Goal: Task Accomplishment & Management: Use online tool/utility

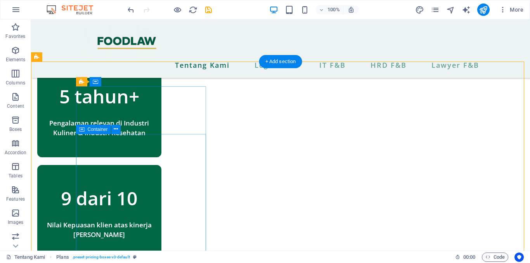
scroll to position [551, 0]
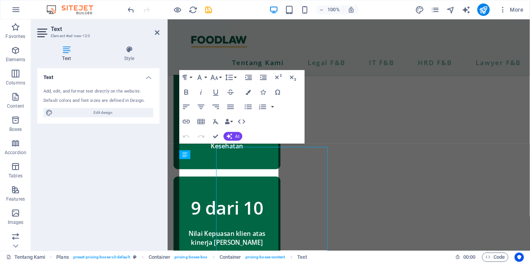
scroll to position [537, 0]
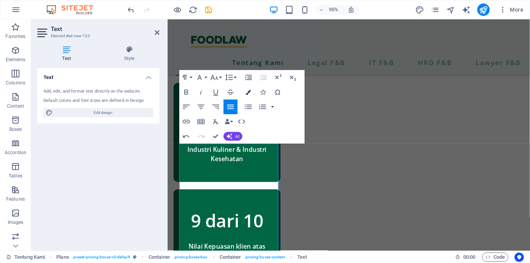
click at [250, 91] on icon "button" at bounding box center [248, 92] width 5 height 5
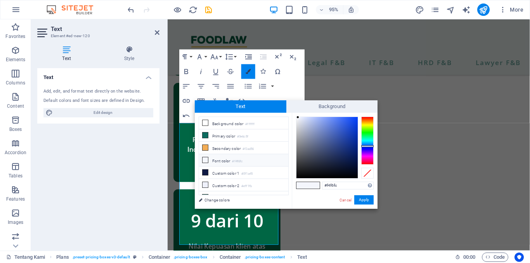
scroll to position [559, 0]
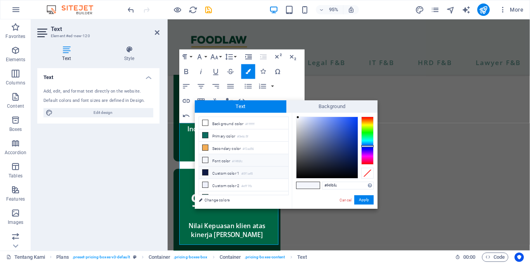
click at [207, 170] on icon at bounding box center [204, 172] width 5 height 5
type input "#000105"
click at [355, 177] on div at bounding box center [326, 147] width 61 height 61
click at [368, 202] on button "Apply" at bounding box center [363, 199] width 19 height 9
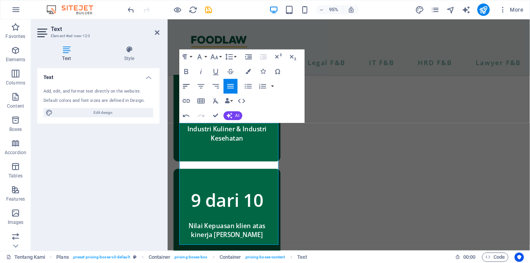
click at [189, 85] on icon "button" at bounding box center [186, 86] width 7 height 4
click at [202, 86] on icon "button" at bounding box center [201, 86] width 7 height 4
click at [230, 91] on button "Align Justify" at bounding box center [230, 86] width 14 height 15
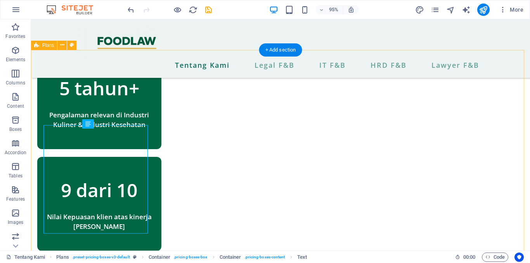
scroll to position [562, 0]
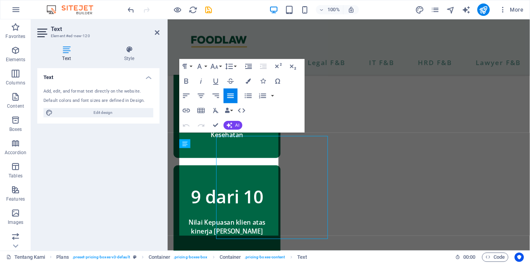
scroll to position [549, 0]
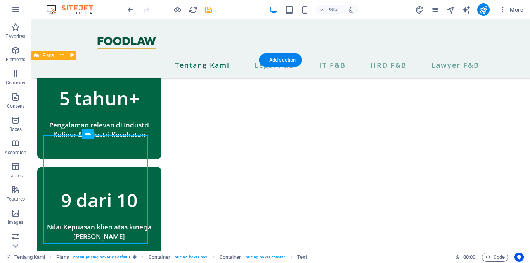
scroll to position [552, 0]
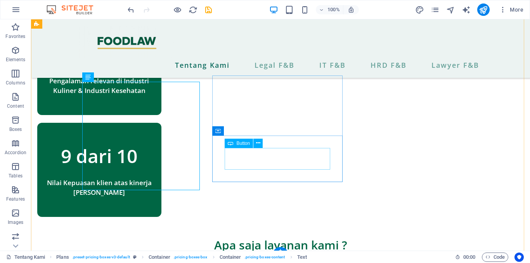
scroll to position [593, 0]
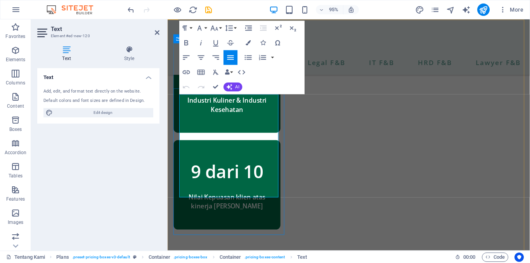
drag, startPoint x: 246, startPoint y: 103, endPoint x: 209, endPoint y: 117, distance: 39.3
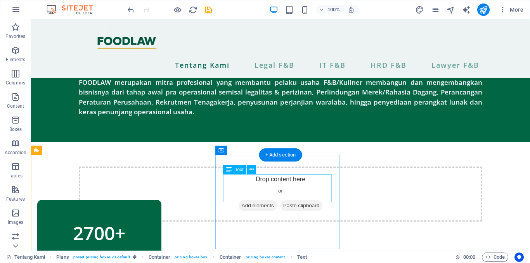
scroll to position [290, 0]
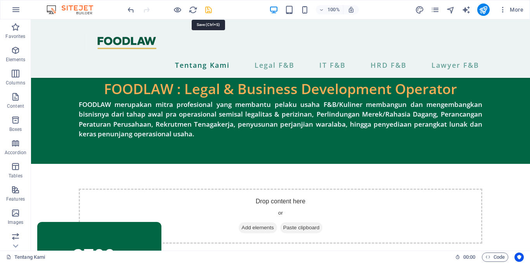
click at [207, 9] on icon "save" at bounding box center [208, 9] width 9 height 9
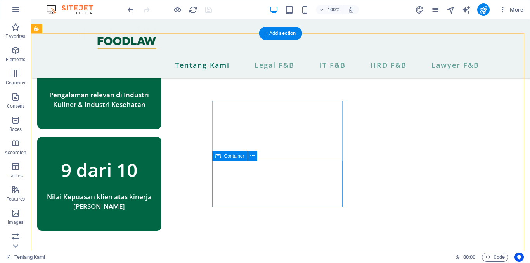
scroll to position [579, 0]
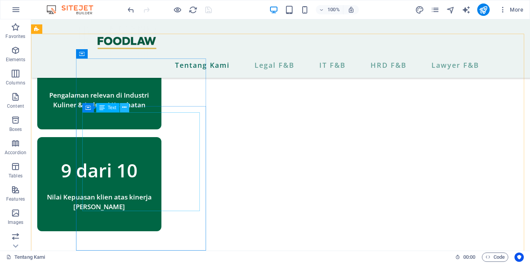
click at [123, 111] on icon at bounding box center [124, 108] width 4 height 8
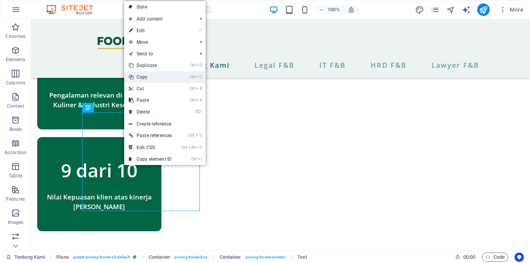
click at [144, 80] on link "Ctrl C Copy" at bounding box center [150, 77] width 52 height 12
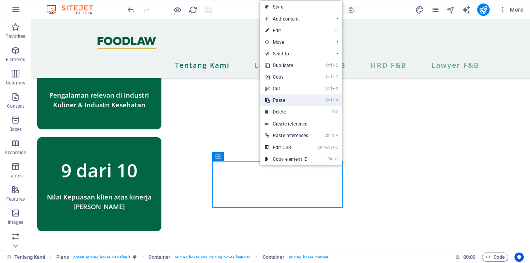
click at [285, 101] on link "Ctrl V Paste" at bounding box center [286, 101] width 52 height 12
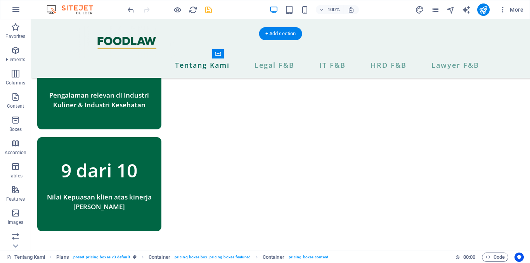
drag, startPoint x: 315, startPoint y: 129, endPoint x: 312, endPoint y: 202, distance: 73.0
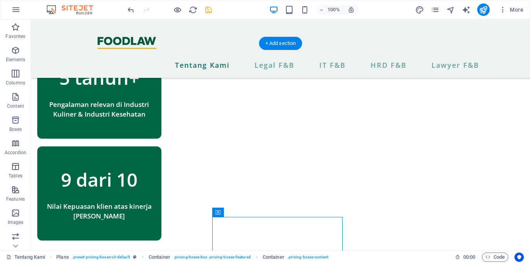
scroll to position [570, 0]
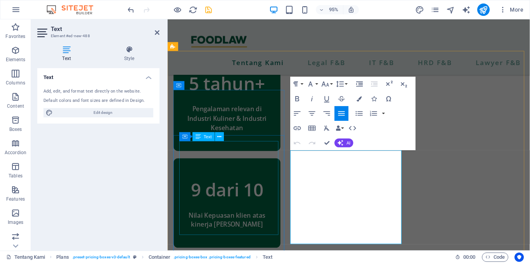
scroll to position [556, 0]
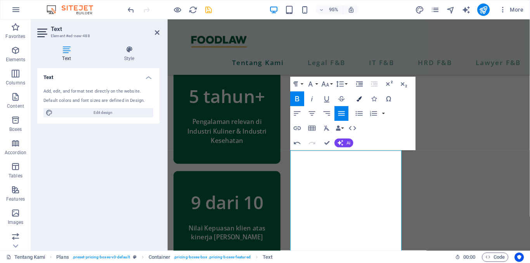
click at [364, 97] on button "Colors" at bounding box center [359, 99] width 14 height 15
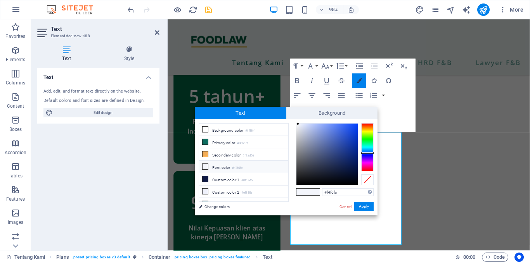
scroll to position [575, 0]
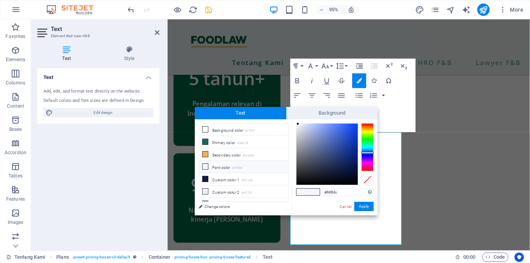
type input "#00030b"
click at [356, 182] on div at bounding box center [326, 154] width 61 height 61
click at [364, 205] on button "Apply" at bounding box center [363, 206] width 19 height 9
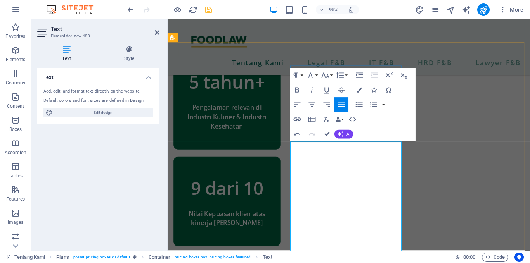
scroll to position [572, 0]
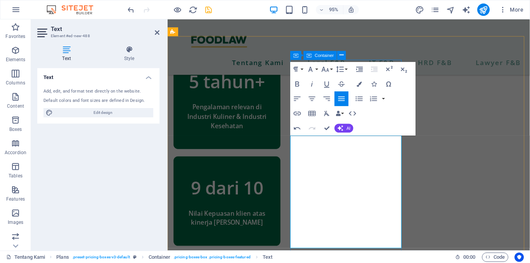
drag, startPoint x: 298, startPoint y: 173, endPoint x: 297, endPoint y: 138, distance: 34.5
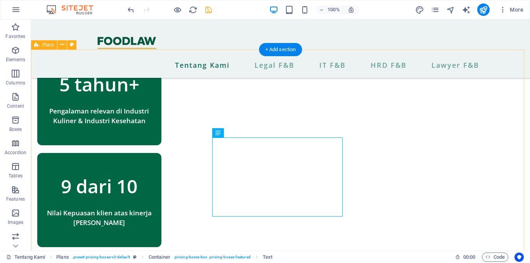
scroll to position [563, 0]
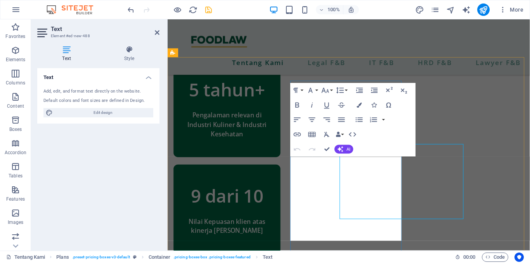
scroll to position [550, 0]
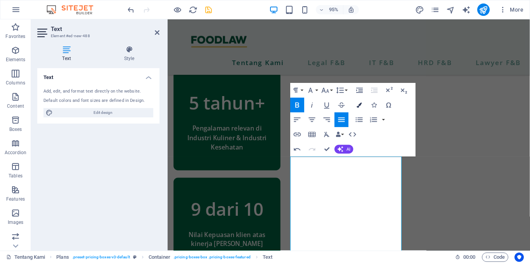
click at [358, 105] on icon "button" at bounding box center [359, 105] width 5 height 5
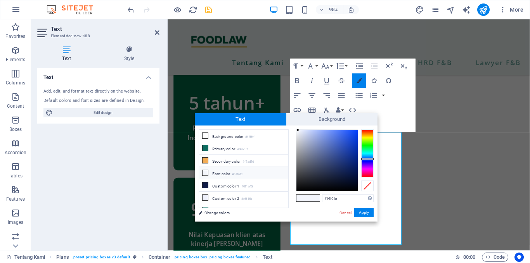
scroll to position [575, 0]
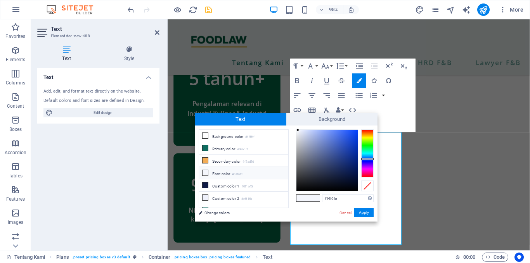
type input "#000207"
click at [356, 189] on div at bounding box center [326, 160] width 61 height 61
click at [367, 214] on button "Apply" at bounding box center [363, 212] width 19 height 9
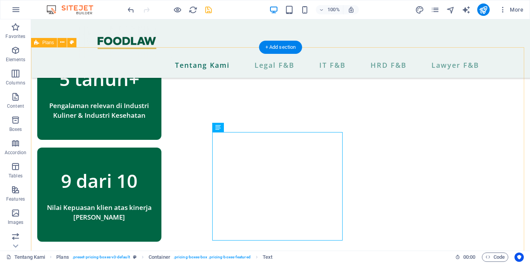
scroll to position [565, 0]
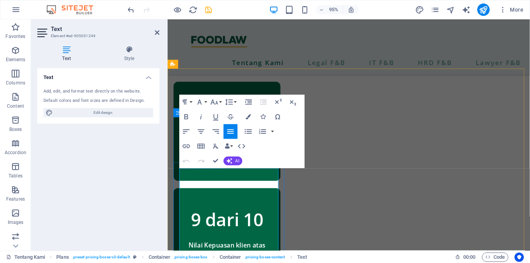
scroll to position [538, 0]
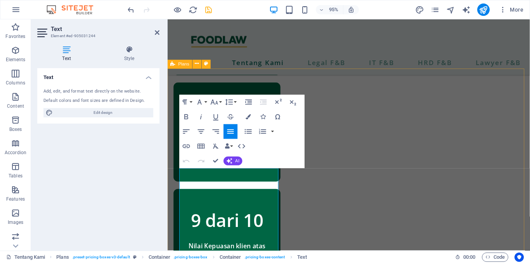
drag, startPoint x: 278, startPoint y: 213, endPoint x: 173, endPoint y: 181, distance: 110.3
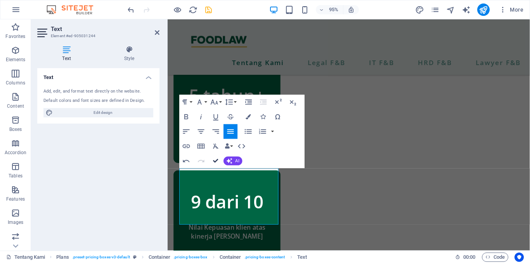
scroll to position [546, 0]
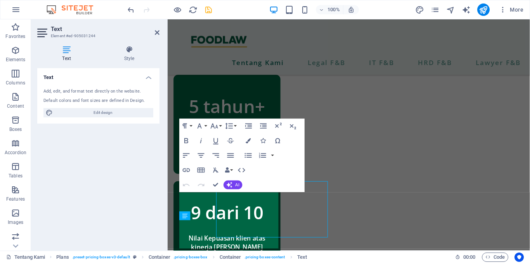
scroll to position [532, 0]
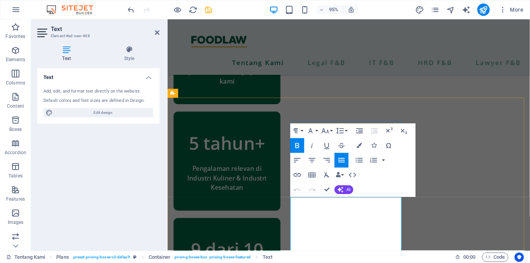
scroll to position [519, 0]
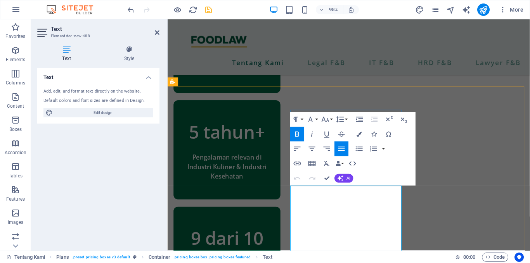
drag, startPoint x: 297, startPoint y: 231, endPoint x: 297, endPoint y: 198, distance: 32.6
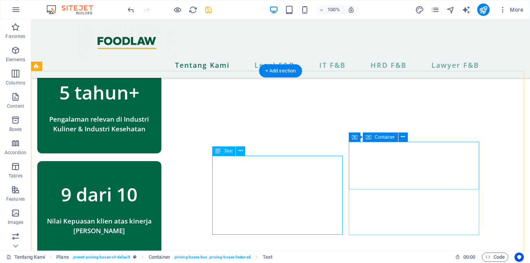
scroll to position [555, 0]
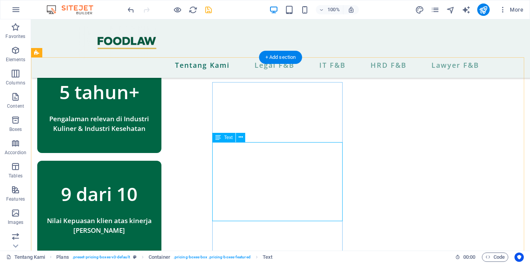
click at [244, 141] on button at bounding box center [240, 137] width 9 height 9
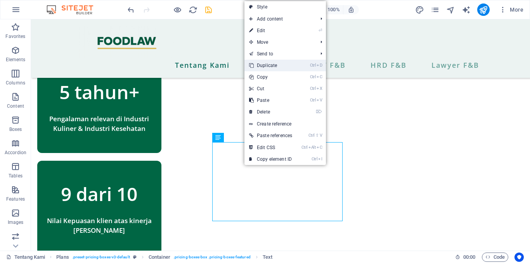
click at [276, 66] on link "Ctrl D Duplicate" at bounding box center [270, 66] width 52 height 12
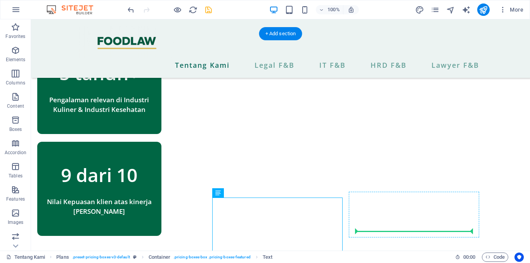
scroll to position [580, 0]
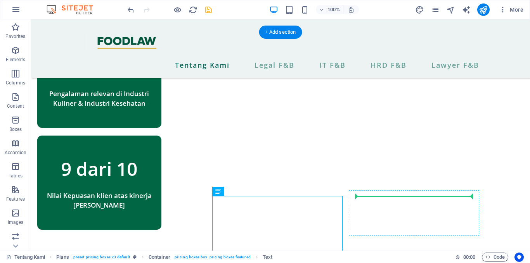
drag, startPoint x: 290, startPoint y: 237, endPoint x: 399, endPoint y: 197, distance: 116.1
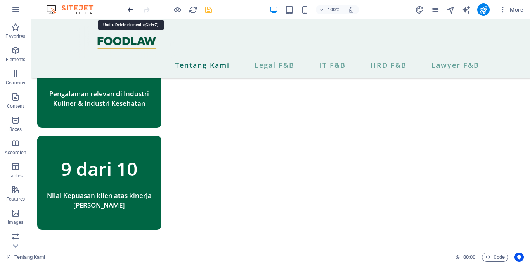
click at [130, 10] on icon "undo" at bounding box center [130, 9] width 9 height 9
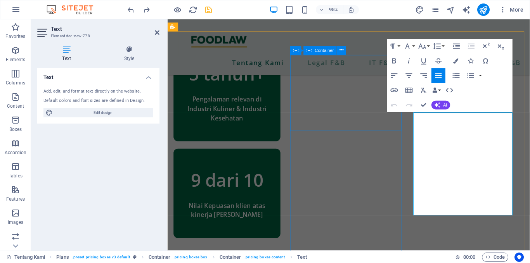
scroll to position [577, 0]
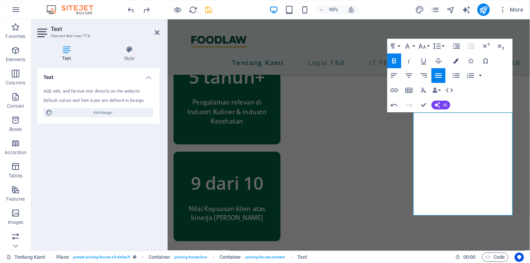
click at [456, 62] on icon "button" at bounding box center [455, 61] width 5 height 5
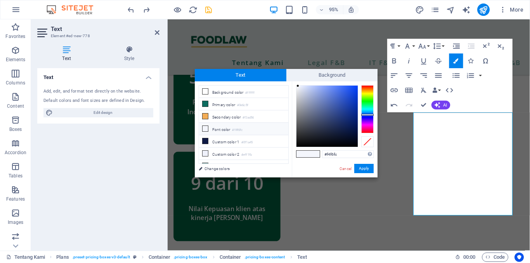
type input "#000102"
click at [356, 146] on div at bounding box center [326, 116] width 61 height 61
click at [370, 168] on button "Apply" at bounding box center [363, 168] width 19 height 9
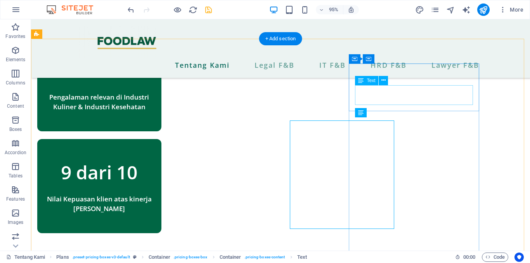
scroll to position [574, 0]
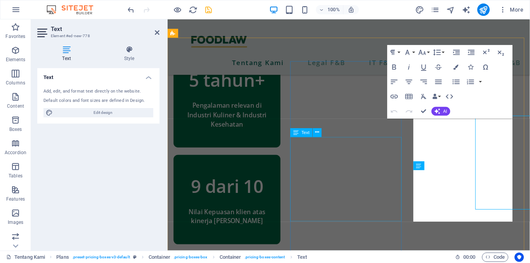
scroll to position [570, 0]
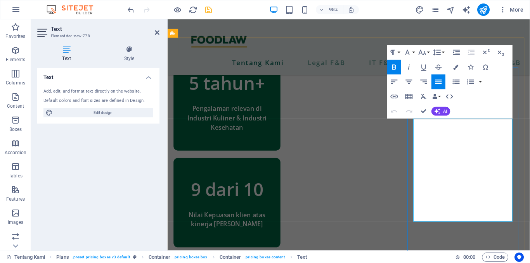
drag, startPoint x: 427, startPoint y: 149, endPoint x: 428, endPoint y: 127, distance: 21.7
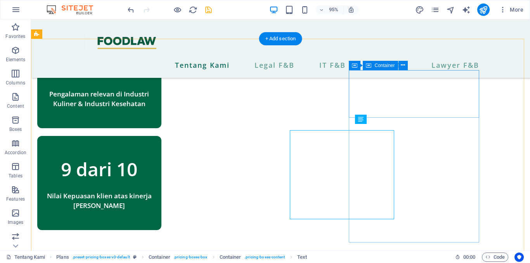
scroll to position [574, 0]
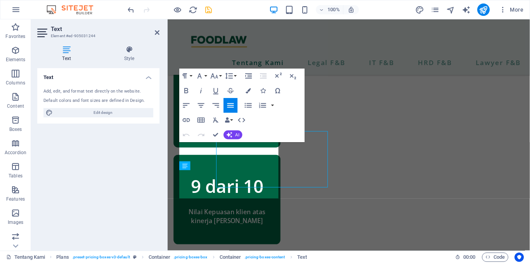
scroll to position [570, 0]
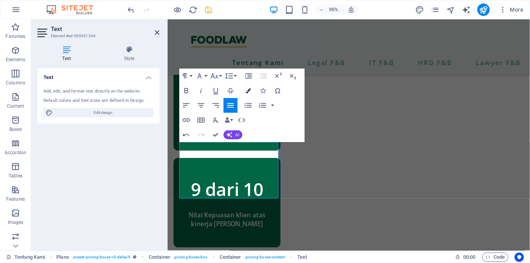
click at [250, 88] on icon "button" at bounding box center [248, 90] width 5 height 5
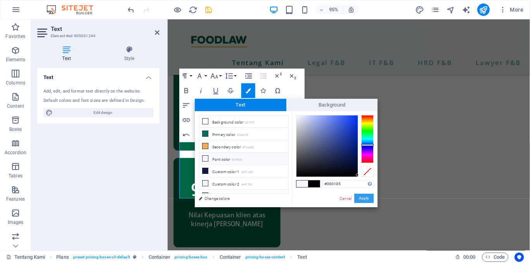
click at [365, 199] on button "Apply" at bounding box center [363, 198] width 19 height 9
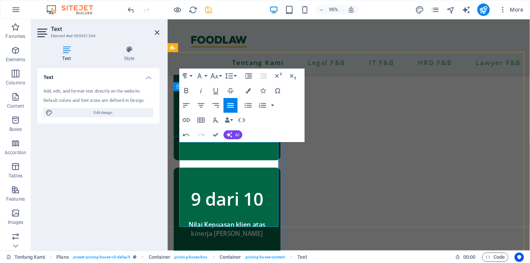
scroll to position [555, 0]
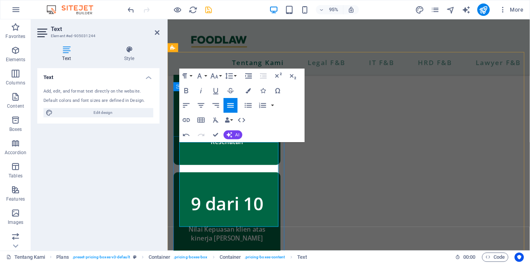
drag, startPoint x: 220, startPoint y: 154, endPoint x: 207, endPoint y: 153, distance: 12.4
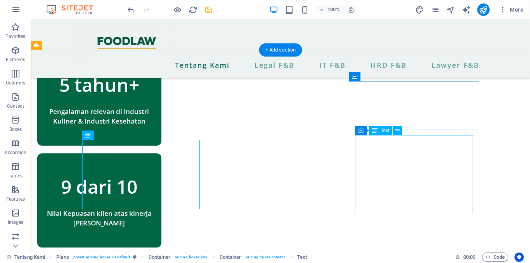
scroll to position [609, 0]
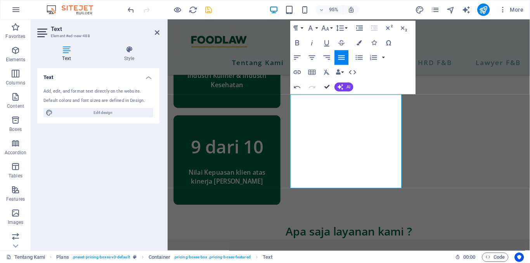
scroll to position [599, 0]
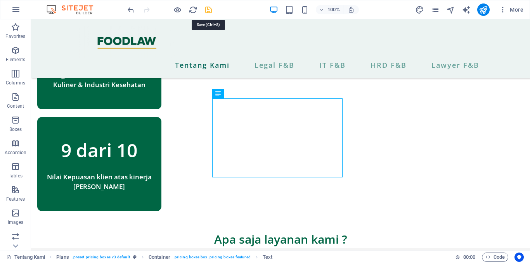
click at [209, 9] on icon "save" at bounding box center [208, 9] width 9 height 9
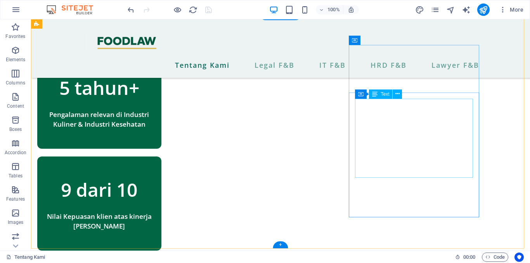
scroll to position [558, 0]
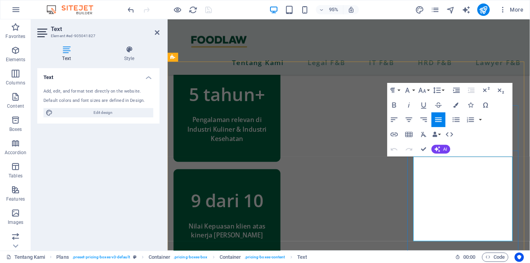
scroll to position [545, 0]
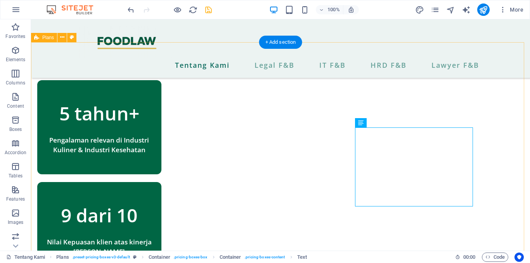
scroll to position [571, 0]
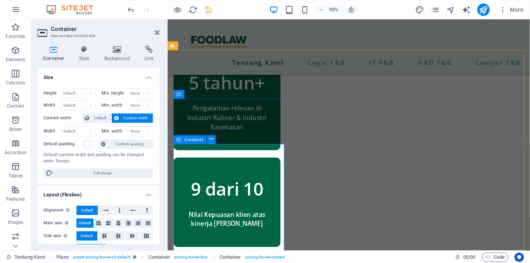
scroll to position [557, 0]
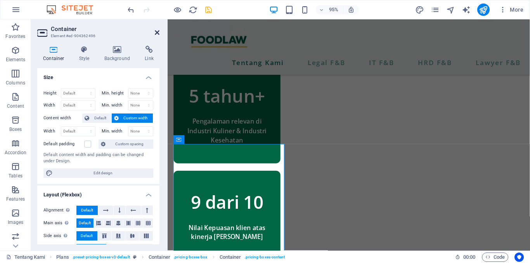
click at [157, 31] on icon at bounding box center [157, 32] width 5 height 6
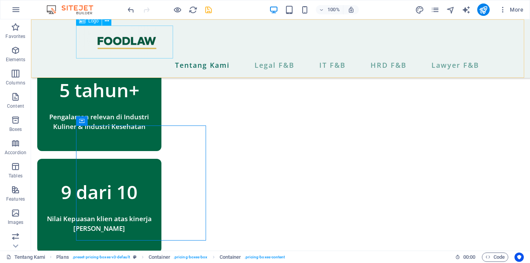
scroll to position [571, 0]
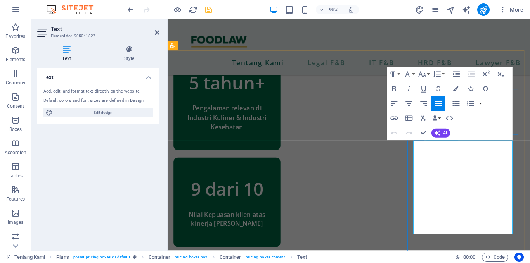
scroll to position [557, 0]
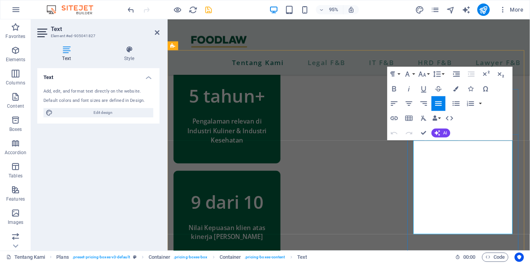
drag, startPoint x: 498, startPoint y: 179, endPoint x: 466, endPoint y: 182, distance: 31.5
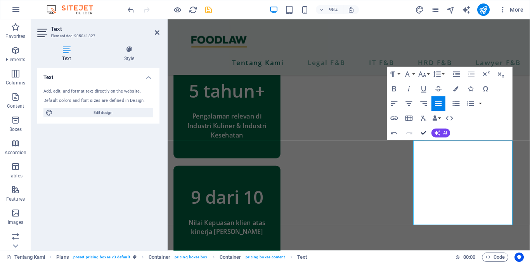
scroll to position [555, 0]
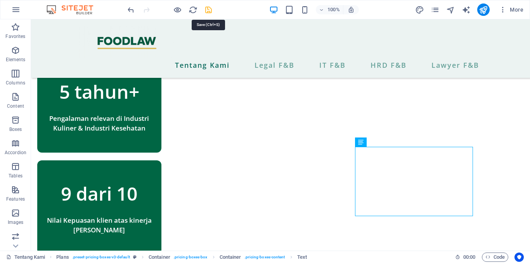
click at [209, 13] on icon "save" at bounding box center [208, 9] width 9 height 9
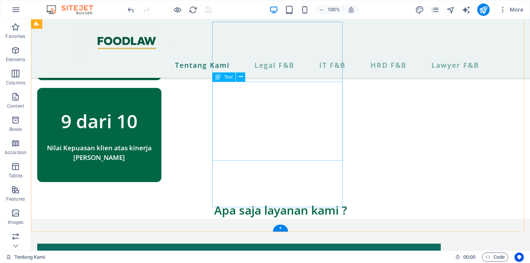
scroll to position [610, 0]
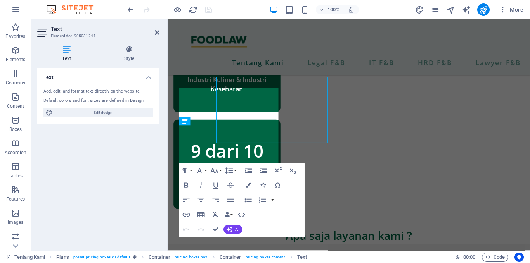
scroll to position [622, 0]
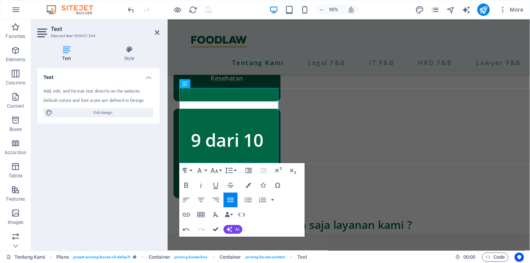
scroll to position [606, 0]
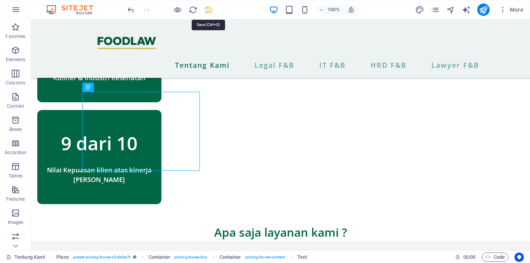
click at [207, 11] on icon "save" at bounding box center [208, 9] width 9 height 9
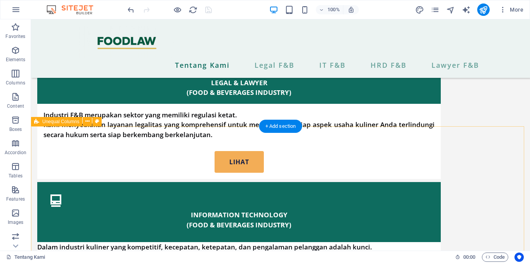
scroll to position [817, 0]
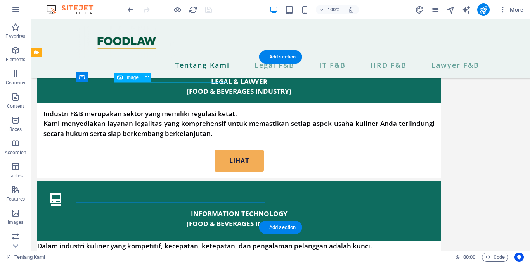
select select "px"
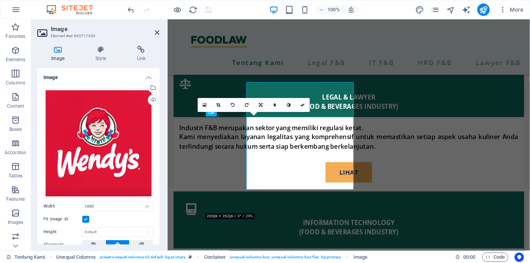
scroll to position [813, 0]
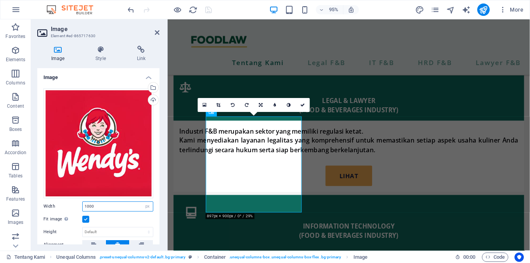
click at [128, 206] on input "1000" at bounding box center [118, 206] width 70 height 9
drag, startPoint x: 128, startPoint y: 206, endPoint x: 73, endPoint y: 211, distance: 56.1
click at [73, 211] on div "Drag files here, click to choose files or select files from Files or our free s…" at bounding box center [98, 207] width 122 height 251
click at [262, 104] on icon at bounding box center [261, 105] width 4 height 4
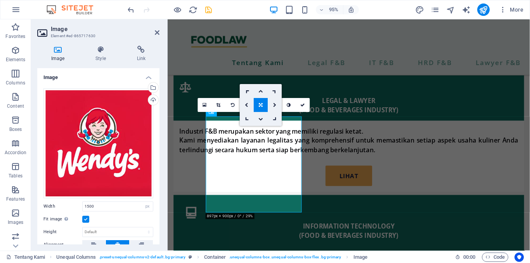
click at [262, 104] on icon at bounding box center [261, 105] width 4 height 4
click at [263, 107] on link at bounding box center [261, 105] width 14 height 14
click at [271, 107] on link at bounding box center [275, 105] width 14 height 14
click at [262, 106] on icon at bounding box center [260, 105] width 3 height 4
click at [273, 104] on icon at bounding box center [274, 105] width 3 height 4
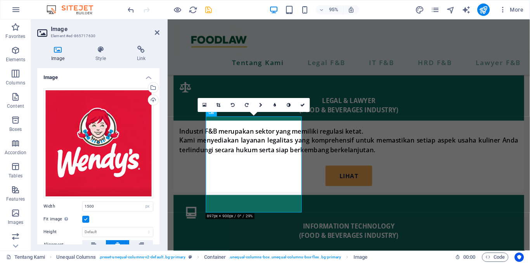
click at [82, 216] on label at bounding box center [85, 219] width 7 height 7
click at [0, 0] on input "Fit image Automatically fit image to a fixed width and height" at bounding box center [0, 0] width 0 height 0
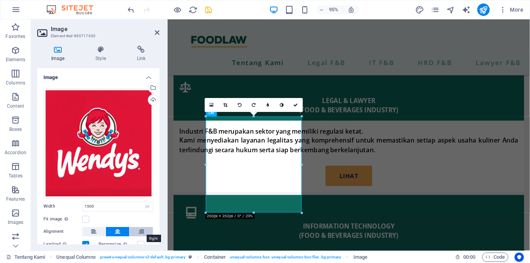
click at [141, 230] on icon at bounding box center [140, 231] width 5 height 9
click at [133, 207] on input "1500" at bounding box center [118, 206] width 70 height 9
click at [90, 204] on input "1500" at bounding box center [118, 206] width 70 height 9
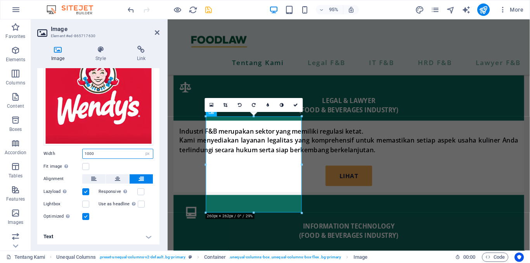
scroll to position [0, 0]
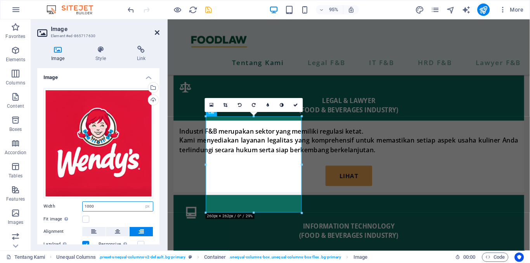
type input "1000"
click at [159, 33] on icon at bounding box center [157, 32] width 5 height 6
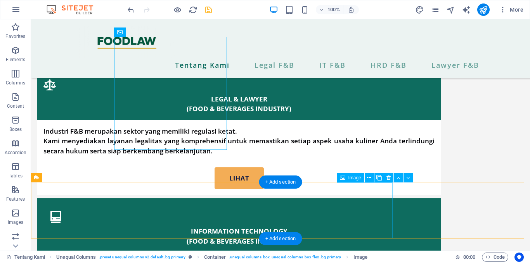
scroll to position [783, 0]
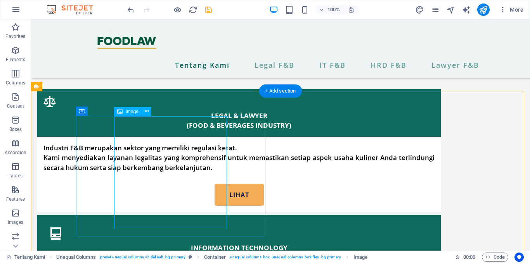
select select "px"
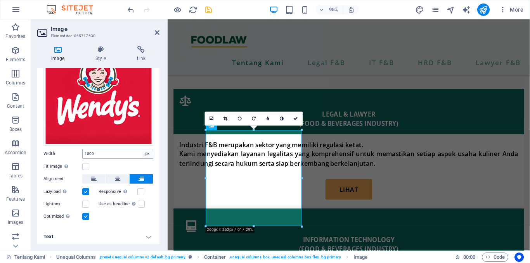
scroll to position [0, 0]
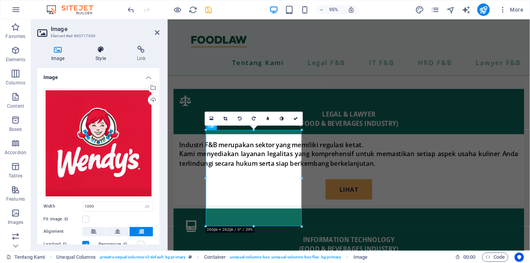
click at [105, 49] on icon at bounding box center [100, 50] width 38 height 8
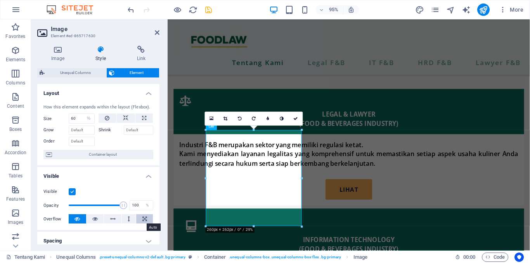
click at [142, 221] on icon at bounding box center [144, 218] width 5 height 9
click at [131, 220] on button at bounding box center [129, 218] width 14 height 9
click at [114, 219] on icon at bounding box center [112, 218] width 5 height 9
click at [95, 221] on icon at bounding box center [94, 218] width 5 height 9
click at [125, 120] on icon at bounding box center [125, 118] width 5 height 9
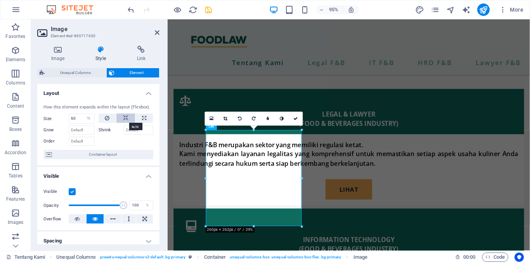
select select "DISABLED_OPTION_VALUE"
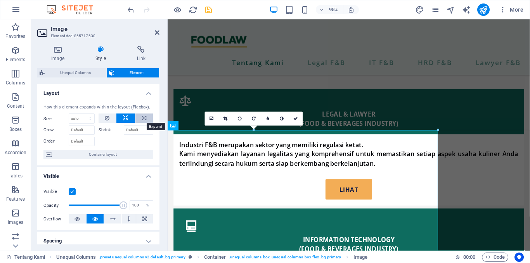
click at [142, 120] on icon at bounding box center [144, 118] width 4 height 9
type input "100"
select select "%"
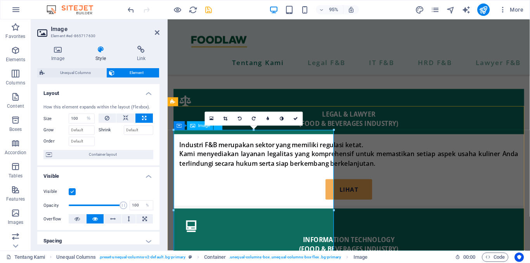
scroll to position [869, 0]
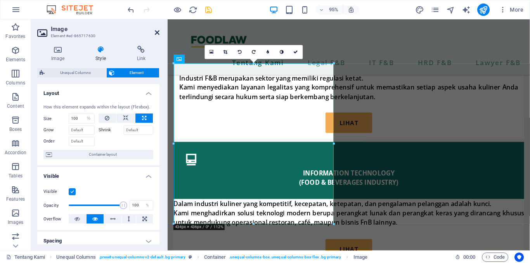
click at [158, 34] on icon at bounding box center [157, 32] width 5 height 6
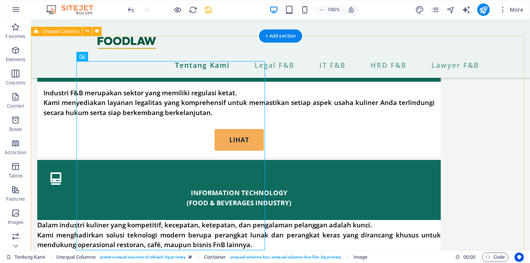
scroll to position [839, 0]
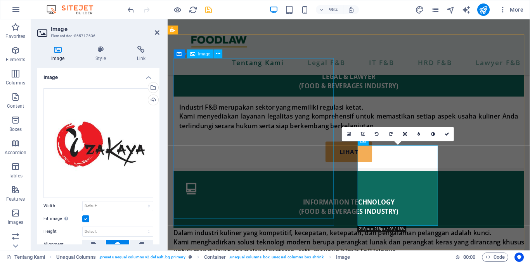
scroll to position [875, 0]
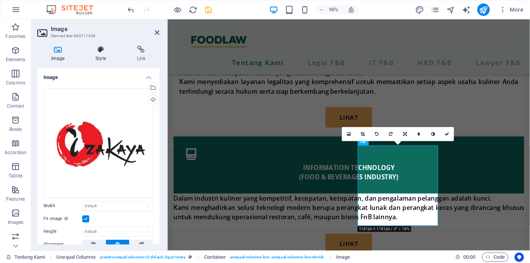
click at [110, 55] on h4 "Style" at bounding box center [101, 54] width 41 height 16
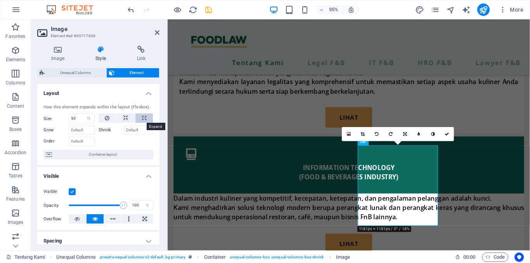
click at [139, 120] on button at bounding box center [143, 118] width 17 height 9
type input "100"
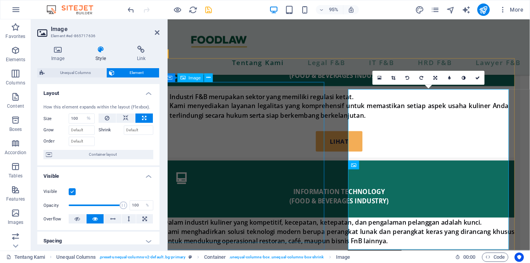
scroll to position [849, 10]
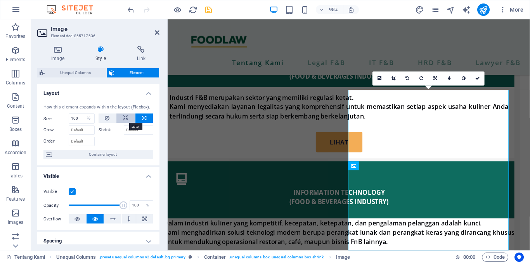
click at [124, 118] on icon at bounding box center [125, 118] width 5 height 9
select select "DISABLED_OPTION_VALUE"
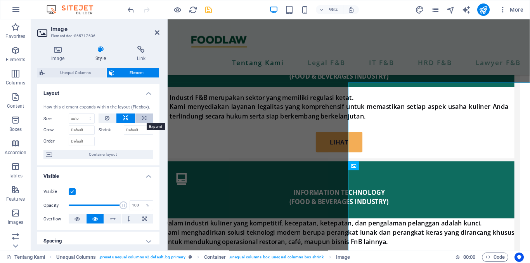
click at [135, 119] on button at bounding box center [143, 118] width 17 height 9
type input "100"
select select "%"
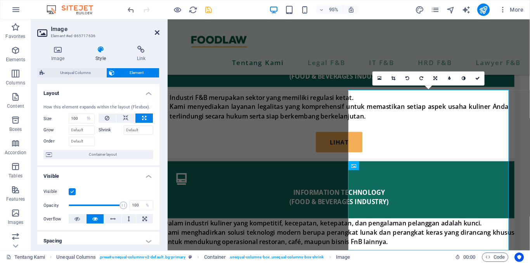
click at [158, 33] on icon at bounding box center [157, 32] width 5 height 6
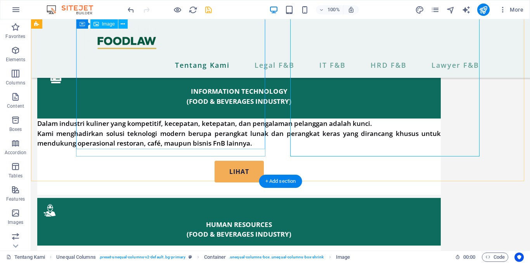
scroll to position [939, 0]
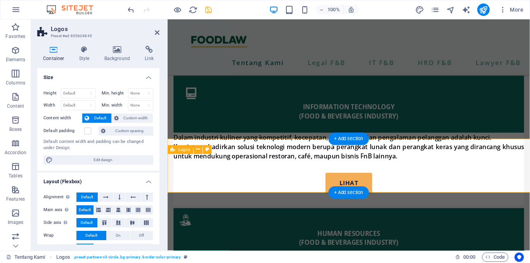
scroll to position [975, 0]
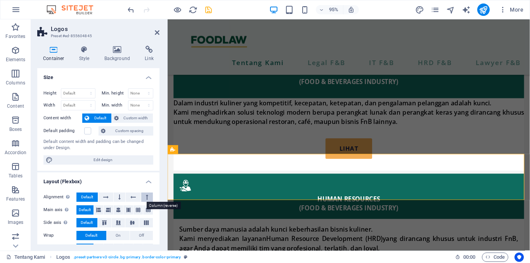
click at [147, 197] on button at bounding box center [147, 197] width 12 height 9
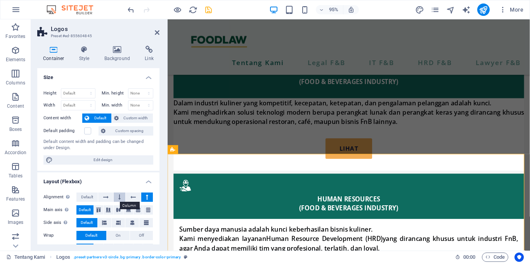
click at [115, 195] on button at bounding box center [120, 197] width 12 height 9
click at [90, 196] on span "Default" at bounding box center [87, 197] width 12 height 9
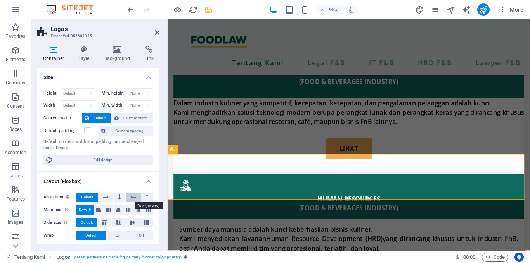
click at [131, 200] on icon at bounding box center [132, 197] width 5 height 9
click at [118, 210] on icon at bounding box center [118, 210] width 5 height 9
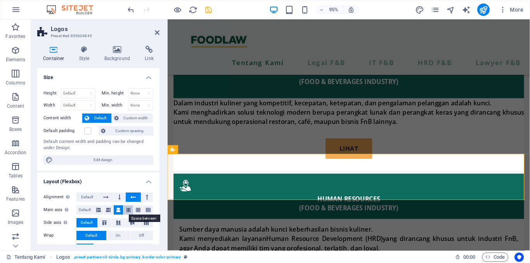
click at [127, 210] on icon at bounding box center [128, 210] width 5 height 9
click at [119, 210] on icon at bounding box center [118, 210] width 5 height 9
click at [104, 221] on icon at bounding box center [104, 223] width 9 height 5
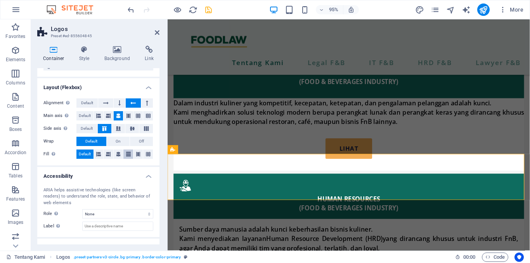
scroll to position [95, 0]
click at [119, 50] on icon at bounding box center [118, 50] width 38 height 8
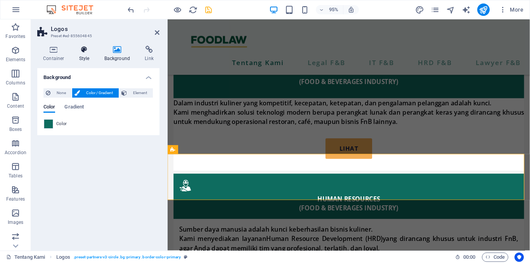
click at [90, 53] on icon at bounding box center [84, 50] width 22 height 8
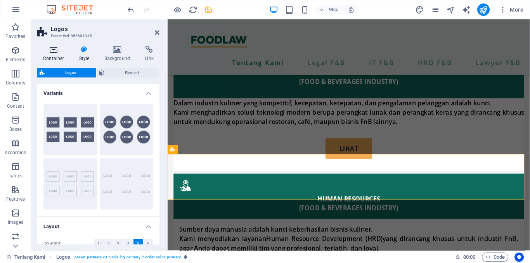
click at [56, 46] on icon at bounding box center [53, 50] width 33 height 8
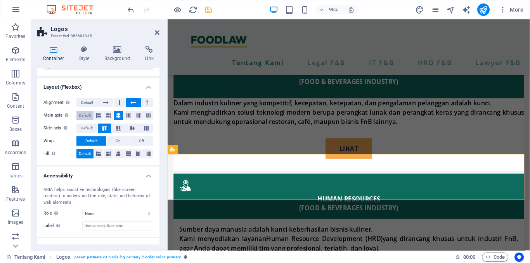
scroll to position [0, 0]
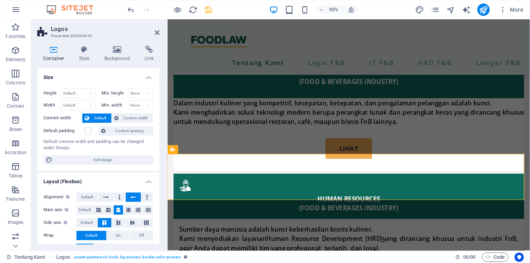
click at [51, 54] on h4 "Container" at bounding box center [55, 54] width 36 height 16
click at [159, 31] on icon at bounding box center [157, 32] width 5 height 6
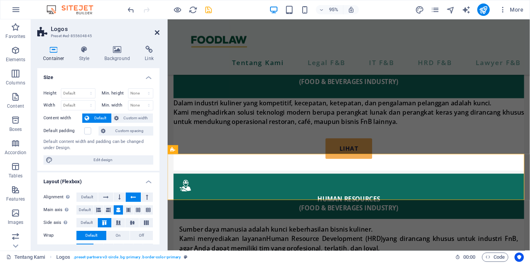
scroll to position [939, 0]
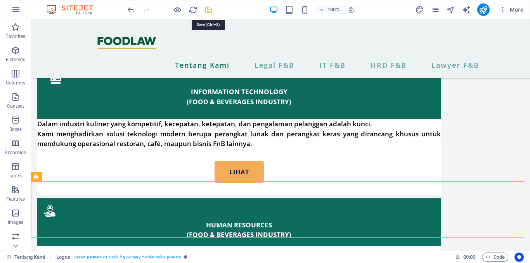
click at [207, 12] on icon "save" at bounding box center [208, 9] width 9 height 9
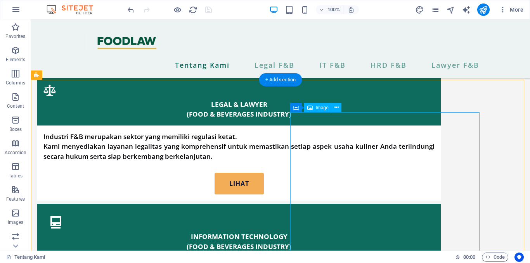
scroll to position [794, 0]
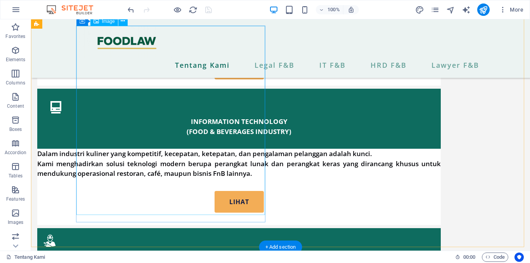
select select "%"
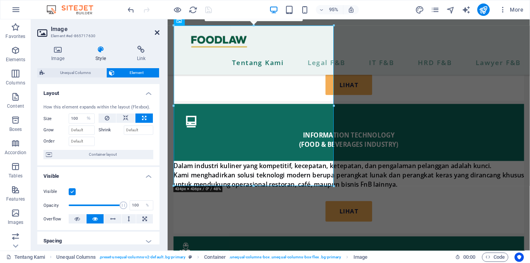
click at [159, 33] on icon at bounding box center [157, 32] width 5 height 6
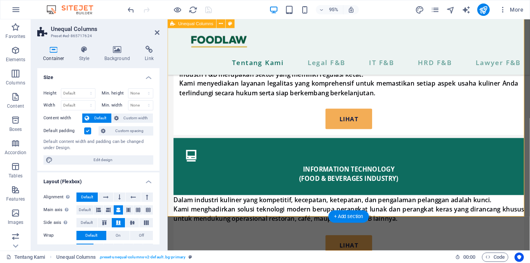
scroll to position [909, 0]
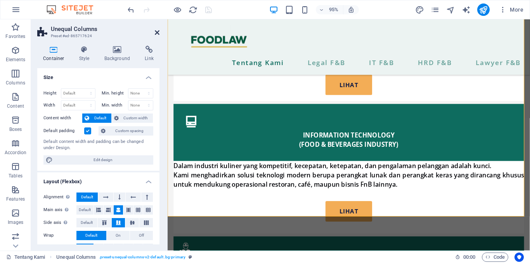
click at [157, 33] on icon at bounding box center [157, 32] width 5 height 6
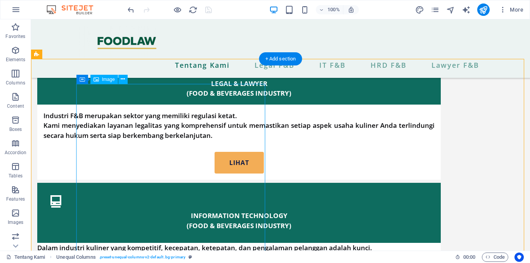
scroll to position [773, 0]
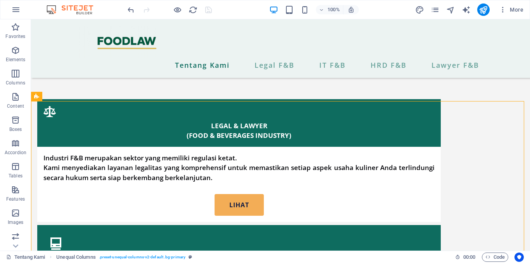
click at [213, 14] on div "100% More" at bounding box center [326, 9] width 400 height 12
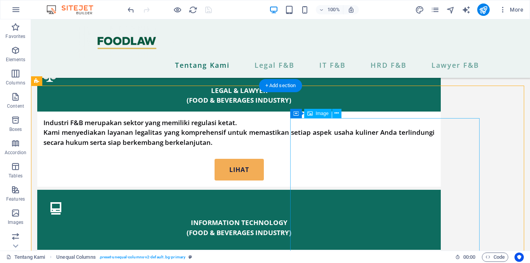
scroll to position [808, 0]
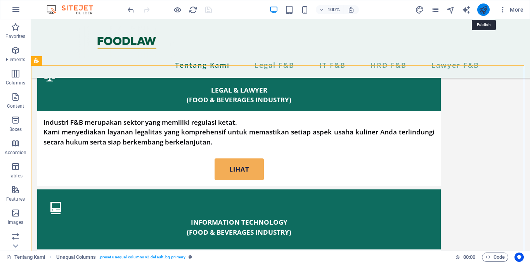
click at [484, 12] on icon "publish" at bounding box center [483, 9] width 9 height 9
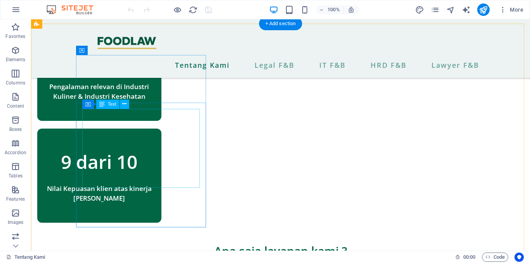
scroll to position [586, 0]
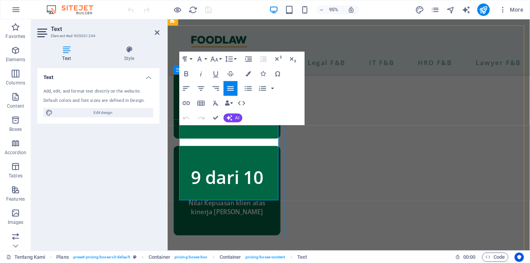
click at [204, 88] on icon "button" at bounding box center [201, 88] width 9 height 9
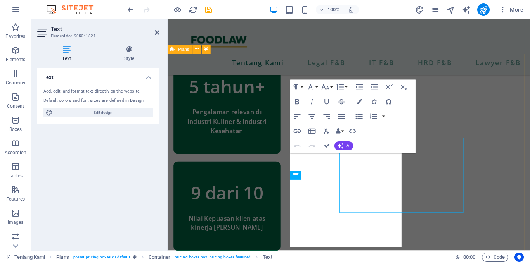
scroll to position [553, 0]
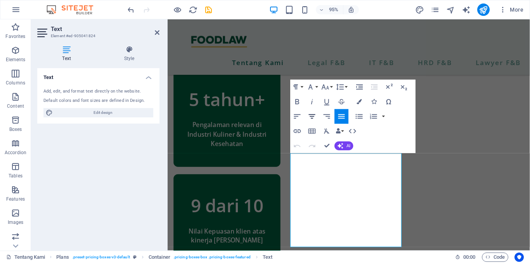
click at [313, 114] on icon "button" at bounding box center [312, 116] width 9 height 9
click at [311, 112] on icon "button" at bounding box center [312, 116] width 9 height 9
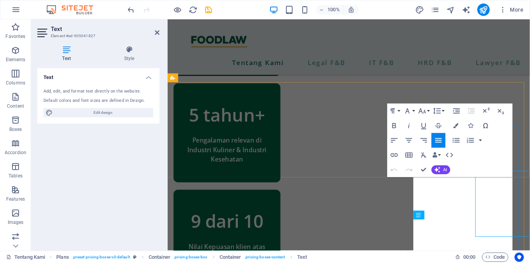
scroll to position [523, 0]
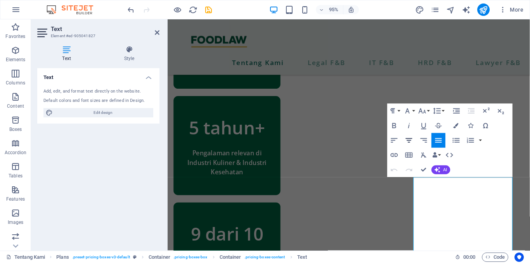
click at [410, 139] on icon "button" at bounding box center [408, 140] width 7 height 4
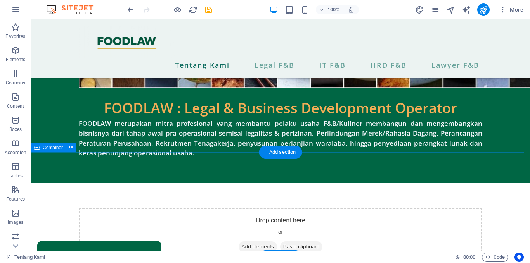
scroll to position [270, 0]
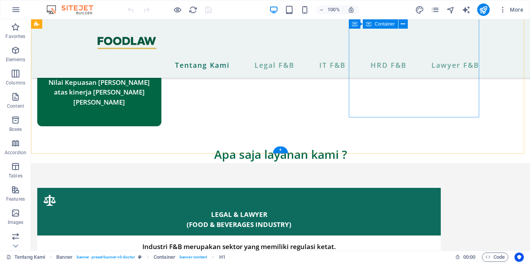
scroll to position [694, 0]
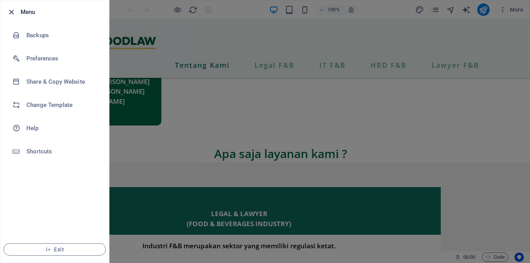
click at [13, 12] on icon "button" at bounding box center [11, 12] width 9 height 9
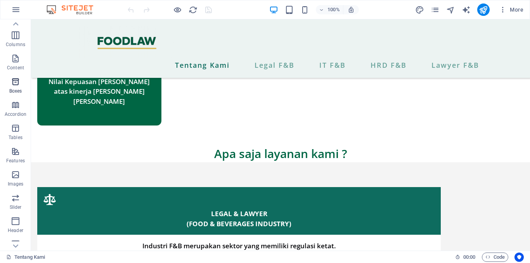
scroll to position [89, 0]
click at [19, 149] on icon "button" at bounding box center [15, 147] width 9 height 9
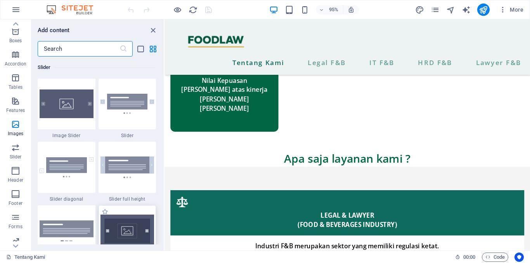
scroll to position [4374, 0]
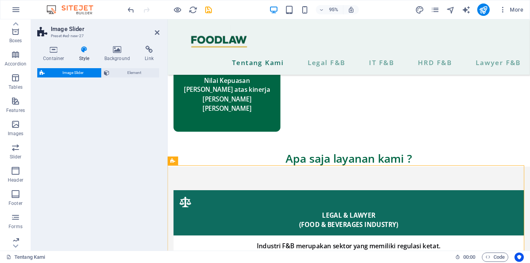
select select "rem"
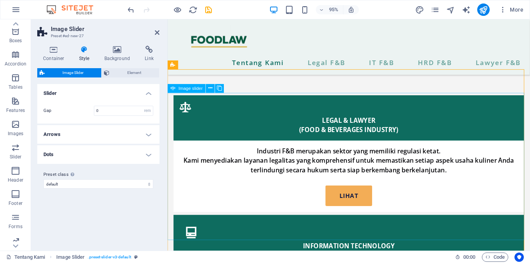
scroll to position [814, 0]
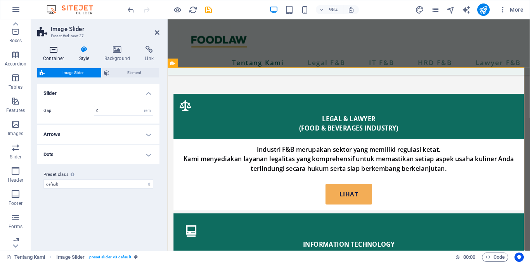
click at [55, 51] on icon at bounding box center [53, 50] width 33 height 8
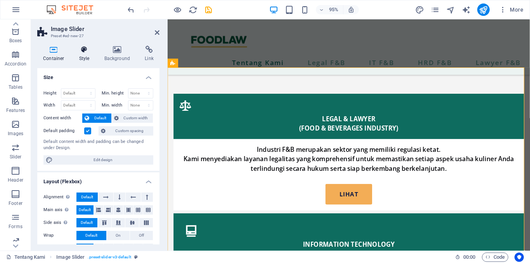
click at [81, 54] on h4 "Style" at bounding box center [85, 54] width 25 height 16
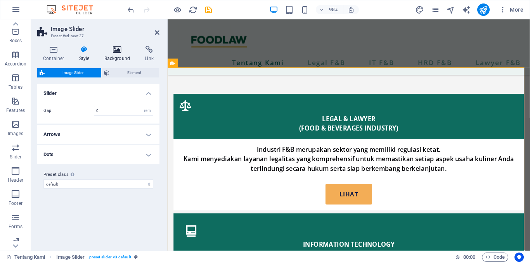
click at [117, 54] on h4 "Background" at bounding box center [119, 54] width 41 height 16
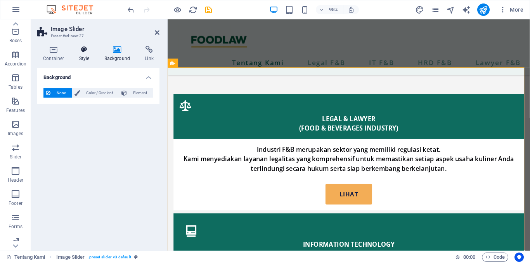
click at [83, 47] on icon at bounding box center [84, 50] width 22 height 8
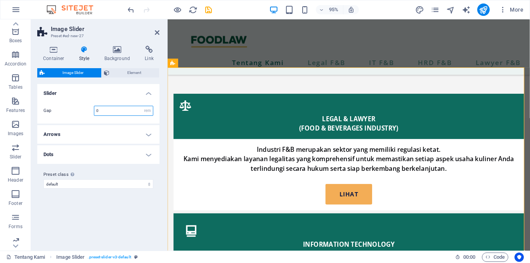
click at [106, 109] on input "0" at bounding box center [123, 110] width 59 height 9
click at [113, 131] on h4 "Arrows" at bounding box center [98, 134] width 122 height 19
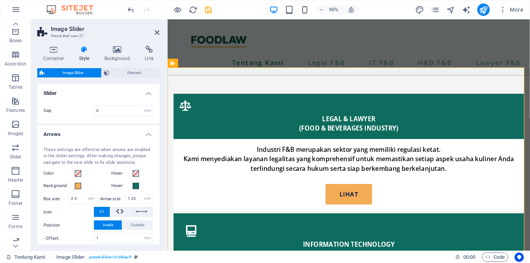
click at [113, 131] on h4 "Arrows" at bounding box center [98, 132] width 122 height 14
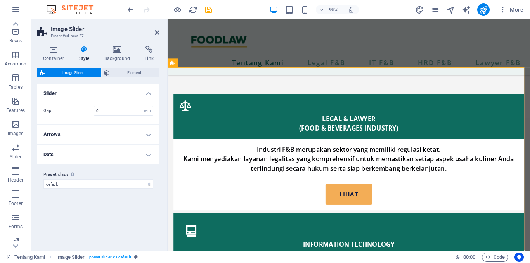
click at [113, 131] on h4 "Arrows" at bounding box center [98, 134] width 122 height 19
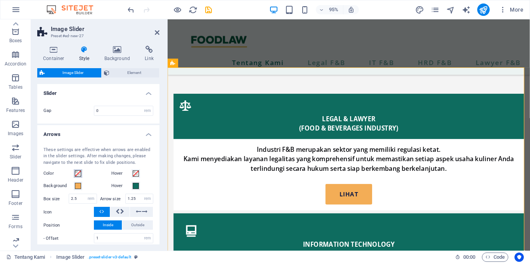
click at [77, 172] on span at bounding box center [78, 174] width 6 height 6
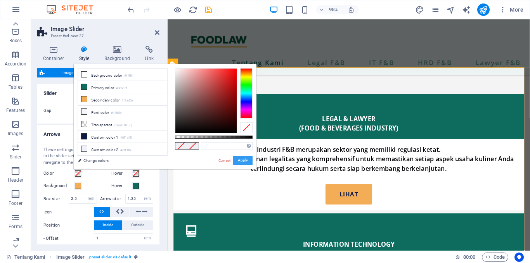
click at [247, 161] on button "Apply" at bounding box center [242, 160] width 19 height 9
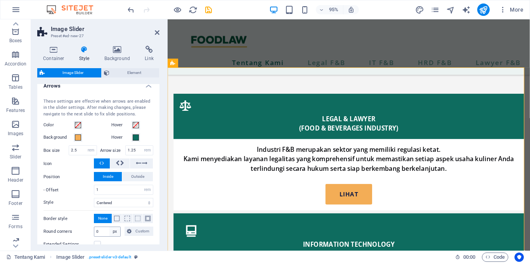
scroll to position [0, 0]
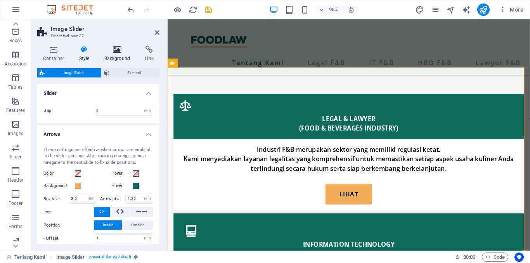
click at [118, 55] on h4 "Background" at bounding box center [119, 54] width 41 height 16
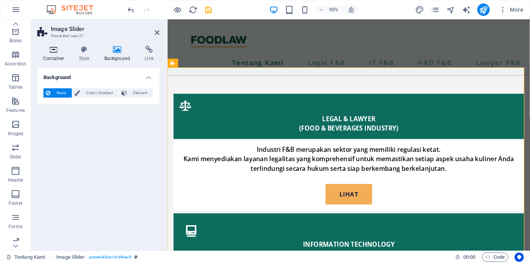
click at [54, 52] on icon at bounding box center [53, 50] width 33 height 8
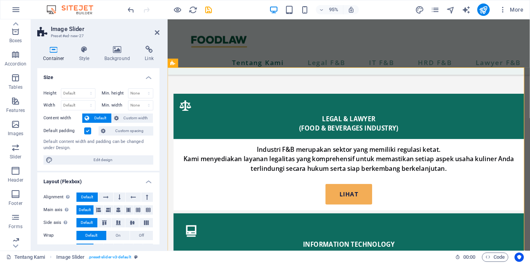
click at [54, 52] on icon at bounding box center [53, 50] width 33 height 8
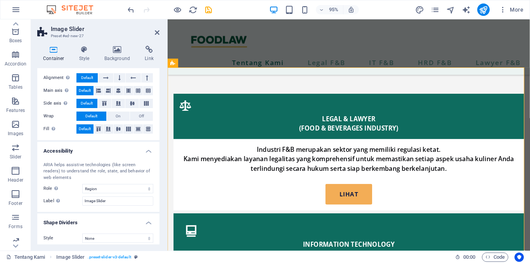
scroll to position [124, 0]
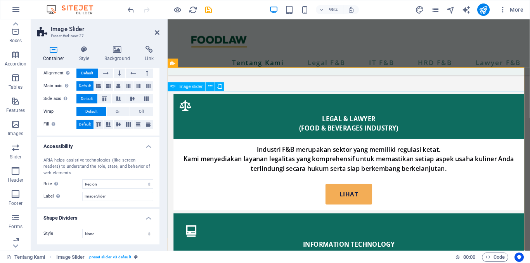
select select "px"
select select "ms"
select select "s"
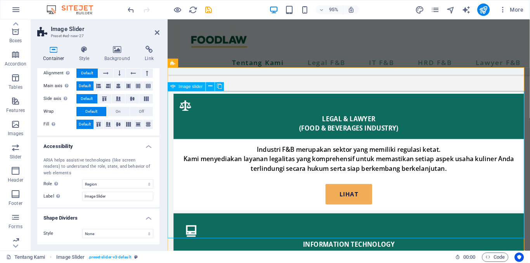
select select "progressive"
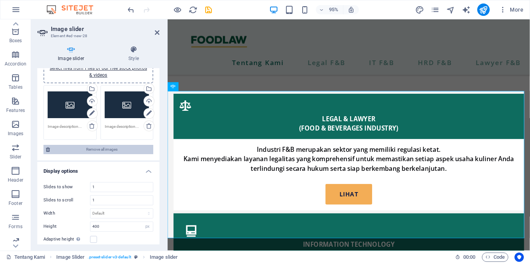
scroll to position [35, 0]
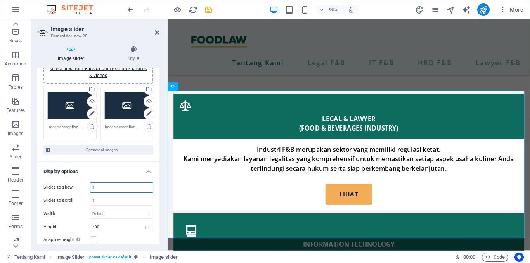
click at [124, 184] on input "1" at bounding box center [121, 187] width 62 height 9
type input "2"
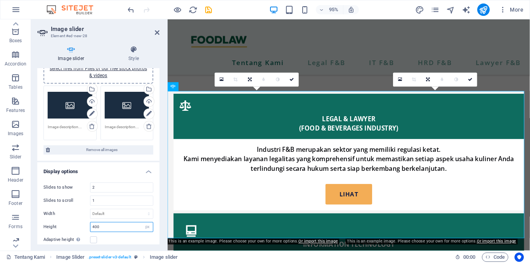
click at [94, 226] on input "400" at bounding box center [121, 227] width 62 height 9
type input "200"
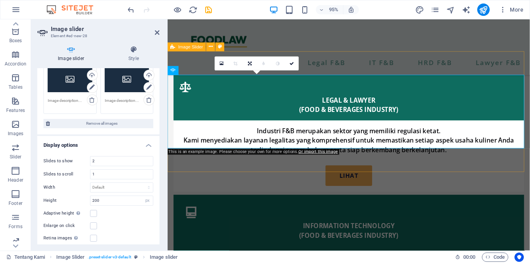
scroll to position [834, 0]
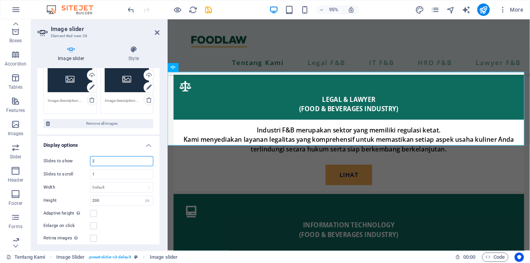
click at [102, 160] on input "2" at bounding box center [121, 161] width 62 height 9
type input "3"
click at [112, 160] on input "3" at bounding box center [121, 161] width 62 height 9
type input "4"
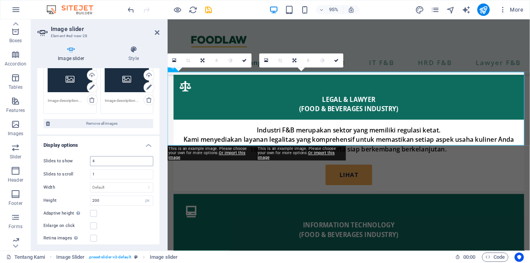
scroll to position [798, 0]
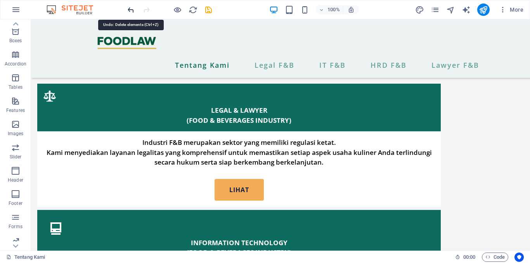
click at [128, 6] on icon "undo" at bounding box center [130, 9] width 9 height 9
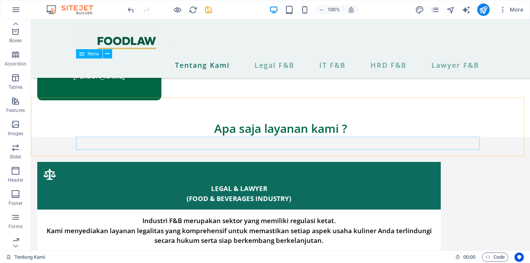
scroll to position [696, 0]
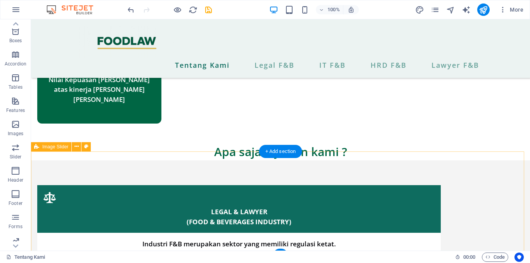
select select "region"
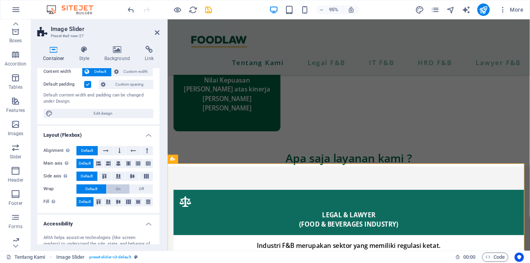
scroll to position [0, 0]
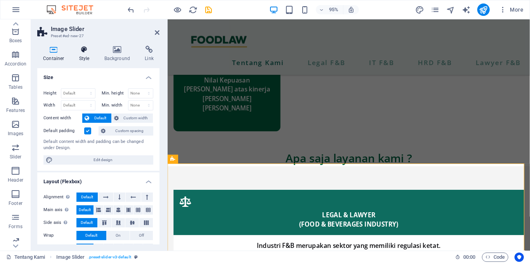
click at [86, 53] on icon at bounding box center [84, 50] width 22 height 8
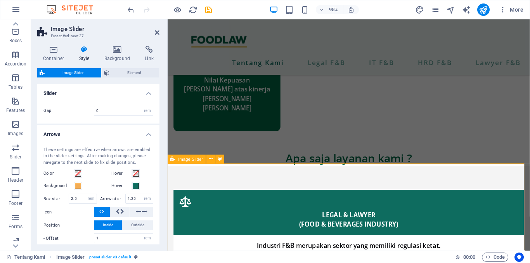
click at [156, 32] on icon at bounding box center [157, 32] width 5 height 6
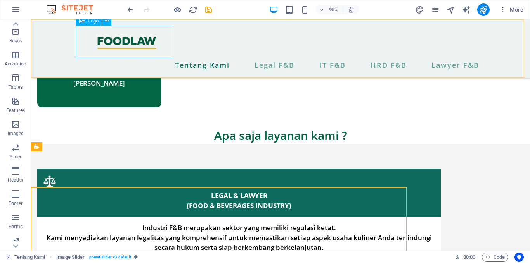
scroll to position [696, 0]
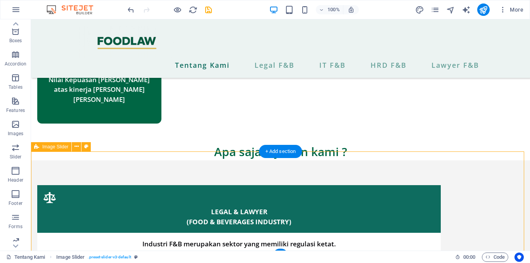
select select "rem"
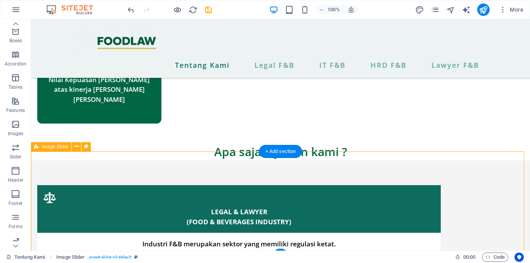
select select "rem"
select select "px"
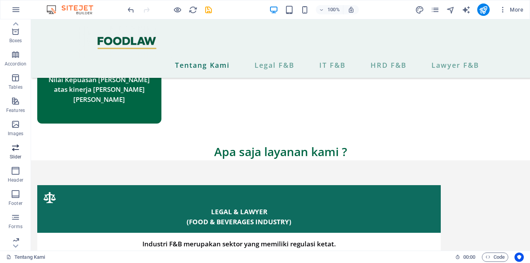
click at [14, 152] on icon "button" at bounding box center [15, 147] width 9 height 9
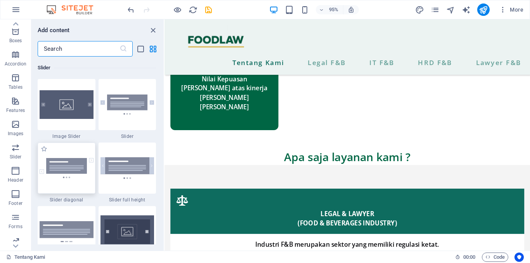
scroll to position [4397, 0]
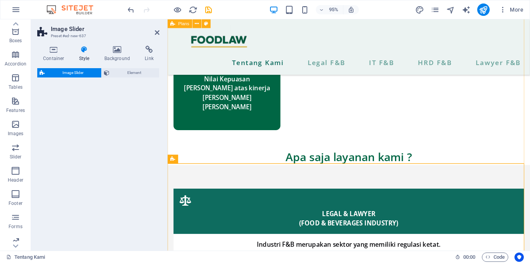
select select "rem"
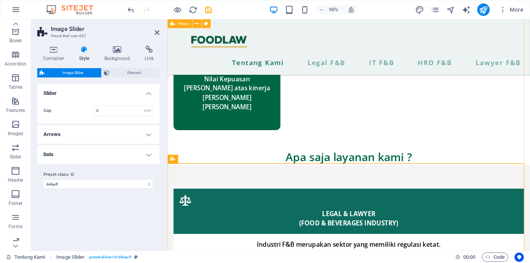
scroll to position [712, 0]
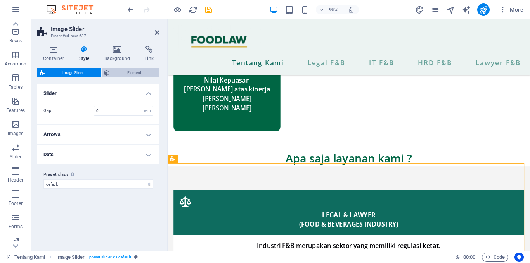
click at [115, 76] on span "Element" at bounding box center [134, 72] width 45 height 9
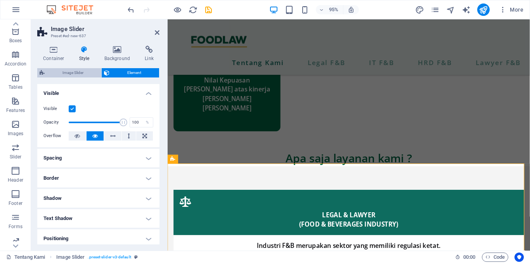
click at [80, 74] on span "Image Slider" at bounding box center [73, 72] width 52 height 9
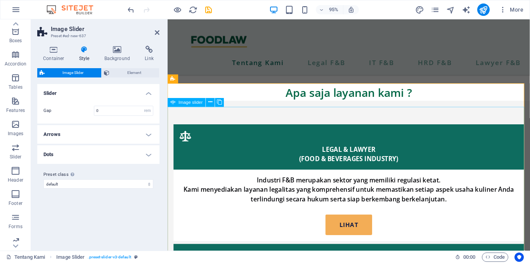
scroll to position [820, 0]
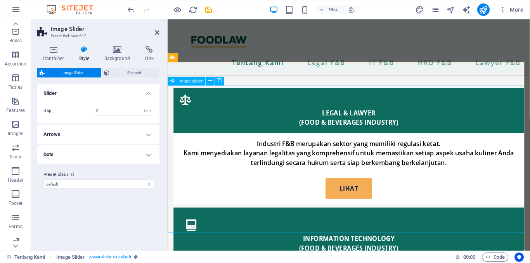
select select "px"
select select "ms"
select select "s"
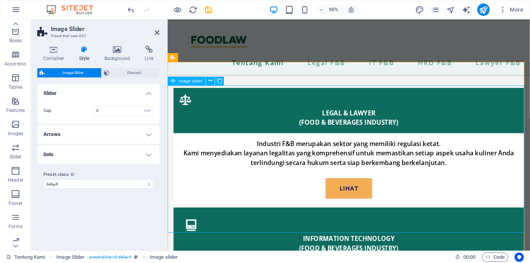
select select "progressive"
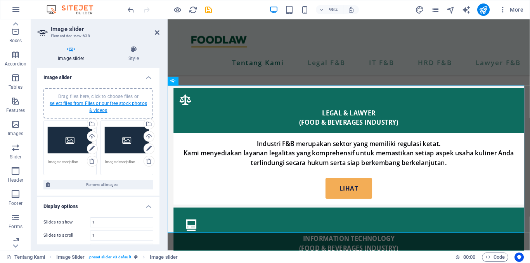
click at [96, 101] on link "select files from Files or our free stock photos & videos" at bounding box center [98, 107] width 97 height 12
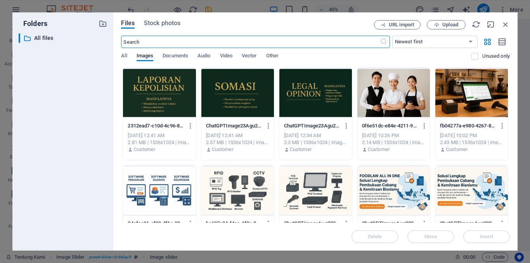
scroll to position [820, 0]
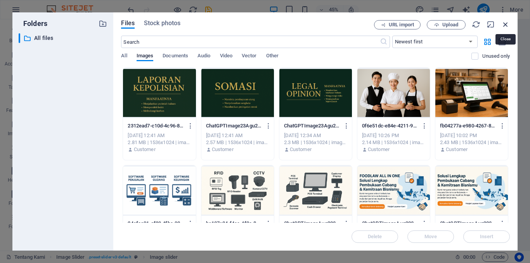
click at [501, 24] on icon "button" at bounding box center [505, 24] width 9 height 9
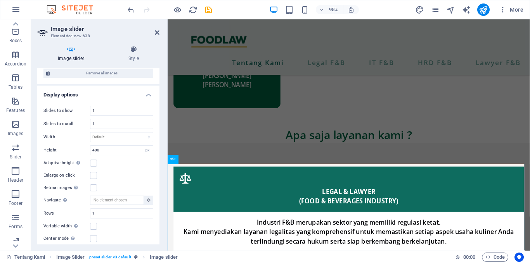
scroll to position [0, 0]
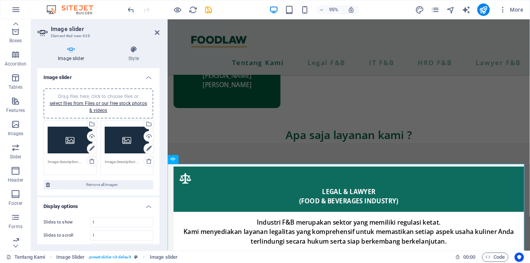
drag, startPoint x: 107, startPoint y: 140, endPoint x: 66, endPoint y: 120, distance: 45.5
click at [66, 120] on div "Drag files here, click to choose files or select files from Files or our free s…" at bounding box center [69, 148] width 57 height 59
click at [140, 53] on icon at bounding box center [134, 50] width 52 height 8
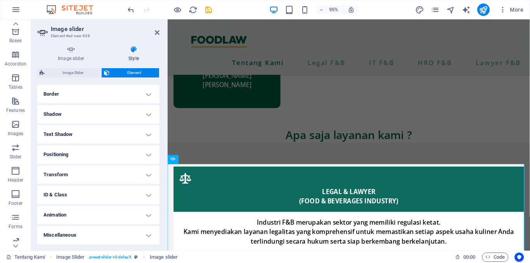
scroll to position [111, 0]
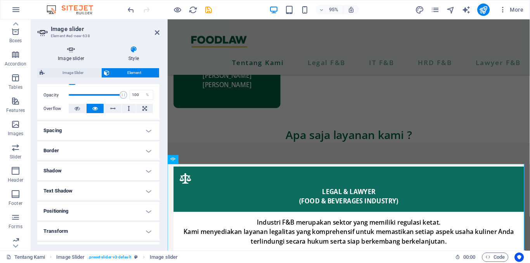
click at [74, 52] on icon at bounding box center [70, 50] width 67 height 8
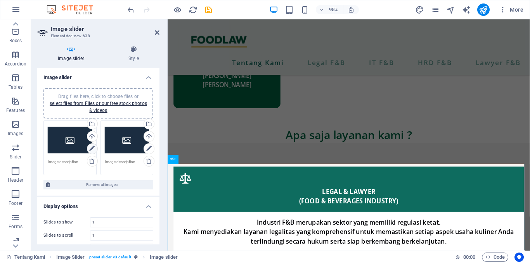
click at [92, 148] on icon at bounding box center [91, 148] width 5 height 9
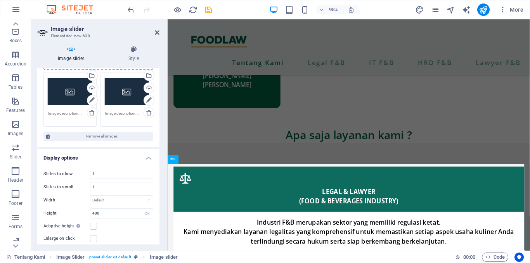
scroll to position [49, 0]
click at [102, 174] on input "1" at bounding box center [121, 173] width 62 height 9
type input "4"
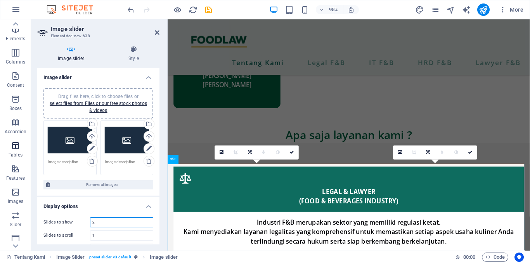
scroll to position [0, 0]
type input "2"
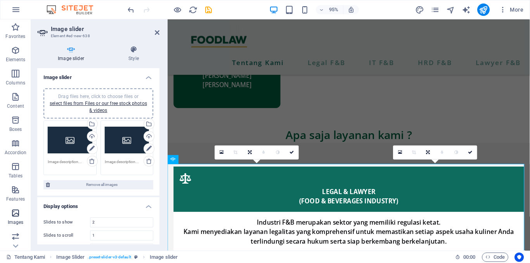
click at [17, 211] on icon "button" at bounding box center [15, 213] width 9 height 9
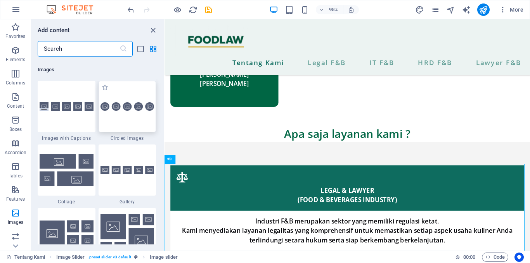
scroll to position [3930, 0]
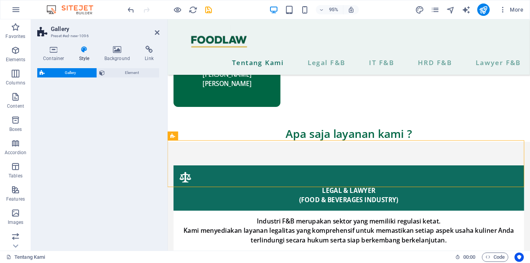
select select "rem"
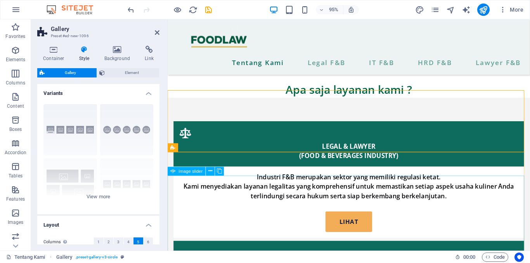
scroll to position [790, 0]
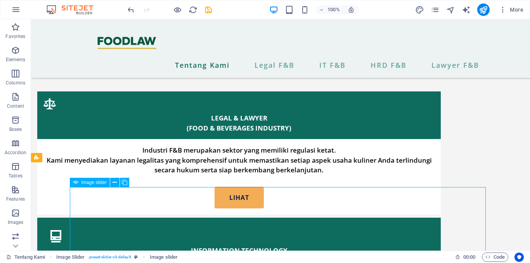
scroll to position [774, 0]
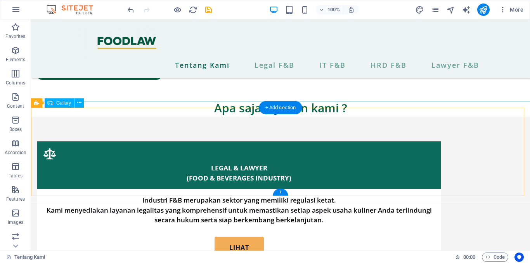
scroll to position [739, 0]
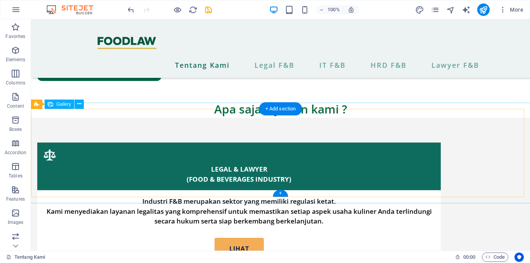
select select "4"
select select "px"
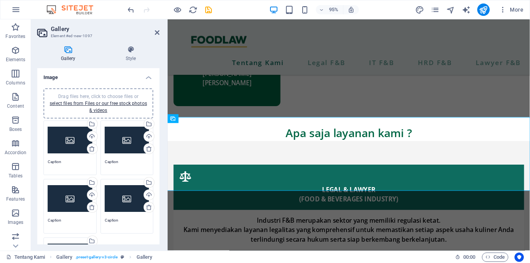
scroll to position [755, 0]
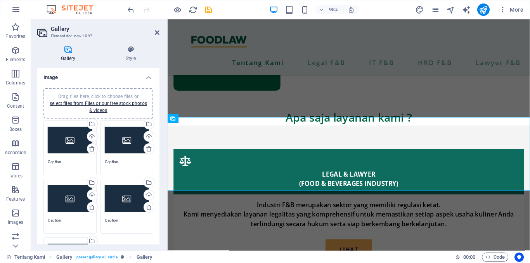
click at [64, 136] on div "Drag files here, click to choose files or select files from Files or our free s…" at bounding box center [70, 140] width 45 height 31
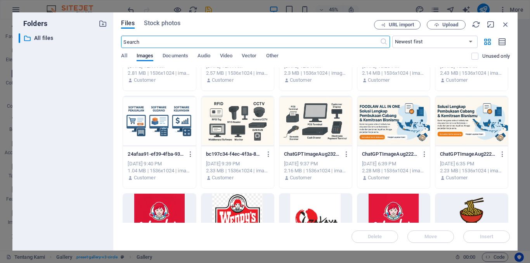
scroll to position [126, 0]
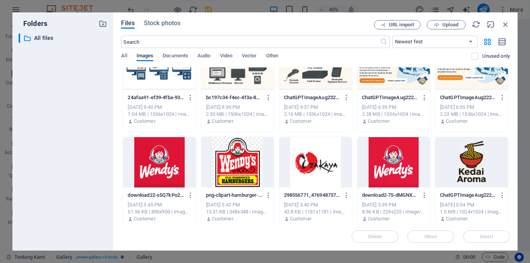
click at [170, 162] on div at bounding box center [159, 162] width 73 height 50
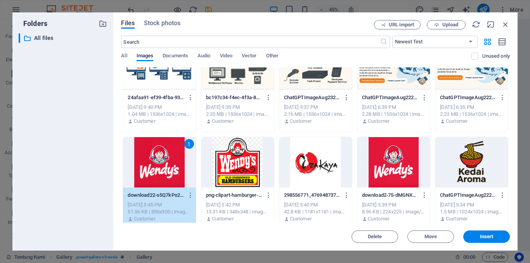
click at [170, 162] on div "1" at bounding box center [159, 162] width 73 height 50
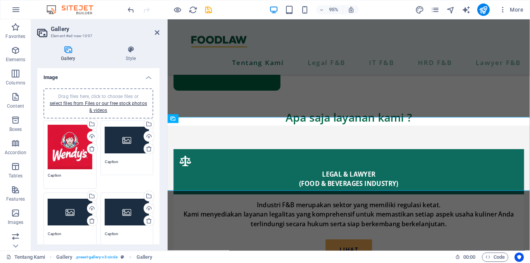
click at [129, 138] on div "Drag files here, click to choose files or select files from Files or our free s…" at bounding box center [127, 140] width 45 height 31
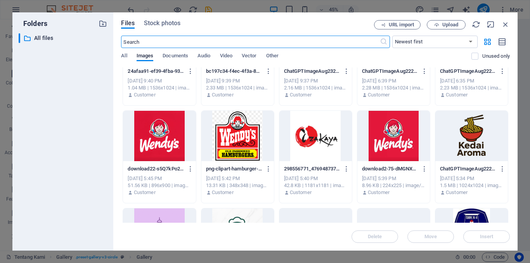
scroll to position [153, 0]
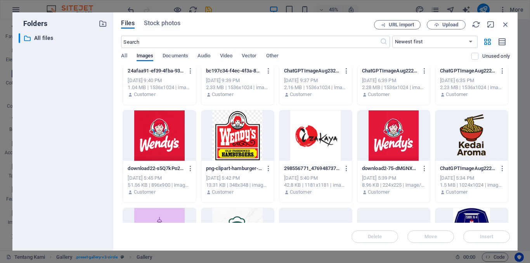
click at [308, 142] on div at bounding box center [315, 136] width 73 height 50
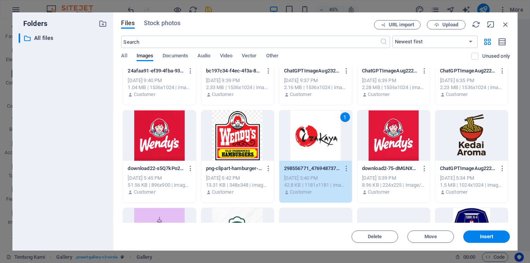
click at [308, 142] on div "1" at bounding box center [315, 136] width 73 height 50
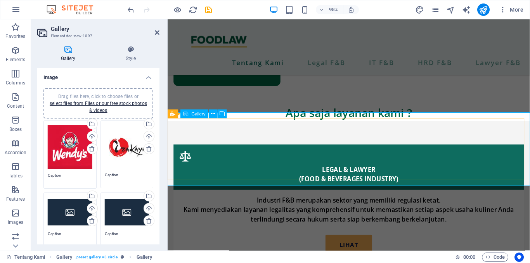
scroll to position [759, 0]
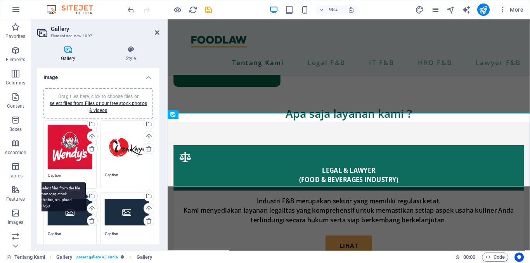
click at [75, 207] on div "Select files from the file manager, stock photos, or upload file(s)" at bounding box center [60, 196] width 50 height 29
click at [75, 207] on body "foodlaw.id Tentang Kami Favorites Elements Columns Content Boxes Accordion Tabl…" at bounding box center [265, 131] width 530 height 263
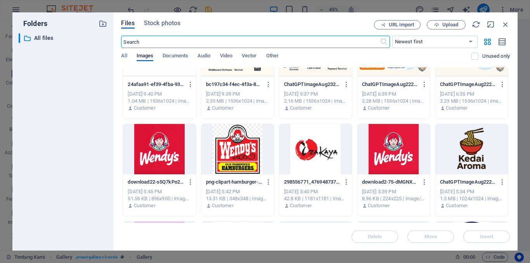
scroll to position [140, 0]
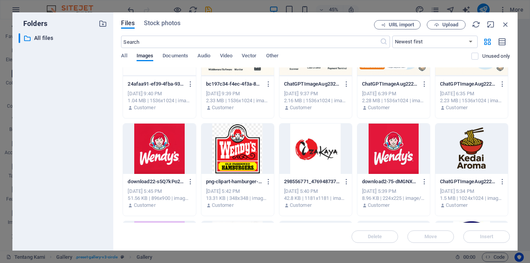
click at [477, 142] on div at bounding box center [471, 149] width 73 height 50
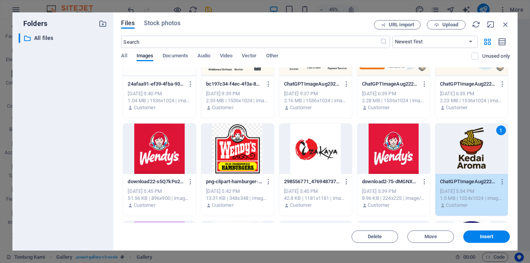
click at [477, 142] on div "1" at bounding box center [471, 149] width 73 height 50
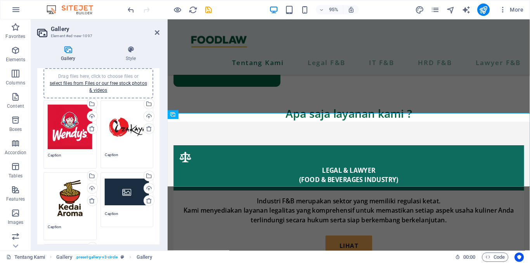
scroll to position [21, 0]
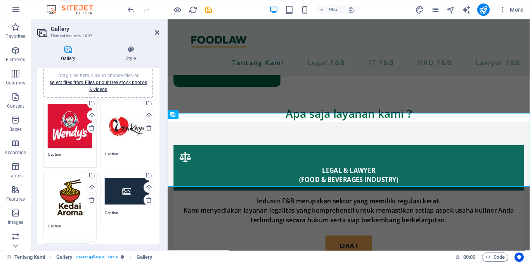
click at [108, 194] on div "Drag files here, click to choose files or select files from Files or our free s…" at bounding box center [127, 191] width 45 height 31
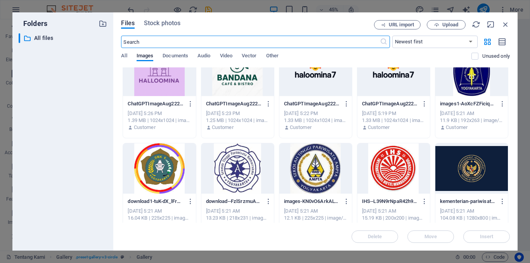
scroll to position [290, 0]
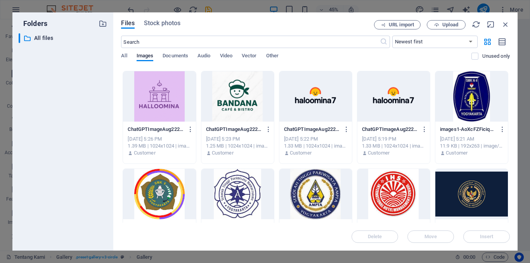
click at [330, 104] on div at bounding box center [315, 96] width 73 height 50
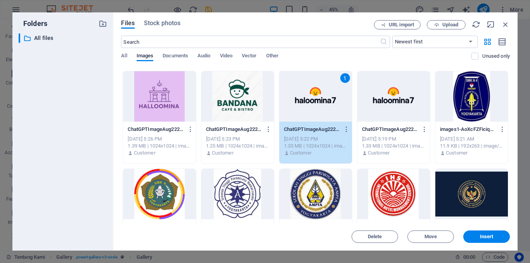
click at [330, 104] on div "1" at bounding box center [315, 96] width 73 height 50
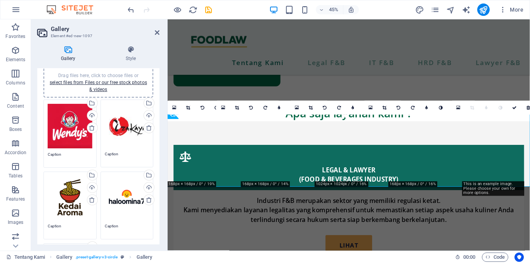
scroll to position [759, 0]
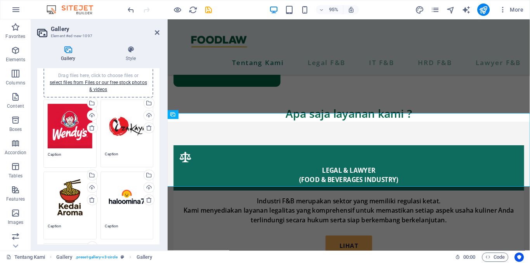
click at [129, 183] on div "Drag files here, click to choose files or select files from Files or our free s…" at bounding box center [127, 198] width 45 height 45
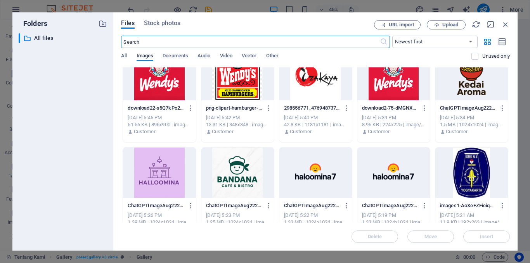
scroll to position [240, 0]
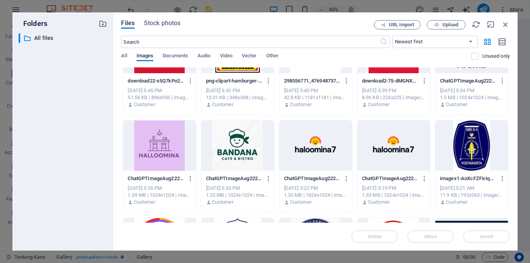
click at [159, 141] on div at bounding box center [159, 146] width 73 height 50
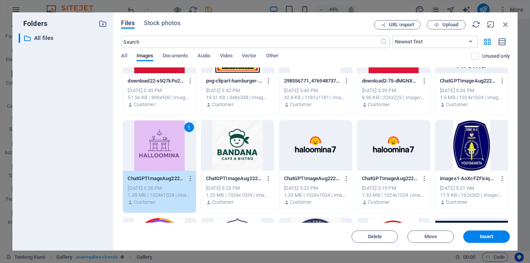
click at [159, 141] on div "1" at bounding box center [159, 146] width 73 height 50
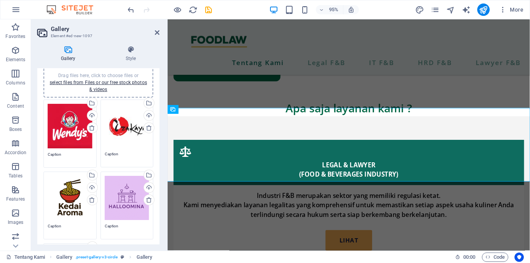
scroll to position [55, 0]
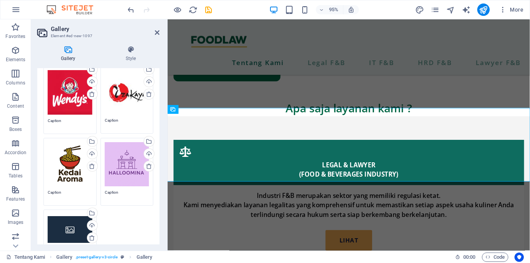
click at [70, 228] on div "Drag files here, click to choose files or select files from Files or our free s…" at bounding box center [70, 229] width 45 height 31
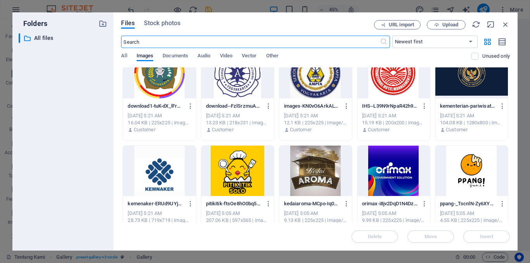
scroll to position [433, 0]
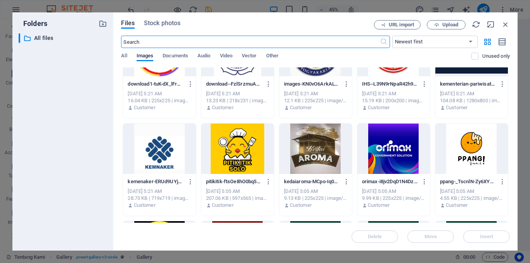
click at [465, 148] on div at bounding box center [471, 149] width 73 height 50
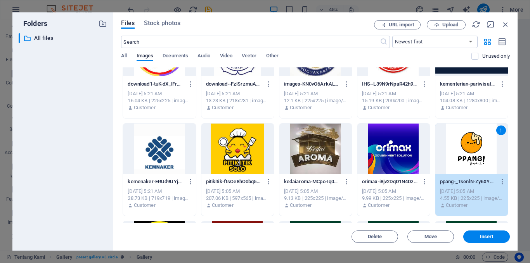
click at [465, 148] on div "1" at bounding box center [471, 149] width 73 height 50
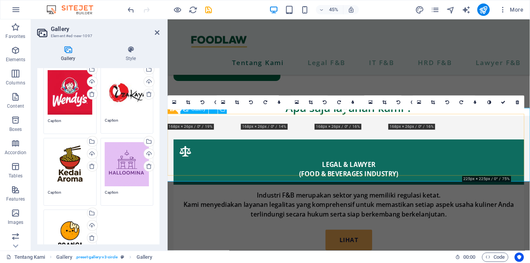
scroll to position [765, 0]
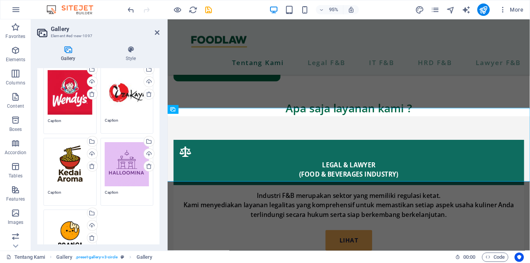
click at [126, 154] on div "Drag files here, click to choose files or select files from Files or our free s…" at bounding box center [127, 164] width 45 height 45
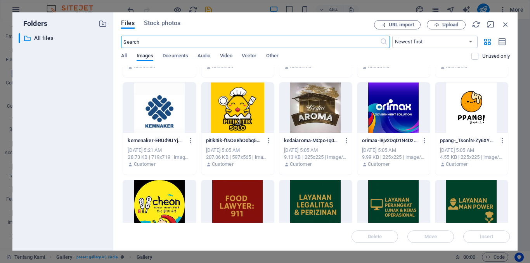
scroll to position [487, 0]
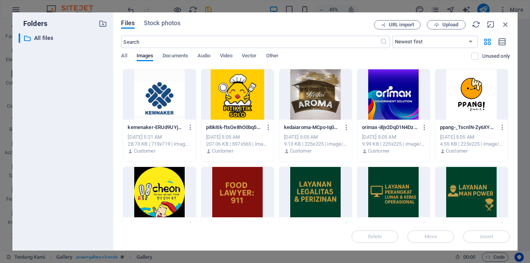
click at [240, 92] on div at bounding box center [237, 94] width 73 height 50
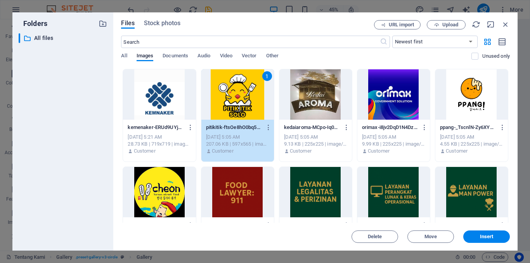
click at [240, 92] on div "1" at bounding box center [237, 94] width 73 height 50
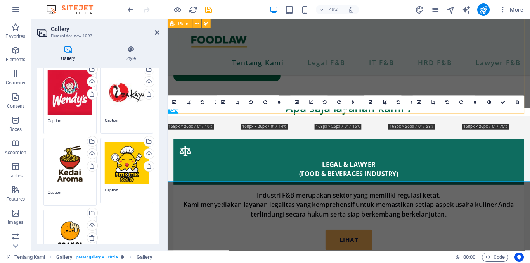
scroll to position [765, 0]
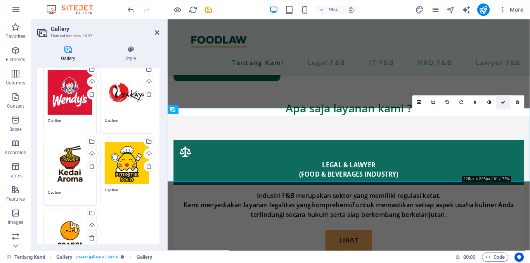
click at [503, 103] on icon at bounding box center [503, 102] width 5 height 4
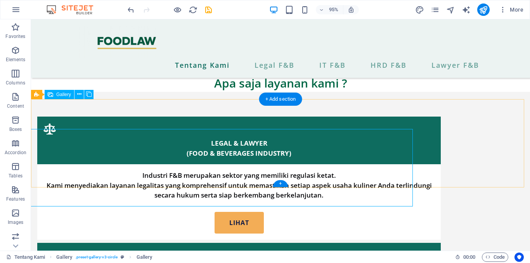
scroll to position [749, 0]
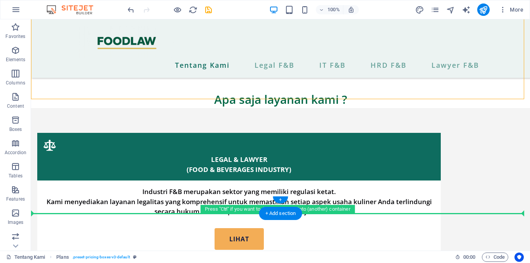
drag, startPoint x: 327, startPoint y: 93, endPoint x: 327, endPoint y: 213, distance: 119.5
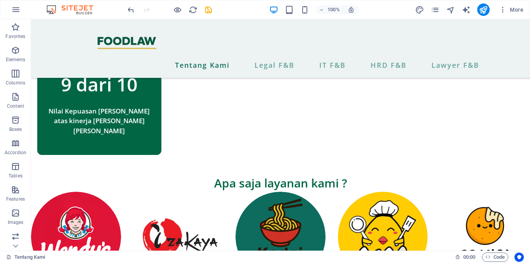
scroll to position [641, 0]
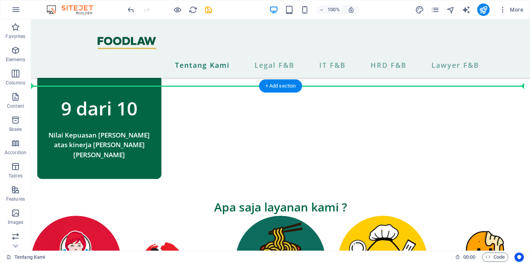
drag, startPoint x: 340, startPoint y: 104, endPoint x: 289, endPoint y: 105, distance: 51.2
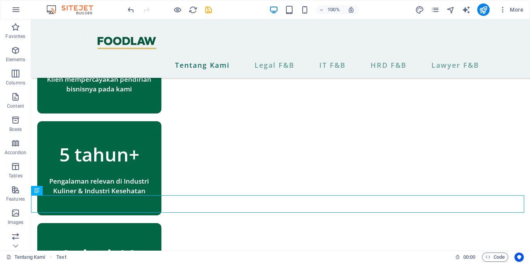
scroll to position [446, 0]
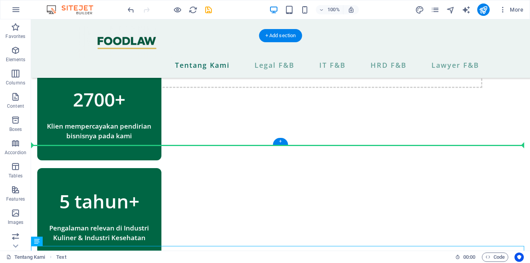
drag, startPoint x: 328, startPoint y: 159, endPoint x: 311, endPoint y: 130, distance: 33.2
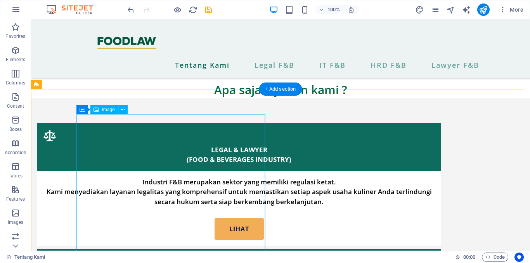
scroll to position [873, 0]
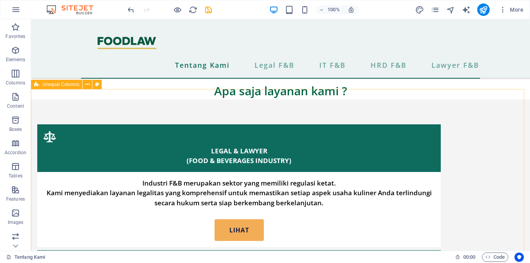
click at [41, 86] on div "Unequal Columns" at bounding box center [56, 84] width 51 height 9
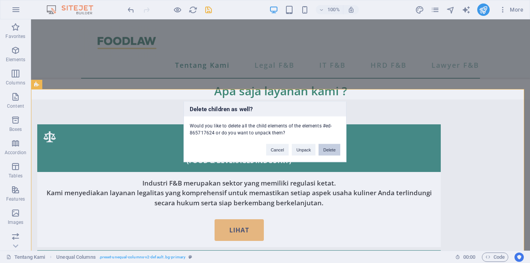
click at [332, 147] on button "Delete" at bounding box center [329, 150] width 22 height 12
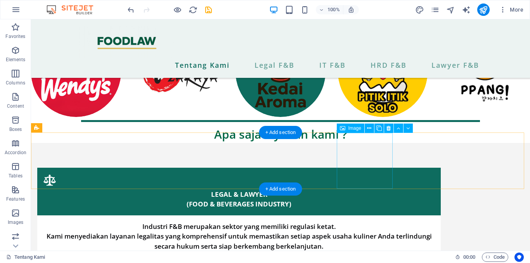
scroll to position [830, 0]
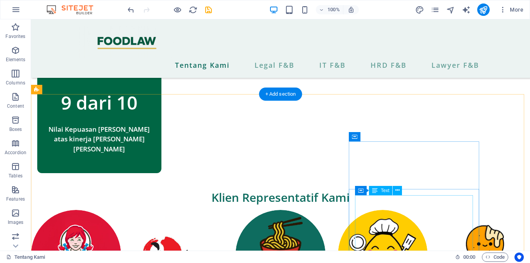
scroll to position [647, 0]
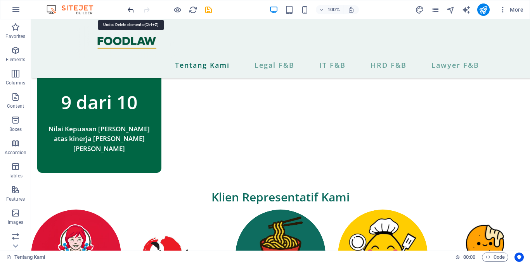
click at [129, 10] on icon "undo" at bounding box center [130, 9] width 9 height 9
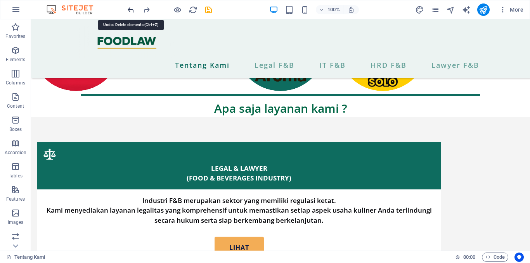
click at [129, 10] on icon "undo" at bounding box center [130, 9] width 9 height 9
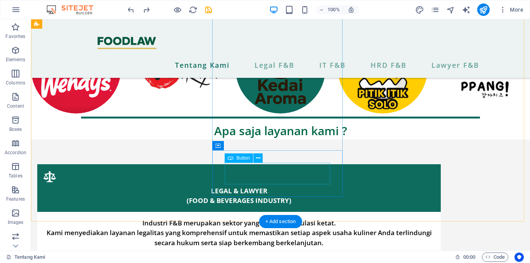
scroll to position [740, 0]
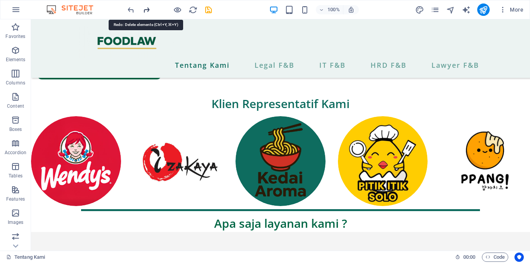
click at [150, 190] on icon "redo" at bounding box center [249, 191] width 499 height 2
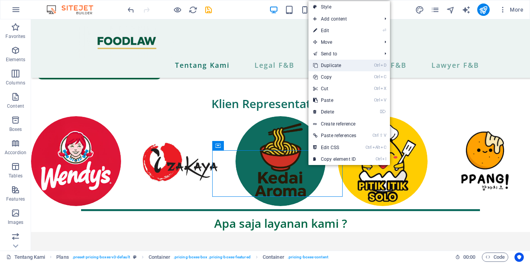
click at [330, 67] on link "Ctrl D Duplicate" at bounding box center [334, 66] width 52 height 12
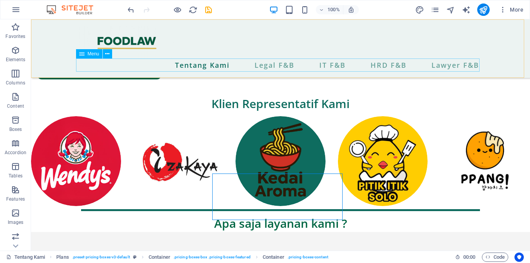
scroll to position [764, 0]
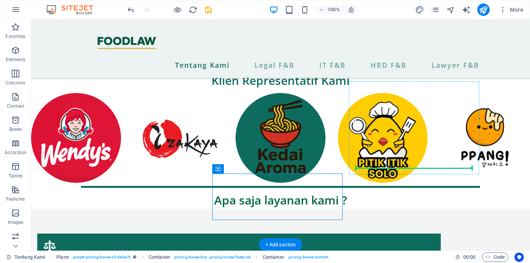
drag, startPoint x: 325, startPoint y: 177, endPoint x: 408, endPoint y: 166, distance: 83.4
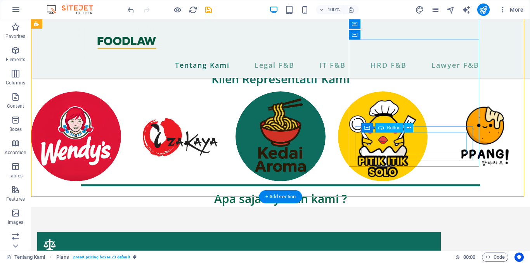
scroll to position [765, 0]
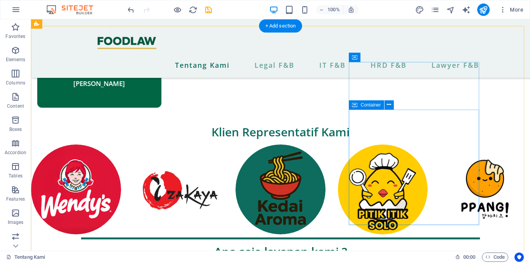
scroll to position [692, 0]
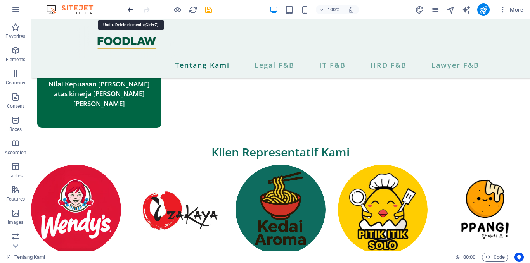
click at [129, 10] on icon "undo" at bounding box center [130, 9] width 9 height 9
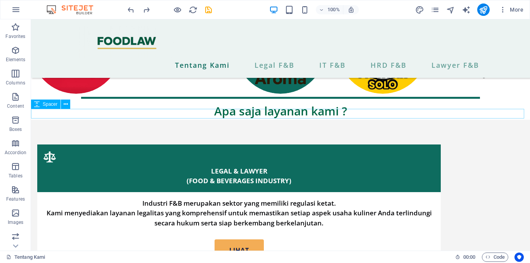
scroll to position [853, 0]
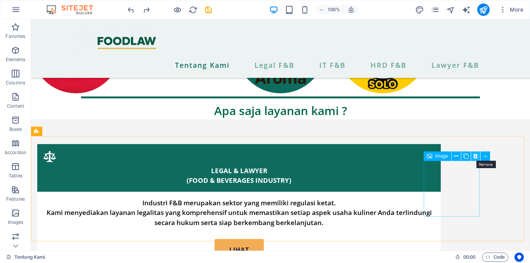
click at [474, 156] on icon at bounding box center [475, 156] width 4 height 8
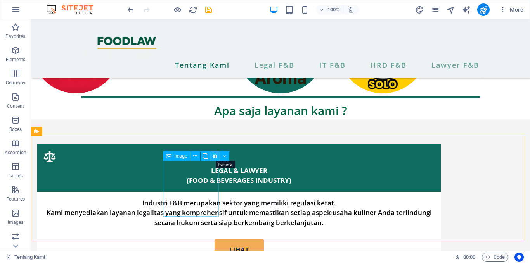
click at [214, 156] on icon at bounding box center [215, 156] width 4 height 8
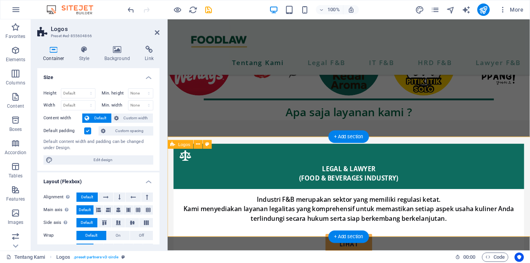
scroll to position [846, 0]
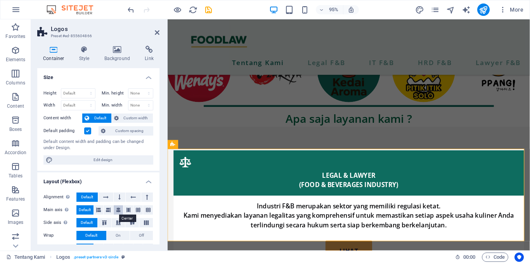
click at [116, 212] on icon at bounding box center [118, 210] width 5 height 9
click at [156, 34] on icon at bounding box center [157, 32] width 5 height 6
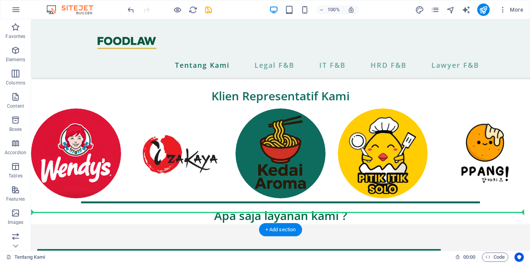
scroll to position [791, 0]
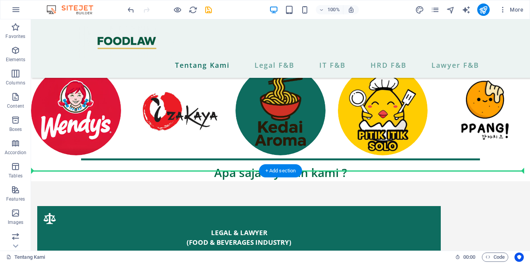
drag, startPoint x: 341, startPoint y: 108, endPoint x: 349, endPoint y: 164, distance: 56.4
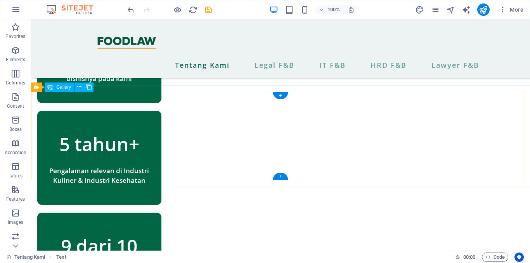
scroll to position [469, 0]
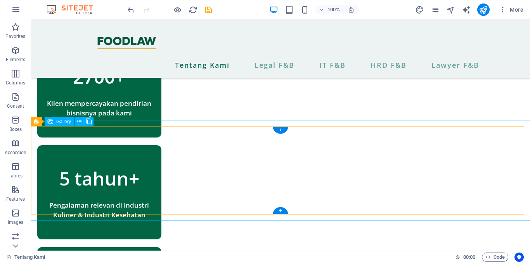
drag, startPoint x: 337, startPoint y: 121, endPoint x: 289, endPoint y: 139, distance: 51.1
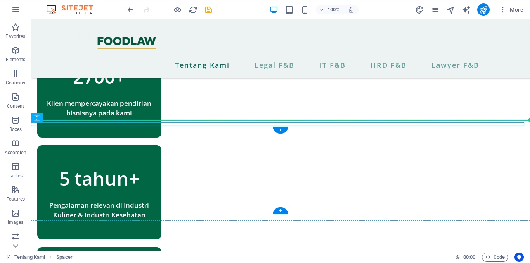
drag, startPoint x: 201, startPoint y: 125, endPoint x: 206, endPoint y: 138, distance: 13.5
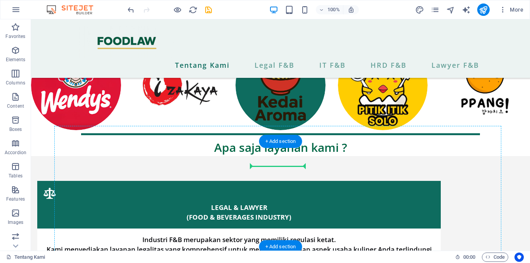
scroll to position [848, 0]
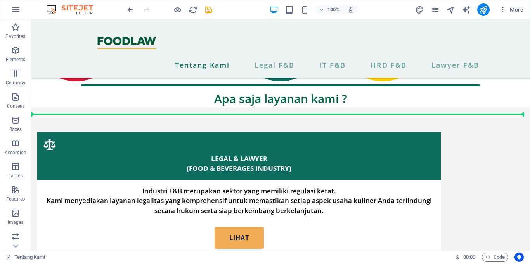
drag, startPoint x: 209, startPoint y: 137, endPoint x: 256, endPoint y: 118, distance: 50.1
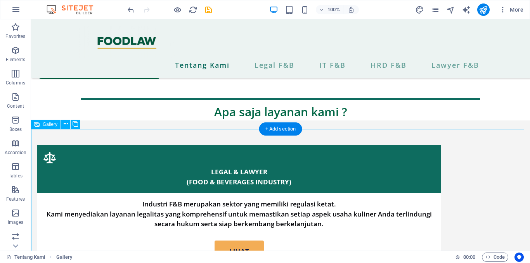
scroll to position [741, 0]
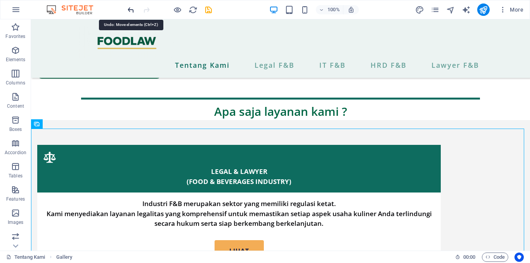
click at [128, 9] on icon "undo" at bounding box center [130, 9] width 9 height 9
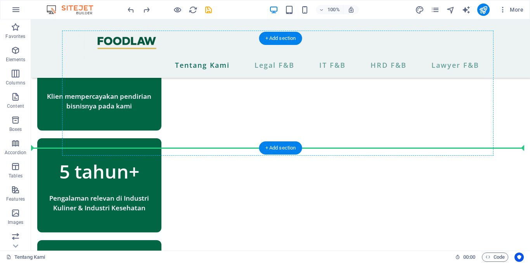
scroll to position [443, 0]
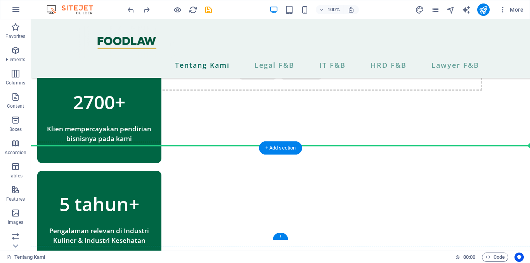
drag, startPoint x: 292, startPoint y: 199, endPoint x: 268, endPoint y: 154, distance: 50.7
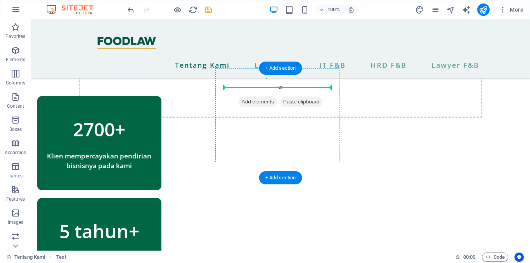
scroll to position [413, 0]
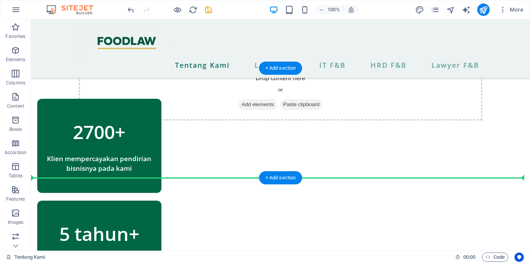
drag, startPoint x: 334, startPoint y: 168, endPoint x: 319, endPoint y: 164, distance: 15.8
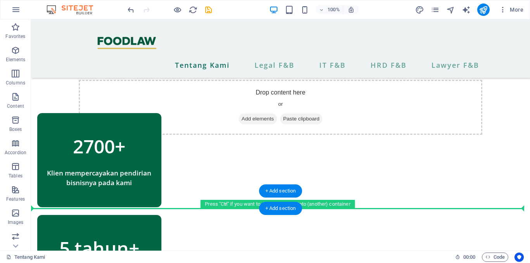
scroll to position [400, 0]
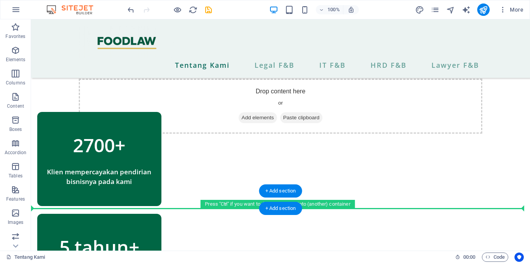
drag, startPoint x: 322, startPoint y: 163, endPoint x: 324, endPoint y: 206, distance: 42.3
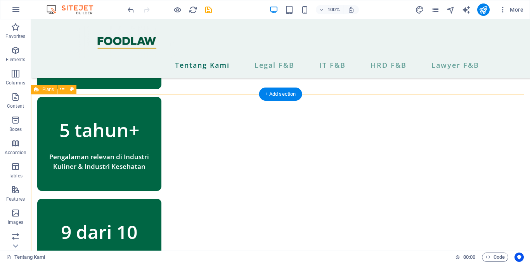
scroll to position [514, 0]
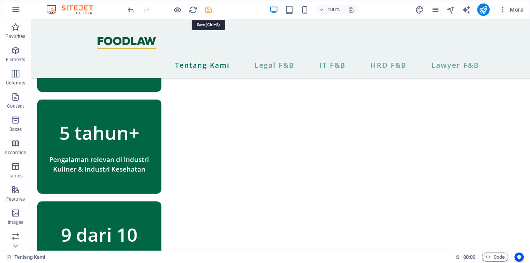
click at [210, 11] on icon "save" at bounding box center [208, 9] width 9 height 9
click at [486, 11] on icon "publish" at bounding box center [483, 9] width 9 height 9
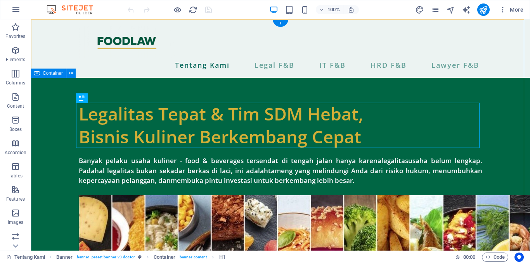
click at [504, 91] on div "Legalitas Tepat & Tim SDM Hebat, Bisnis Kuliner Berkembang Cepat Banyak pelaku …" at bounding box center [280, 266] width 499 height 376
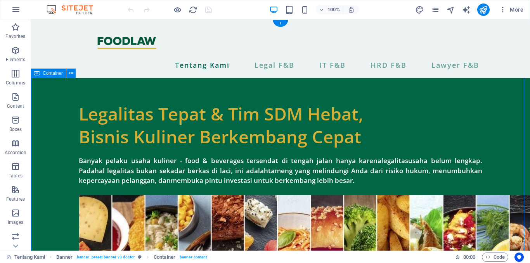
click at [504, 91] on div "Legalitas Tepat & Tim SDM Hebat, Bisnis Kuliner Berkembang Cepat Banyak pelaku …" at bounding box center [280, 266] width 499 height 376
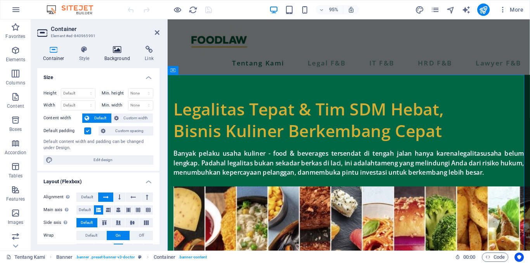
click at [120, 55] on h4 "Background" at bounding box center [119, 54] width 41 height 16
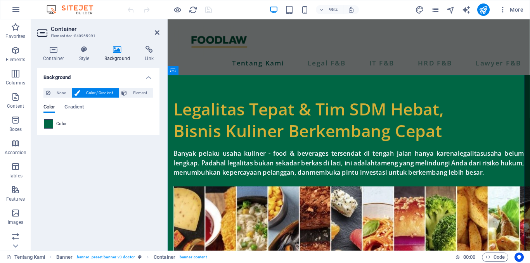
click at [47, 125] on span at bounding box center [48, 124] width 9 height 9
type input "#006644"
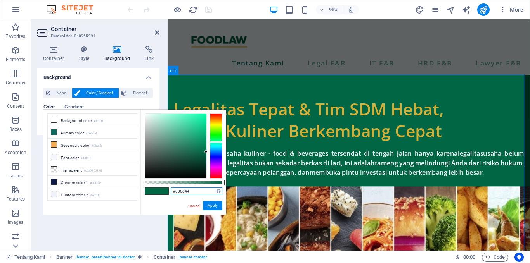
click at [176, 192] on input "#006644" at bounding box center [197, 192] width 52 height 8
click at [211, 204] on button "Apply" at bounding box center [212, 205] width 19 height 9
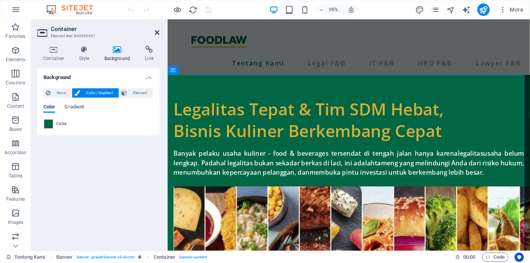
click at [157, 32] on icon at bounding box center [157, 32] width 5 height 6
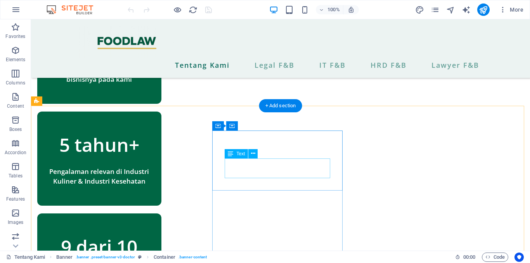
scroll to position [502, 0]
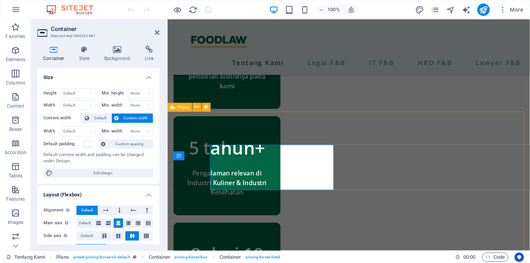
scroll to position [488, 0]
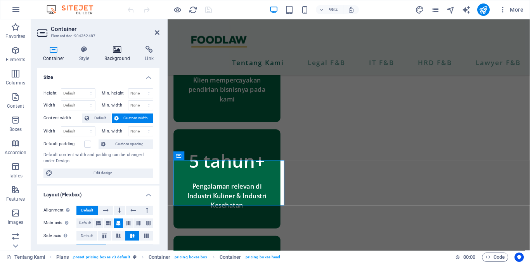
click at [111, 49] on icon at bounding box center [118, 50] width 38 height 8
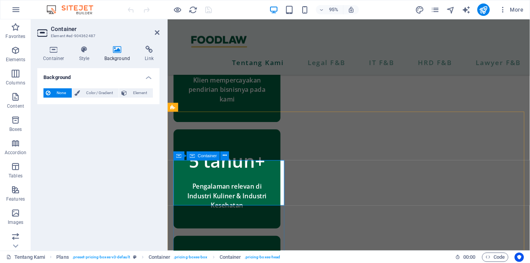
click at [95, 96] on span "Color / Gradient" at bounding box center [99, 92] width 34 height 9
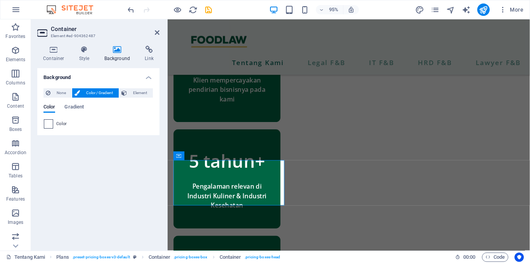
click at [52, 121] on span at bounding box center [48, 124] width 9 height 9
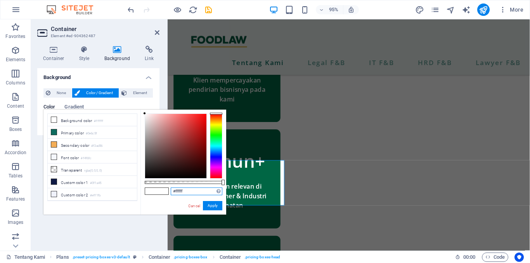
click at [181, 192] on input "#ffffff" at bounding box center [197, 192] width 52 height 8
paste input "006644"
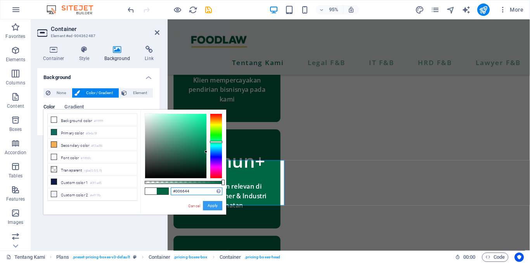
type input "#006644"
click at [216, 206] on button "Apply" at bounding box center [212, 205] width 19 height 9
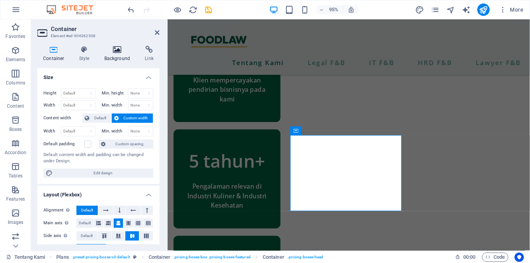
click at [117, 51] on icon at bounding box center [118, 50] width 38 height 8
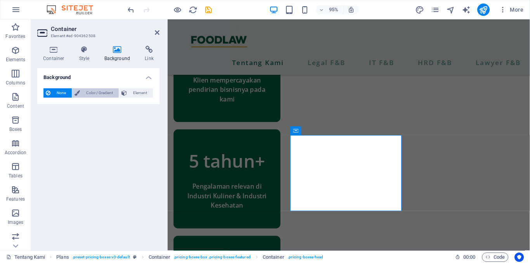
click at [83, 93] on span "Color / Gradient" at bounding box center [99, 92] width 34 height 9
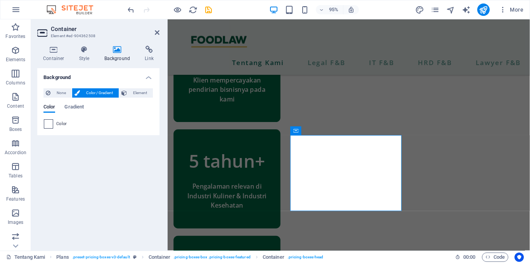
click at [49, 123] on span at bounding box center [48, 124] width 9 height 9
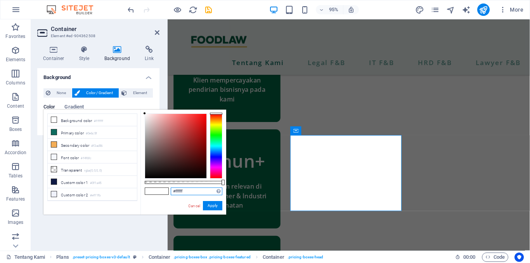
click at [179, 194] on input "#ffffff" at bounding box center [197, 192] width 52 height 8
paste input "006644"
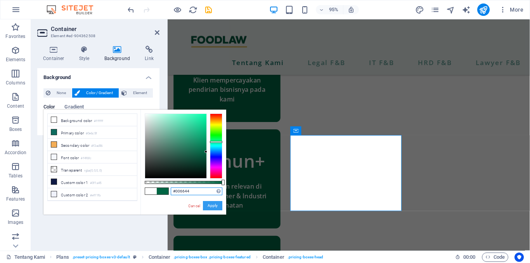
type input "#006644"
click at [214, 207] on button "Apply" at bounding box center [212, 205] width 19 height 9
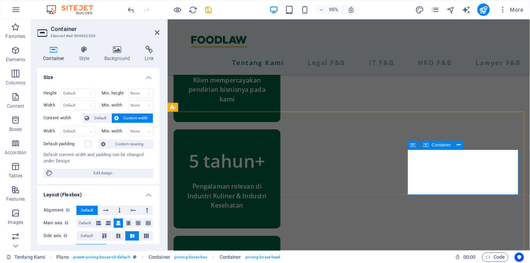
click at [121, 48] on icon at bounding box center [118, 50] width 38 height 8
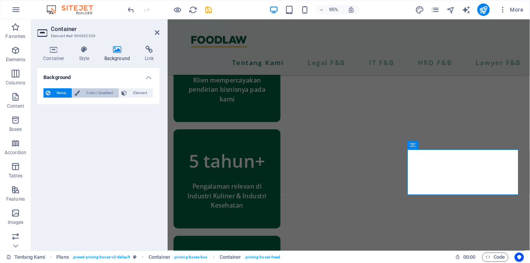
click at [89, 94] on span "Color / Gradient" at bounding box center [99, 92] width 34 height 9
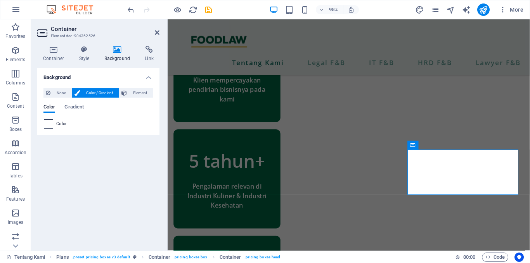
click at [50, 123] on span at bounding box center [48, 124] width 9 height 9
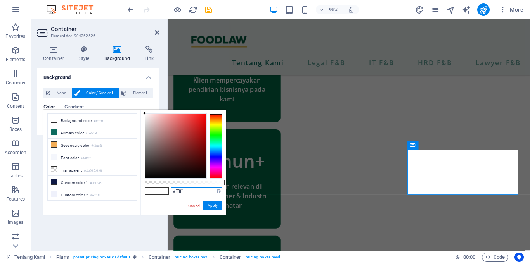
click at [189, 192] on input "#ffffff" at bounding box center [197, 192] width 52 height 8
paste input "006644"
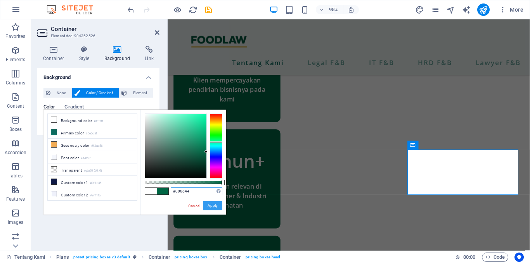
type input "#006644"
click at [218, 209] on button "Apply" at bounding box center [212, 205] width 19 height 9
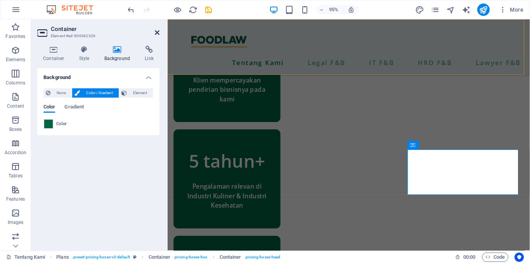
click at [157, 33] on icon at bounding box center [157, 32] width 5 height 6
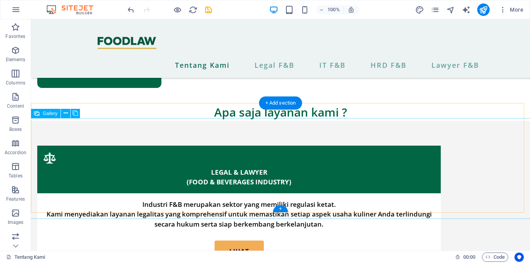
scroll to position [721, 0]
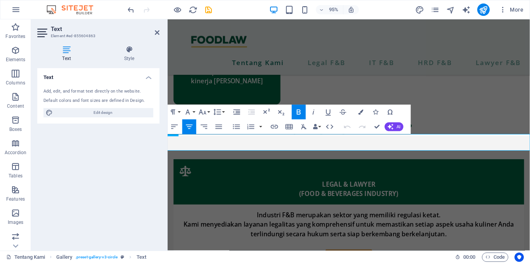
scroll to position [737, 0]
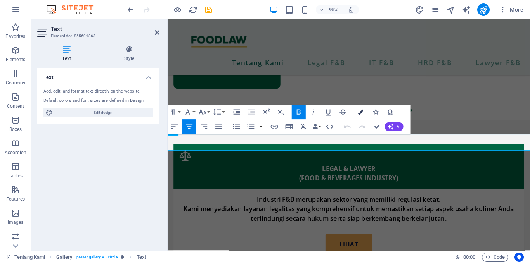
click at [360, 115] on button "Colors" at bounding box center [361, 112] width 14 height 15
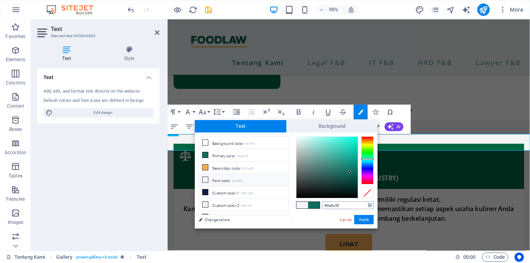
click at [340, 207] on input "#0e6c5f" at bounding box center [348, 206] width 52 height 8
type input "#006644"
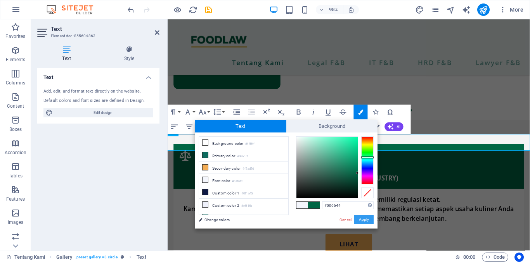
click at [367, 219] on button "Apply" at bounding box center [363, 219] width 19 height 9
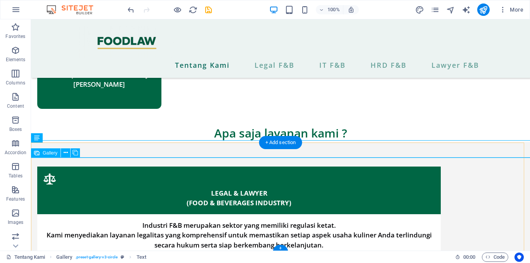
scroll to position [752, 0]
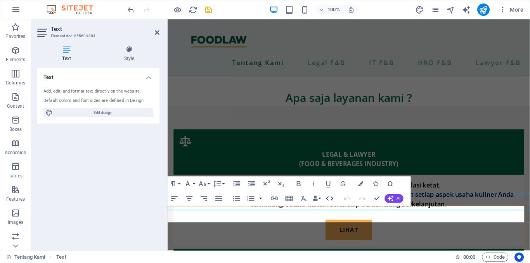
scroll to position [769, 0]
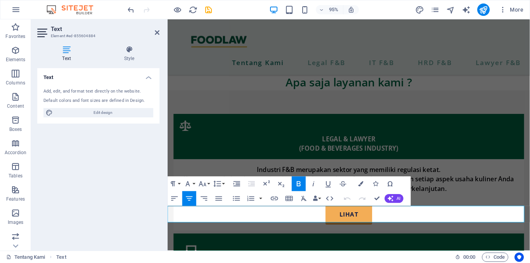
click at [363, 182] on icon "button" at bounding box center [360, 184] width 5 height 5
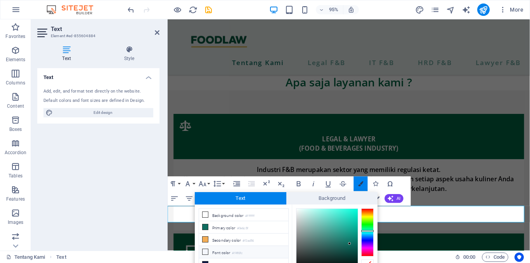
scroll to position [38, 0]
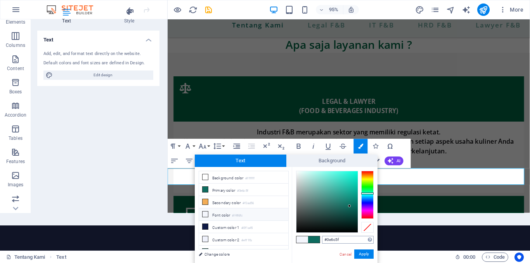
type input "#006644"
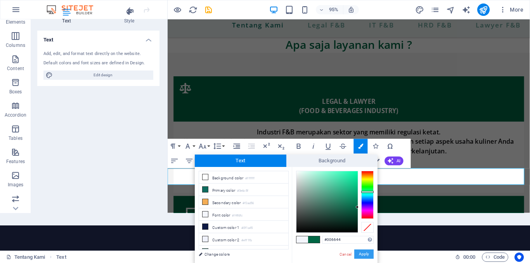
click at [361, 258] on button "Apply" at bounding box center [363, 254] width 19 height 9
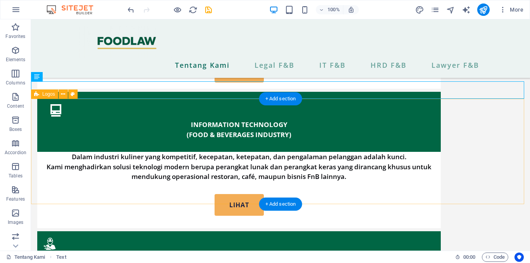
scroll to position [925, 0]
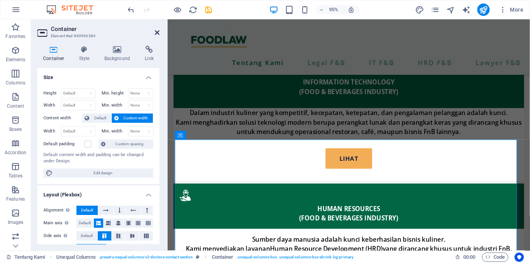
click at [155, 34] on icon at bounding box center [157, 32] width 5 height 6
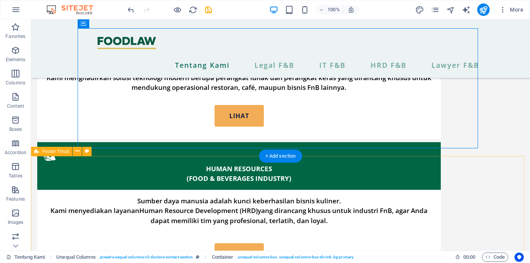
scroll to position [1079, 0]
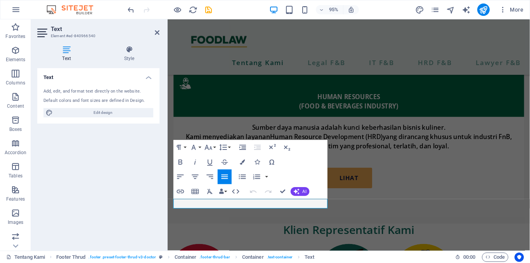
scroll to position [1081, 0]
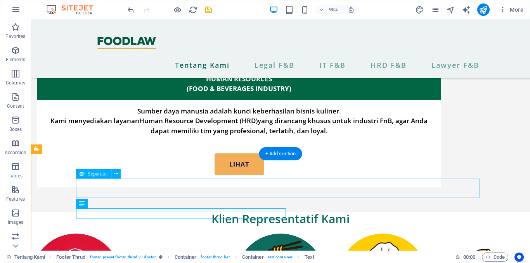
scroll to position [1077, 0]
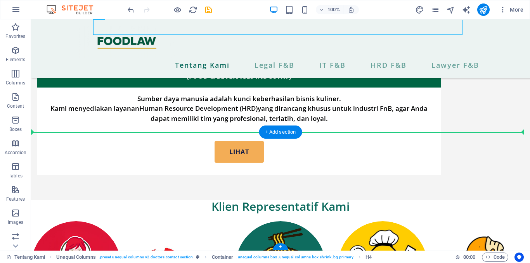
scroll to position [1098, 0]
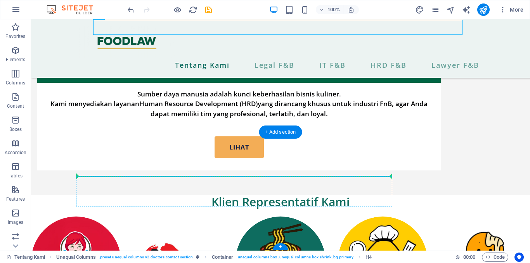
drag, startPoint x: 158, startPoint y: 90, endPoint x: 117, endPoint y: 178, distance: 97.4
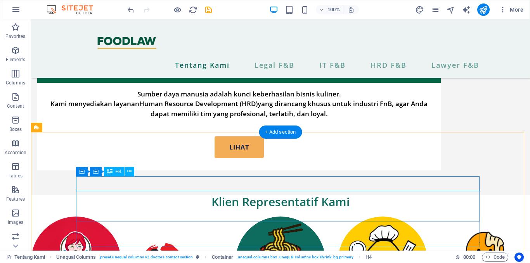
scroll to position [1083, 0]
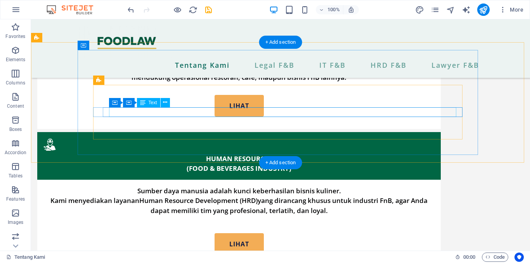
scroll to position [1000, 0]
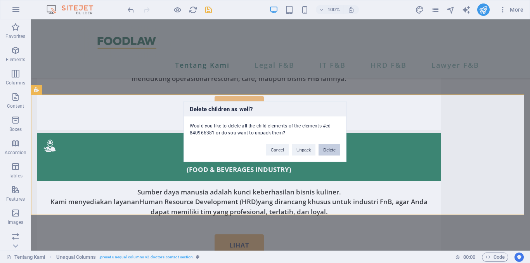
click at [329, 149] on button "Delete" at bounding box center [329, 150] width 22 height 12
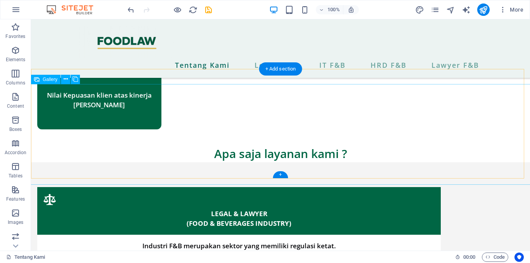
scroll to position [780, 0]
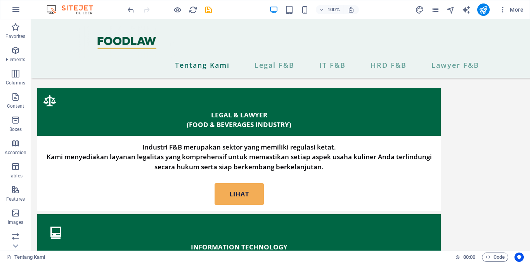
click at [347, 177] on div "Tentang Kami Legal F&B IT F&B HRD F&B Lawyer F&B Legalitas Tepat & Tim SDM Heba…" at bounding box center [280, 144] width 499 height 1809
click at [353, 180] on div "Tentang Kami Legal F&B IT F&B HRD F&B Lawyer F&B Legalitas Tepat & Tim SDM Heba…" at bounding box center [280, 144] width 499 height 1809
click at [350, 180] on div "Tentang Kami Legal F&B IT F&B HRD F&B Lawyer F&B Legalitas Tepat & Tim SDM Heba…" at bounding box center [280, 144] width 499 height 1809
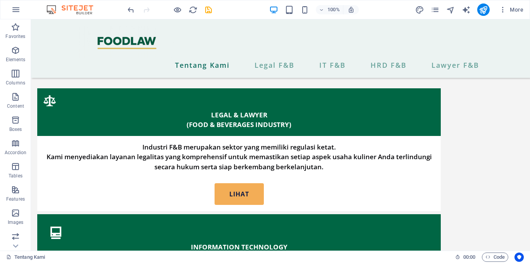
click at [350, 180] on div "Tentang Kami Legal F&B IT F&B HRD F&B Lawyer F&B Legalitas Tepat & Tim SDM Heba…" at bounding box center [280, 144] width 499 height 1809
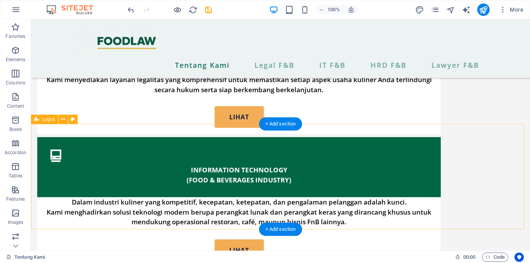
scroll to position [858, 0]
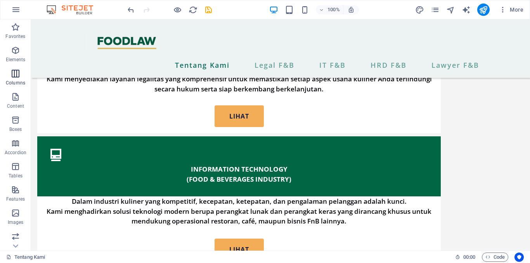
click at [19, 76] on icon "button" at bounding box center [15, 73] width 9 height 9
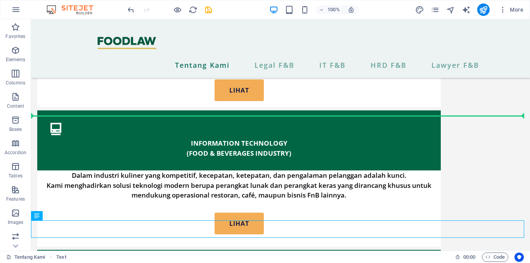
scroll to position [847, 0]
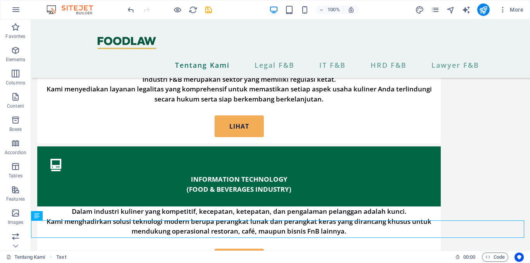
drag, startPoint x: 188, startPoint y: 207, endPoint x: 281, endPoint y: 152, distance: 107.1
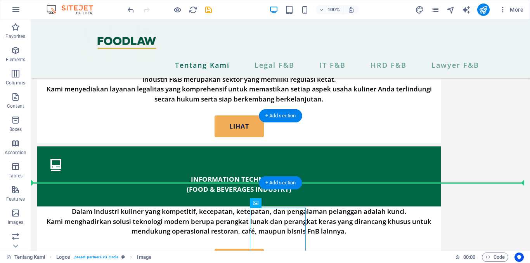
drag, startPoint x: 272, startPoint y: 218, endPoint x: 275, endPoint y: 166, distance: 52.1
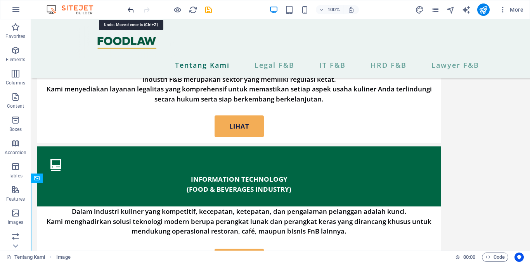
click at [130, 12] on icon "undo" at bounding box center [130, 9] width 9 height 9
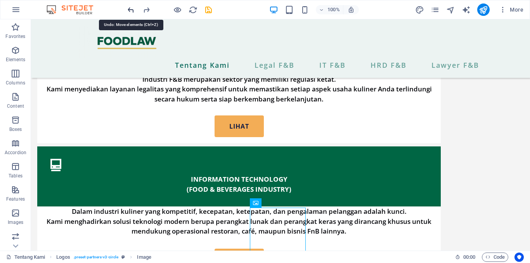
click at [130, 12] on icon "undo" at bounding box center [130, 9] width 9 height 9
click at [144, 12] on icon "redo" at bounding box center [146, 9] width 9 height 9
click at [128, 10] on icon "undo" at bounding box center [130, 9] width 9 height 9
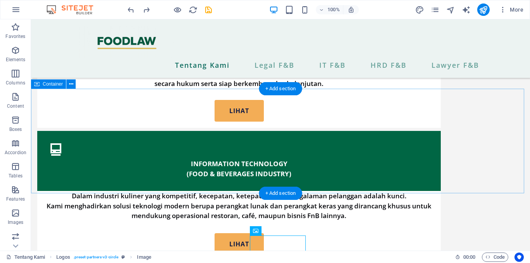
scroll to position [856, 0]
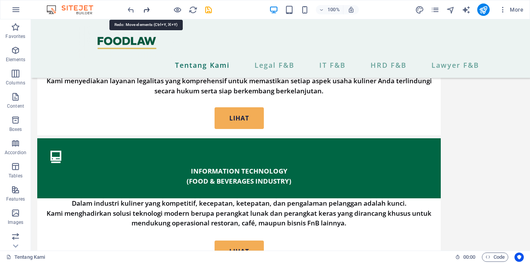
click at [144, 12] on icon "redo" at bounding box center [146, 9] width 9 height 9
drag, startPoint x: 16, startPoint y: 73, endPoint x: 13, endPoint y: 79, distance: 6.6
click at [13, 79] on span "Columns" at bounding box center [15, 78] width 31 height 19
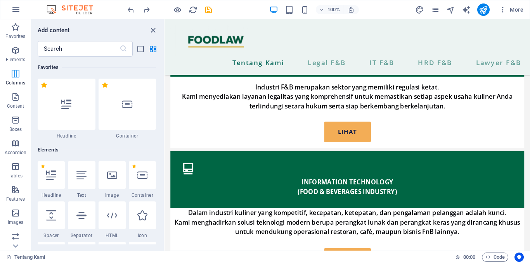
click at [13, 79] on span "Columns" at bounding box center [15, 78] width 31 height 19
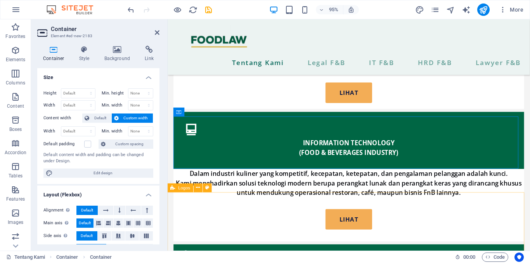
scroll to position [861, 0]
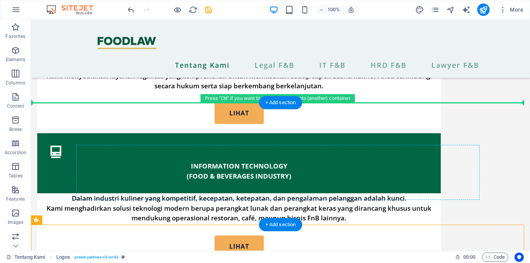
drag, startPoint x: 170, startPoint y: 225, endPoint x: 294, endPoint y: 152, distance: 143.9
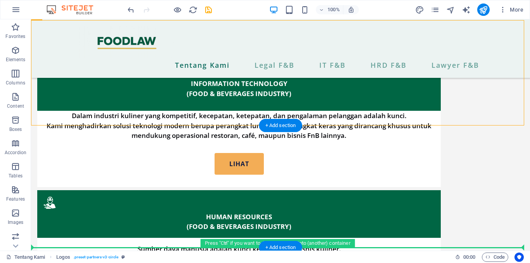
scroll to position [949, 0]
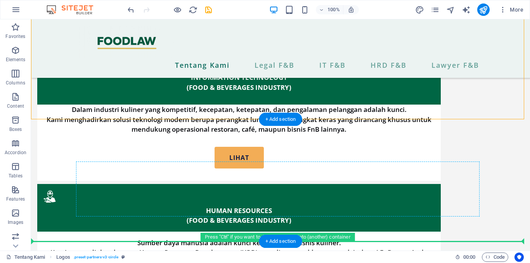
drag, startPoint x: 133, startPoint y: 104, endPoint x: 290, endPoint y: 183, distance: 175.5
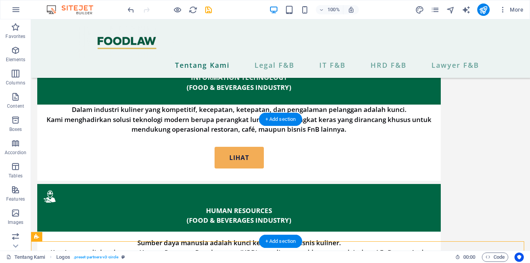
scroll to position [844, 0]
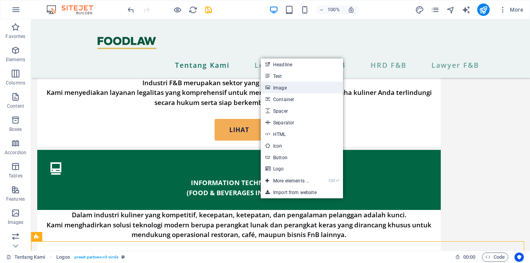
click at [297, 90] on link "Image" at bounding box center [302, 88] width 82 height 12
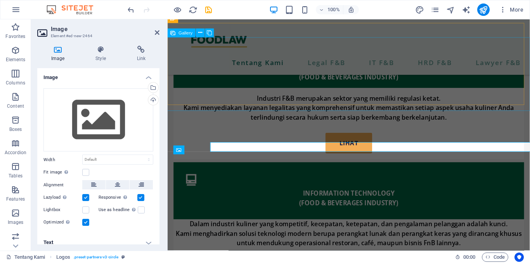
scroll to position [857, 0]
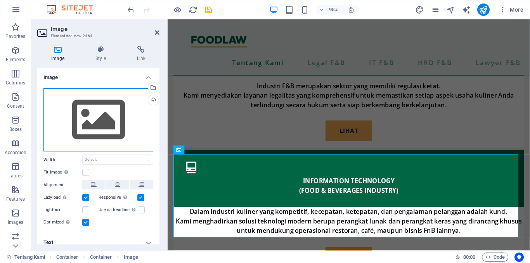
click at [98, 113] on div "Drag files here, click to choose files or select files from Files or our free s…" at bounding box center [98, 120] width 110 height 64
click at [98, 113] on body "foodlaw.id Tentang Kami Favorites Elements Columns Content Boxes Accordion Tabl…" at bounding box center [265, 131] width 530 height 263
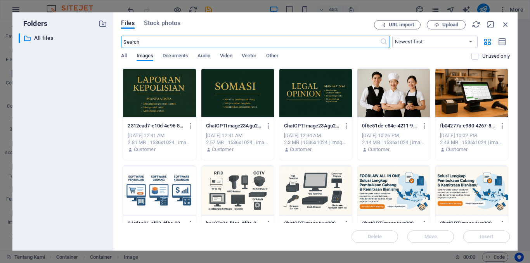
scroll to position [816, 0]
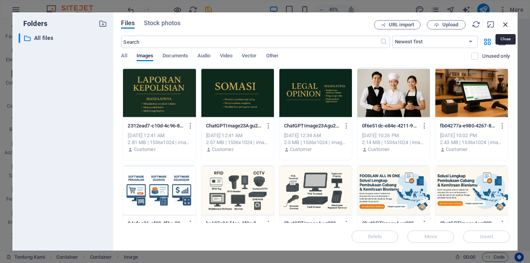
click at [507, 22] on icon "button" at bounding box center [505, 24] width 9 height 9
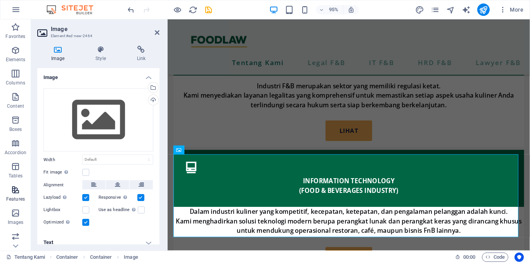
scroll to position [29, 0]
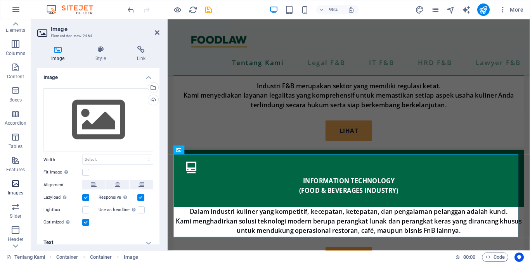
click at [17, 187] on icon "button" at bounding box center [15, 183] width 9 height 9
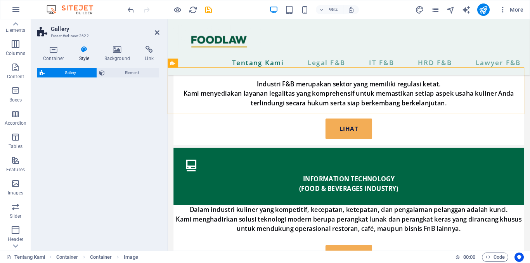
scroll to position [2408, 0]
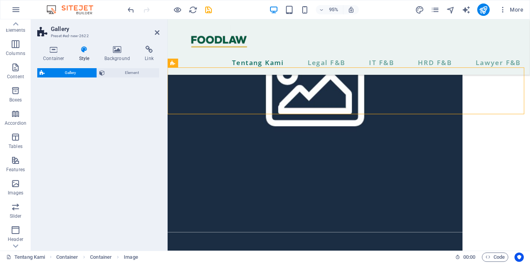
select select "rem"
select select "preset-gallery-v3-captions"
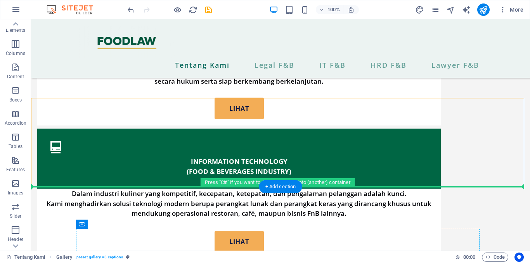
scroll to position [931, 0]
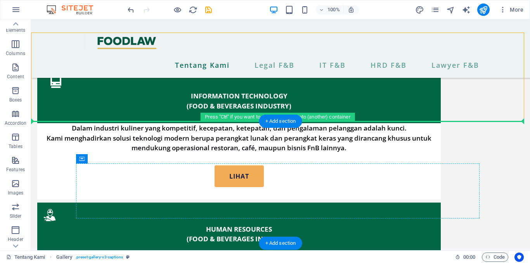
drag, startPoint x: 271, startPoint y: 121, endPoint x: 270, endPoint y: 176, distance: 55.9
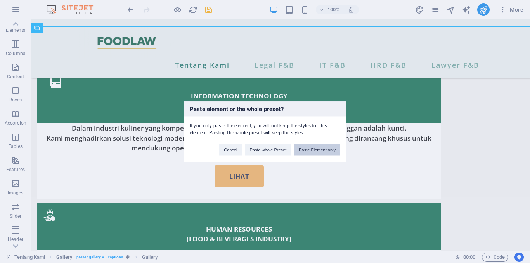
click at [317, 149] on button "Paste Element only" at bounding box center [317, 150] width 46 height 12
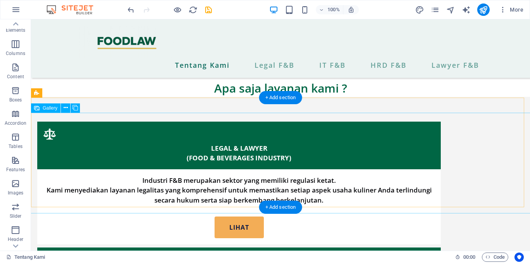
scroll to position [744, 0]
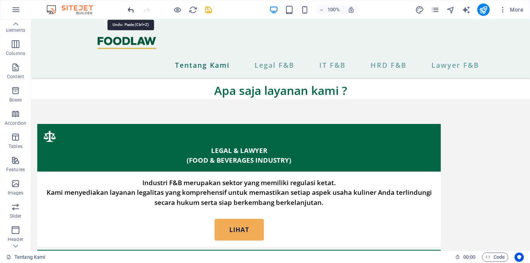
click at [135, 11] on icon "undo" at bounding box center [130, 9] width 9 height 9
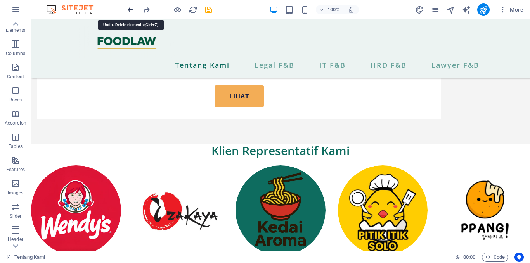
click at [135, 11] on icon "undo" at bounding box center [130, 9] width 9 height 9
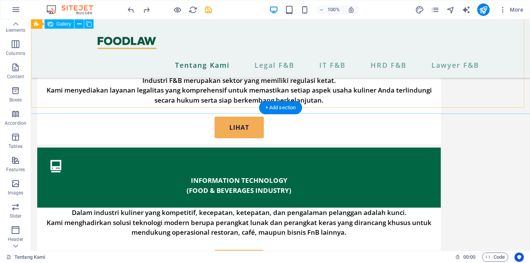
scroll to position [846, 0]
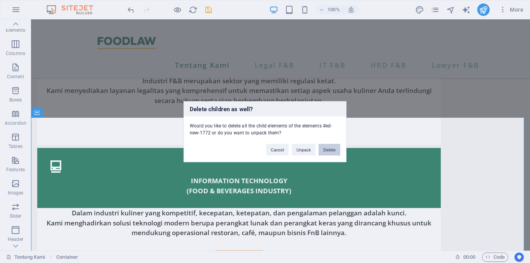
click at [336, 149] on button "Delete" at bounding box center [329, 150] width 22 height 12
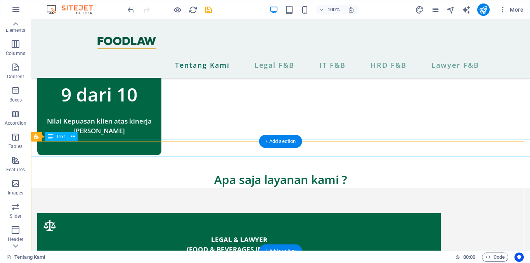
scroll to position [714, 0]
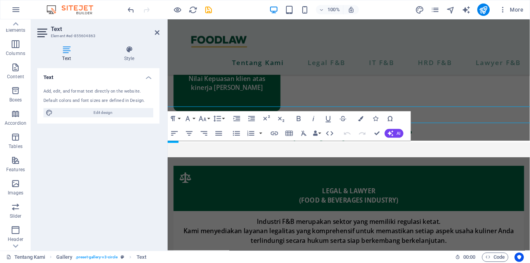
scroll to position [730, 0]
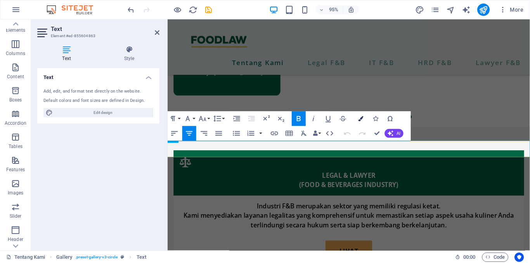
click at [361, 119] on icon "button" at bounding box center [360, 118] width 5 height 5
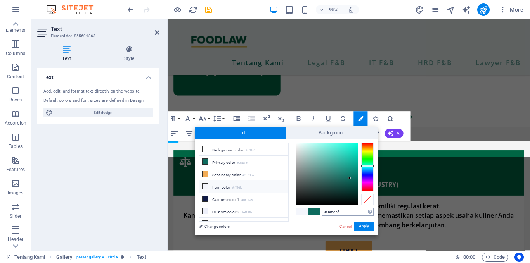
type input "#006644"
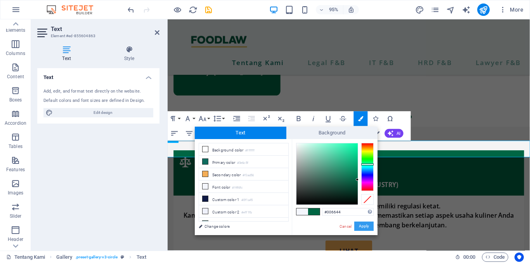
click at [363, 228] on button "Apply" at bounding box center [363, 226] width 19 height 9
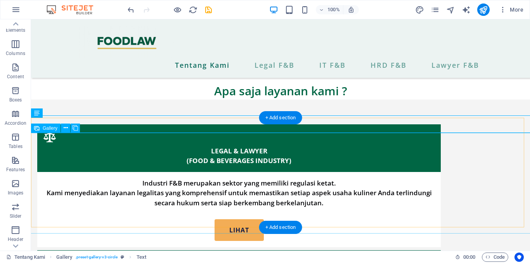
scroll to position [745, 0]
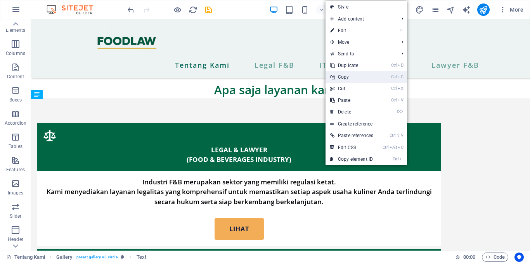
click at [348, 80] on link "Ctrl C Copy" at bounding box center [351, 77] width 52 height 12
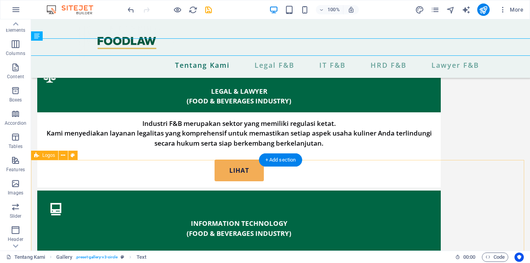
scroll to position [804, 0]
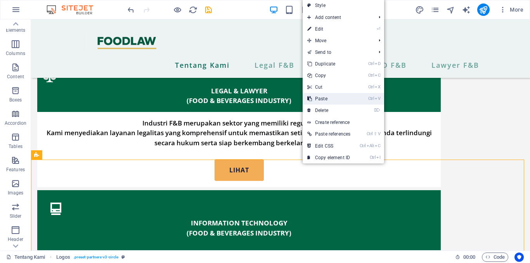
click at [327, 102] on link "Ctrl V Paste" at bounding box center [329, 99] width 52 height 12
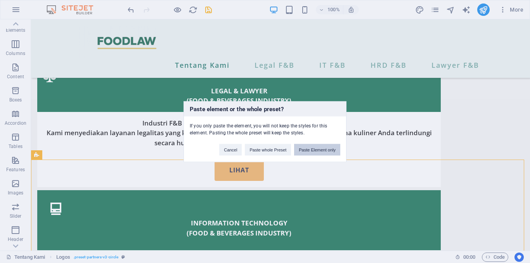
click at [302, 151] on button "Paste Element only" at bounding box center [317, 150] width 46 height 12
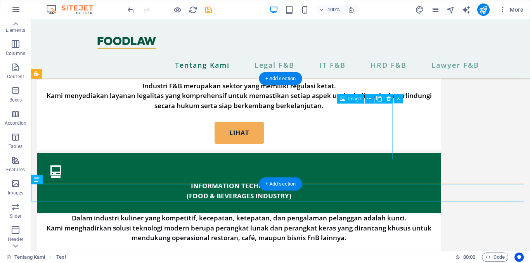
scroll to position [840, 0]
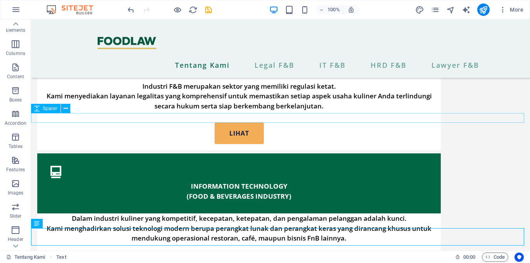
drag, startPoint x: 339, startPoint y: 236, endPoint x: 327, endPoint y: 120, distance: 116.6
click at [327, 120] on div "Tentang Kami Legal F&B IT F&B HRD F&B Lawyer F&B Legalitas Tepat & Tim SDM Heba…" at bounding box center [280, 79] width 499 height 1800
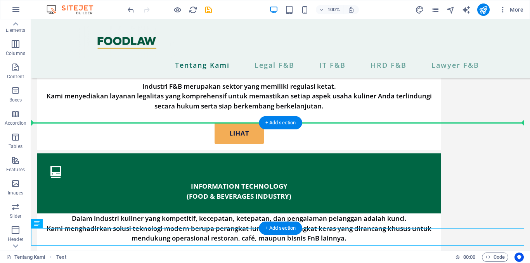
drag, startPoint x: 324, startPoint y: 237, endPoint x: 300, endPoint y: 126, distance: 113.0
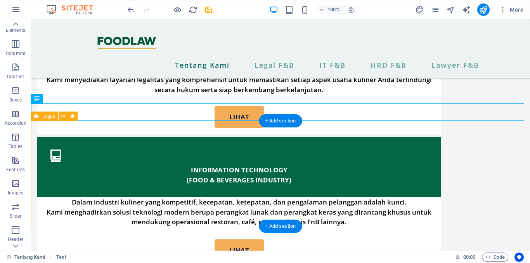
scroll to position [856, 0]
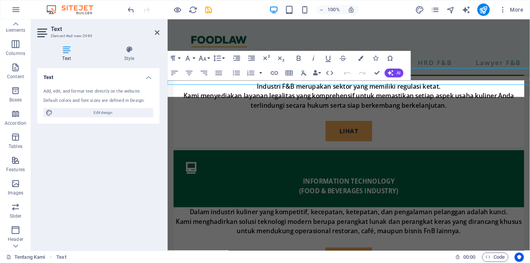
scroll to position [892, 0]
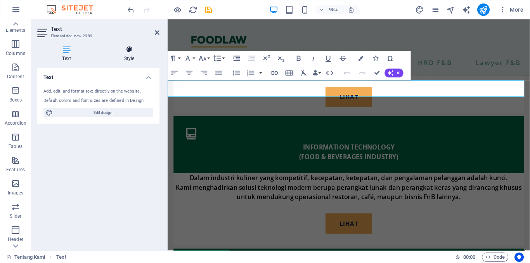
click at [132, 56] on h4 "Style" at bounding box center [129, 54] width 61 height 16
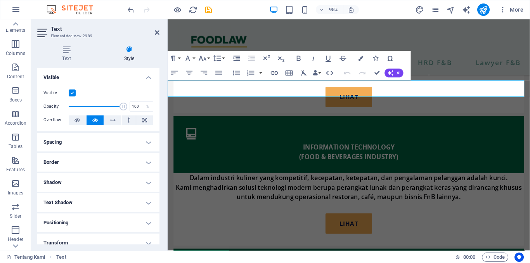
scroll to position [68, 0]
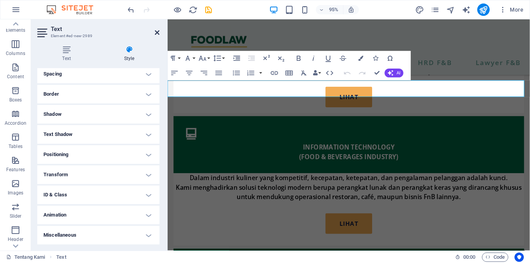
click at [159, 34] on icon at bounding box center [157, 32] width 5 height 6
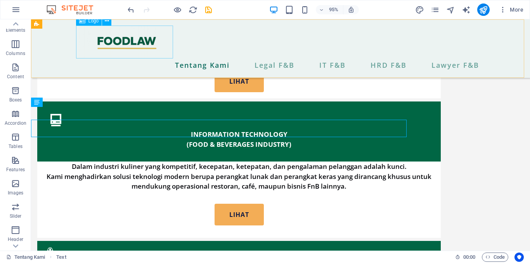
scroll to position [856, 0]
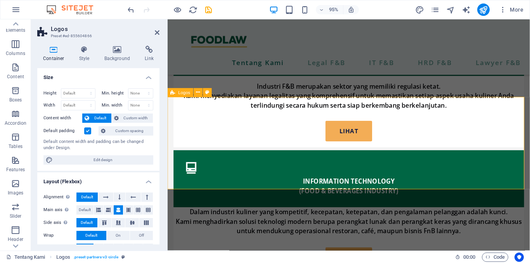
scroll to position [892, 0]
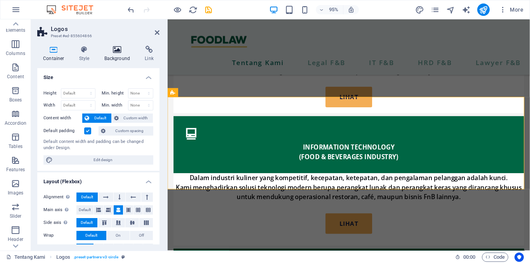
click at [122, 52] on icon at bounding box center [118, 50] width 38 height 8
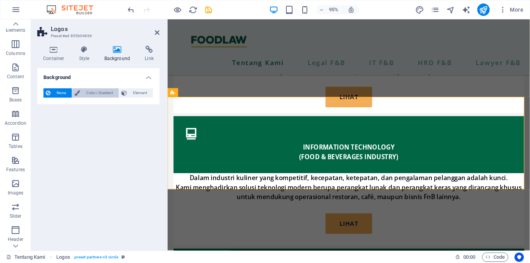
click at [89, 95] on span "Color / Gradient" at bounding box center [99, 92] width 34 height 9
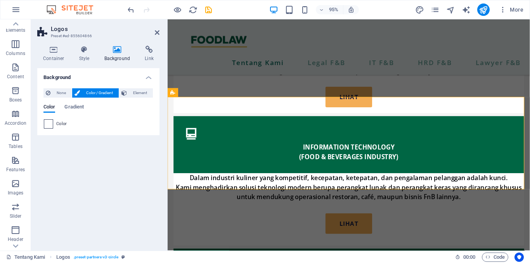
click at [48, 124] on span at bounding box center [48, 124] width 9 height 9
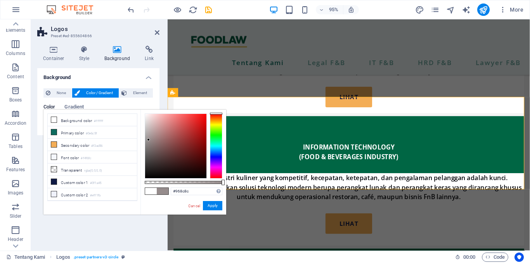
click at [149, 140] on div at bounding box center [175, 146] width 61 height 64
click at [147, 133] on div at bounding box center [175, 146] width 61 height 64
click at [147, 130] on div at bounding box center [175, 146] width 61 height 64
type input "#a59a9a"
click at [149, 136] on div at bounding box center [175, 146] width 61 height 64
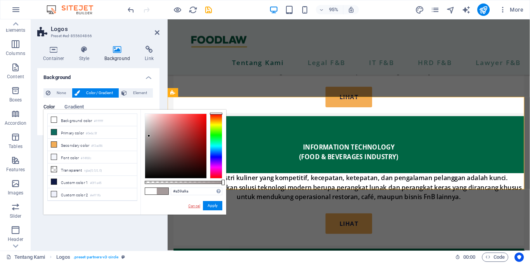
click at [198, 204] on link "Cancel" at bounding box center [194, 206] width 14 height 6
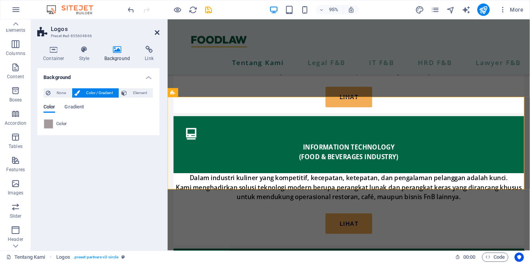
click at [155, 30] on icon at bounding box center [157, 32] width 5 height 6
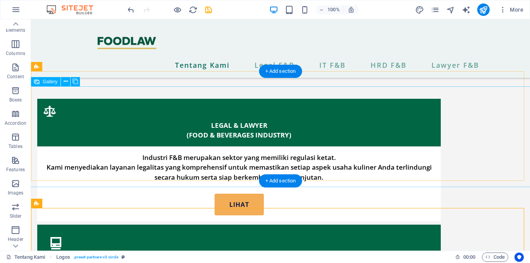
scroll to position [769, 0]
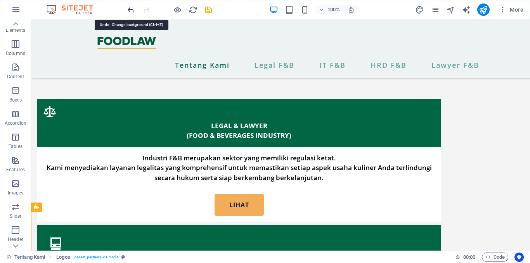
click at [131, 11] on icon "undo" at bounding box center [130, 9] width 9 height 9
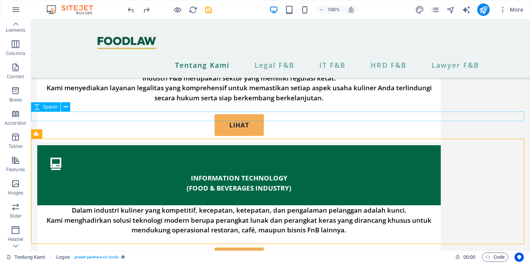
scroll to position [837, 0]
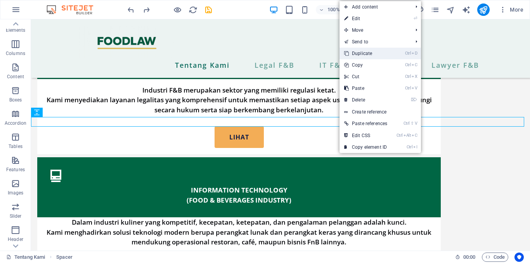
click at [369, 55] on link "Ctrl D Duplicate" at bounding box center [365, 54] width 52 height 12
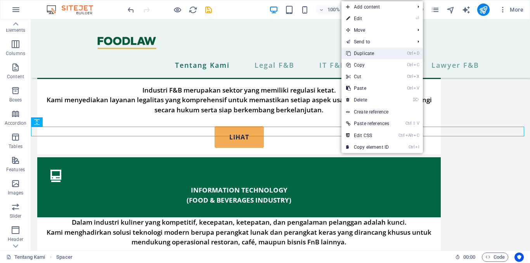
click at [370, 52] on link "Ctrl D Duplicate" at bounding box center [367, 54] width 52 height 12
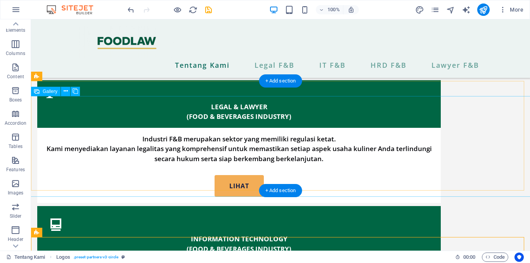
scroll to position [788, 0]
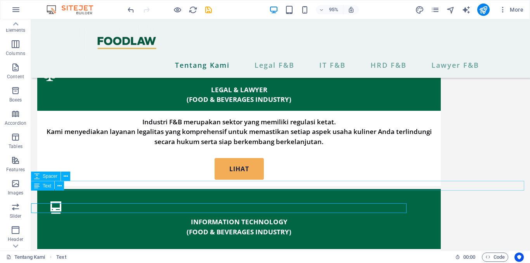
scroll to position [792, 0]
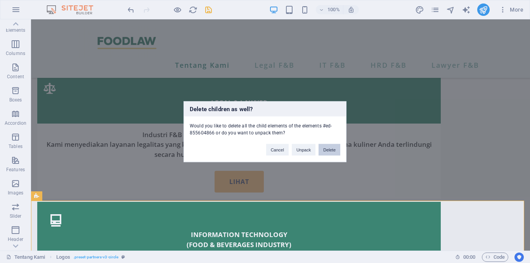
drag, startPoint x: 330, startPoint y: 143, endPoint x: 330, endPoint y: 147, distance: 4.3
click at [330, 147] on div "Cancel Unpack Delete" at bounding box center [303, 146] width 86 height 20
click at [330, 147] on button "Delete" at bounding box center [329, 150] width 22 height 12
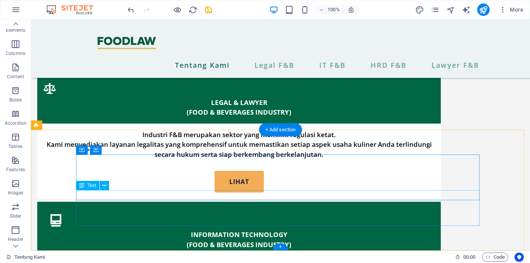
scroll to position [853, 0]
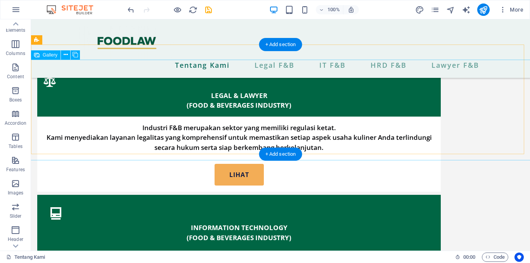
scroll to position [799, 0]
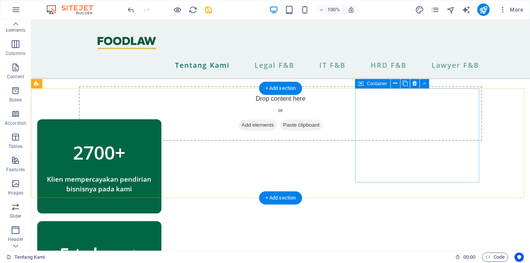
scroll to position [392, 0]
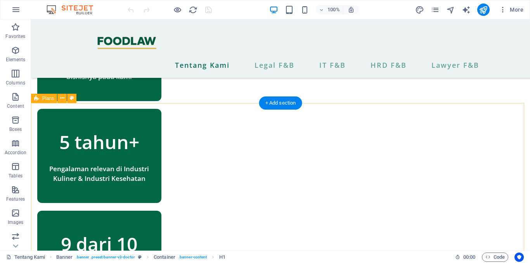
scroll to position [506, 0]
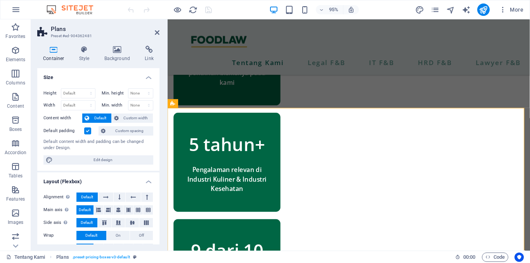
scroll to position [492, 0]
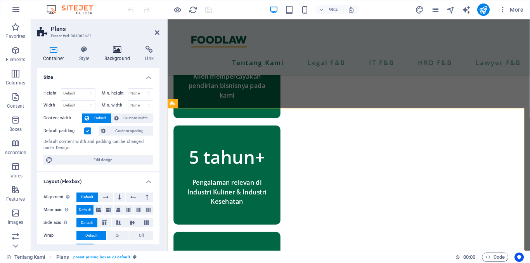
click at [116, 56] on h4 "Background" at bounding box center [119, 54] width 41 height 16
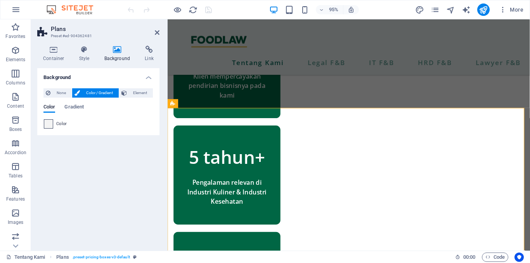
click at [50, 123] on span at bounding box center [48, 124] width 9 height 9
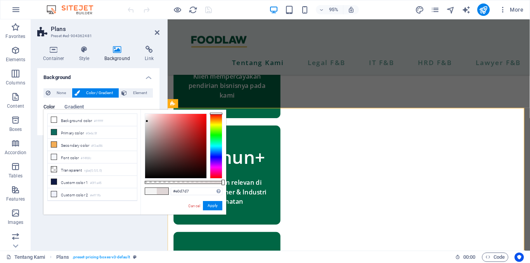
click at [147, 121] on div at bounding box center [175, 146] width 61 height 64
click at [147, 126] on div at bounding box center [175, 146] width 61 height 64
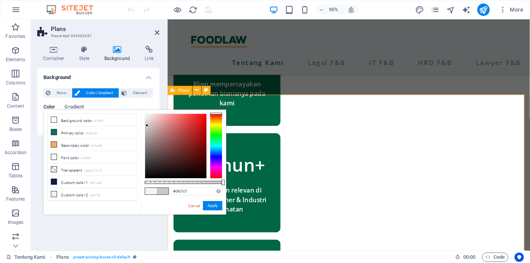
scroll to position [534, 0]
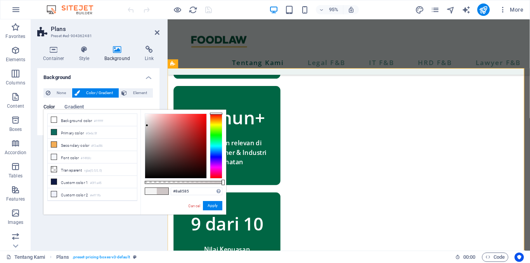
click at [147, 143] on div at bounding box center [175, 146] width 61 height 64
type input "#7f7a7a"
click at [147, 146] on div at bounding box center [175, 146] width 61 height 64
click at [208, 208] on button "Apply" at bounding box center [212, 205] width 19 height 9
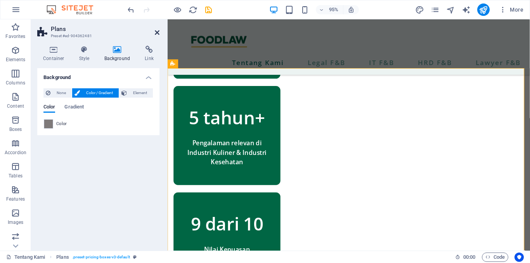
click at [155, 30] on icon at bounding box center [157, 32] width 5 height 6
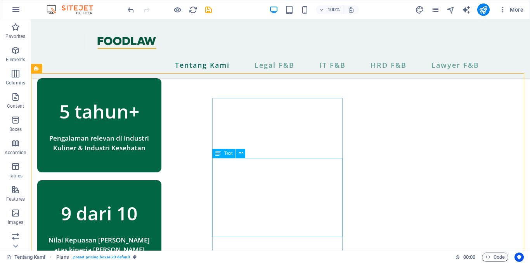
scroll to position [535, 0]
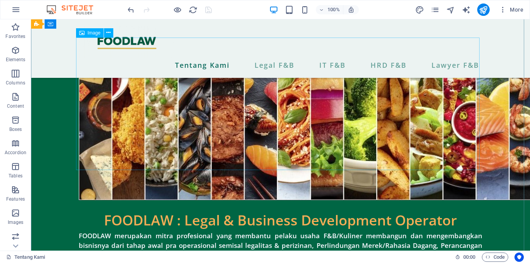
scroll to position [158, 0]
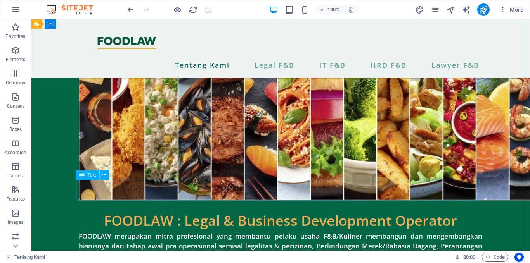
click at [299, 211] on div "FOODLAW : Legal & Business Development Operator" at bounding box center [280, 221] width 403 height 21
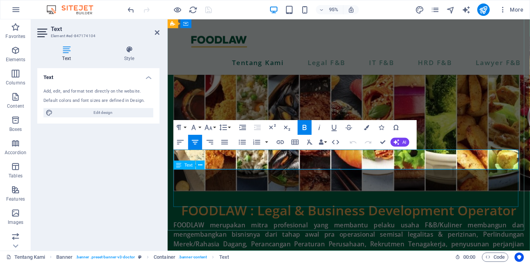
scroll to position [168, 0]
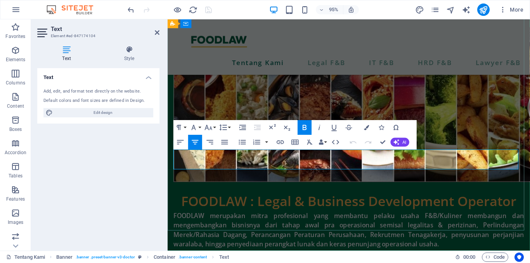
click at [312, 202] on span "FOODLAW : Legal & Business Development Operator" at bounding box center [358, 211] width 353 height 19
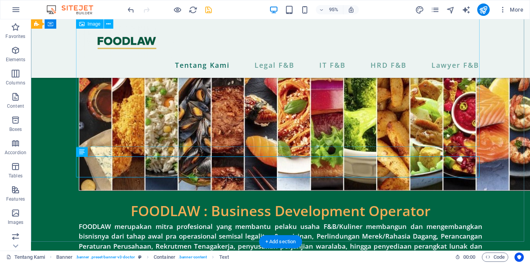
scroll to position [181, 0]
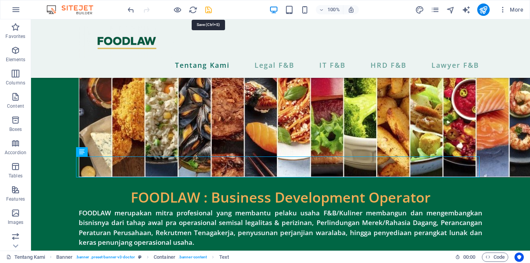
click at [207, 9] on icon "save" at bounding box center [208, 9] width 9 height 9
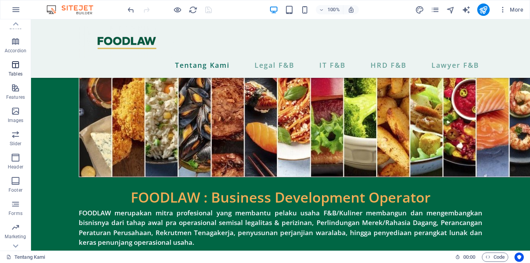
scroll to position [102, 0]
click at [16, 159] on icon "button" at bounding box center [15, 157] width 9 height 9
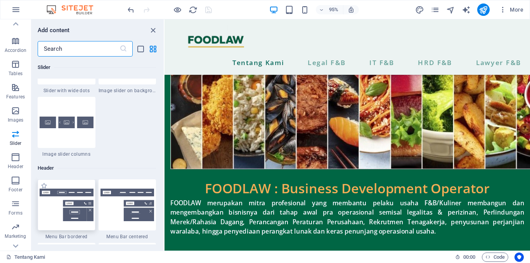
scroll to position [4568, 0]
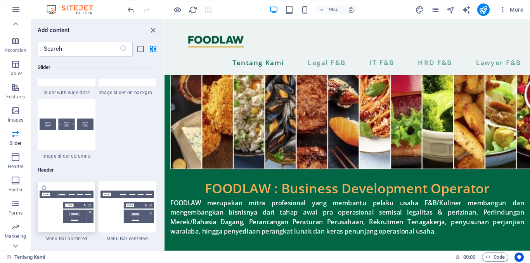
click at [72, 215] on img at bounding box center [67, 207] width 54 height 33
click at [87, 209] on img at bounding box center [67, 207] width 54 height 33
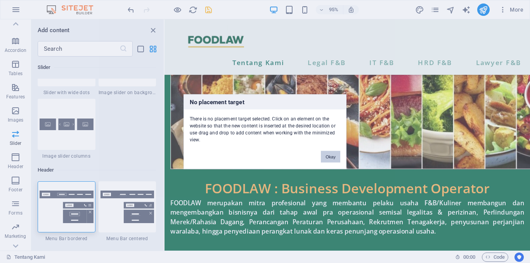
click at [330, 159] on button "Okay" at bounding box center [330, 157] width 19 height 12
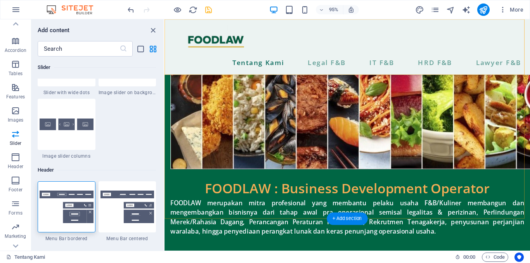
click at [298, 31] on div "Tentang Kami Legal F&B IT F&B HRD F&B Lawyer F&B" at bounding box center [356, 48] width 385 height 59
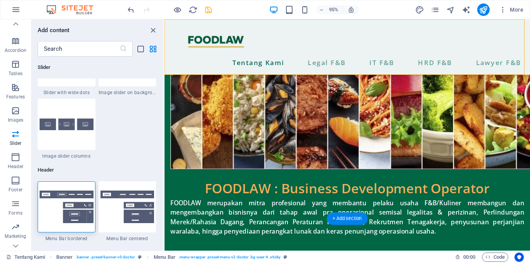
click at [298, 31] on div "Tentang Kami Legal F&B IT F&B HRD F&B Lawyer F&B" at bounding box center [356, 48] width 385 height 59
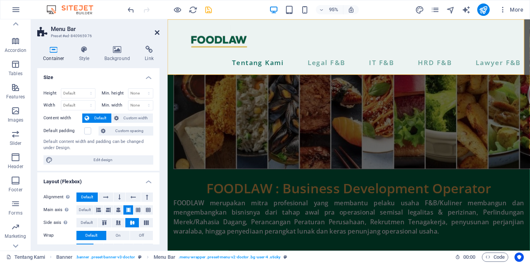
click at [156, 33] on icon at bounding box center [157, 32] width 5 height 6
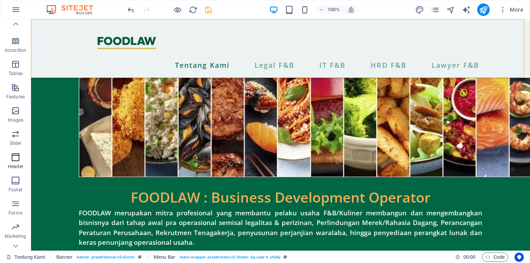
click at [19, 159] on icon "button" at bounding box center [15, 157] width 9 height 9
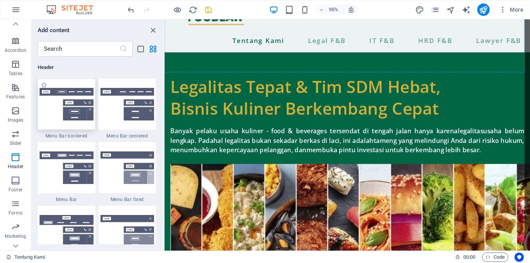
scroll to position [0, 0]
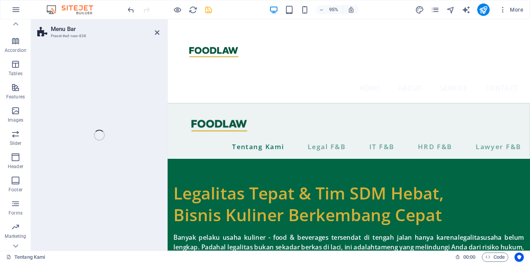
select select "rem"
select select "preset-menu-v2-border"
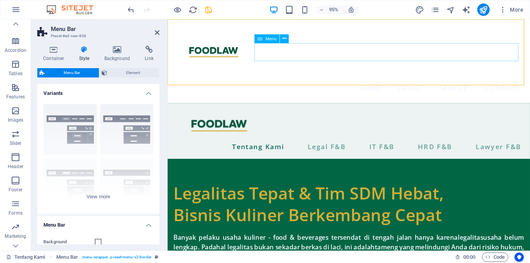
click at [271, 83] on nav "Home About Service Contact" at bounding box center [358, 92] width 369 height 19
select select
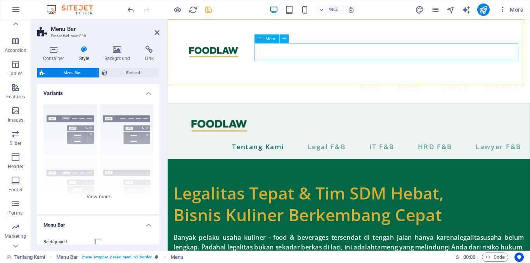
select select
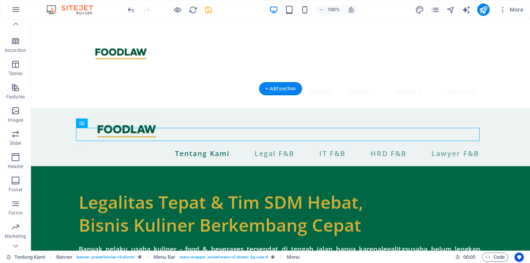
drag, startPoint x: 131, startPoint y: 135, endPoint x: 218, endPoint y: 135, distance: 86.9
click at [218, 147] on nav "Tentang Kami Legal F&B IT F&B HRD F&B Lawyer F&B" at bounding box center [280, 153] width 403 height 13
click at [225, 83] on nav "Home About Service Contact" at bounding box center [280, 92] width 403 height 19
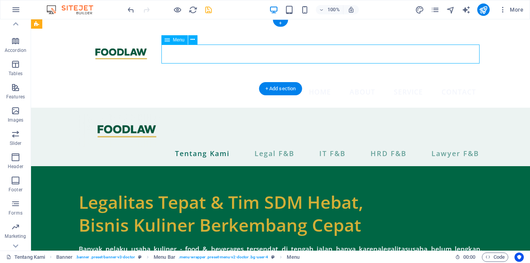
click at [225, 83] on nav "Home About Service Contact" at bounding box center [280, 92] width 403 height 19
select select
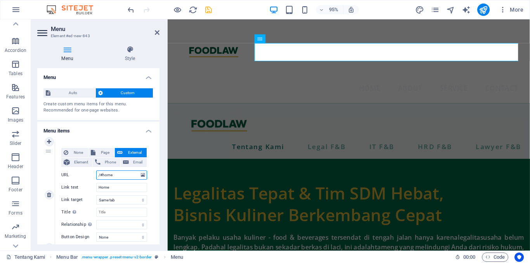
drag, startPoint x: 130, startPoint y: 176, endPoint x: 97, endPoint y: 175, distance: 33.7
click at [97, 175] on input "/#home" at bounding box center [121, 175] width 51 height 9
click at [116, 188] on input "Home" at bounding box center [121, 187] width 51 height 9
drag, startPoint x: 116, startPoint y: 188, endPoint x: 86, endPoint y: 189, distance: 29.9
click at [86, 189] on div "Link text Home" at bounding box center [104, 187] width 86 height 9
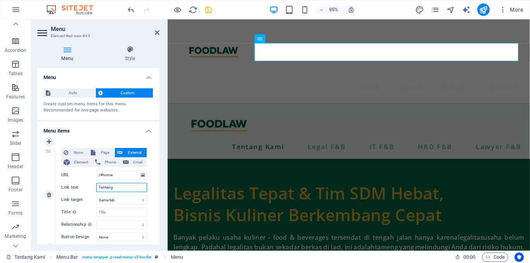
type input "Tentang K"
select select
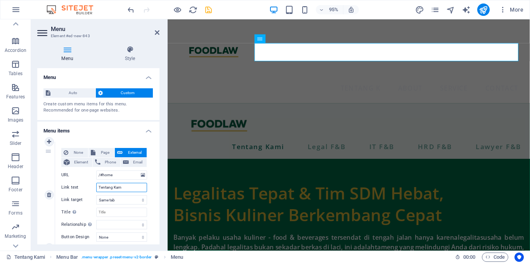
type input "Tentang Kami"
select select
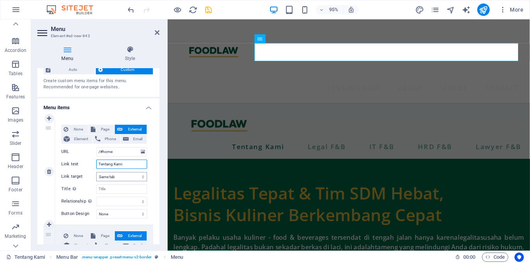
scroll to position [24, 0]
type input "Tentang Kami"
click at [127, 179] on select "New tab Same tab Overlay" at bounding box center [121, 176] width 51 height 9
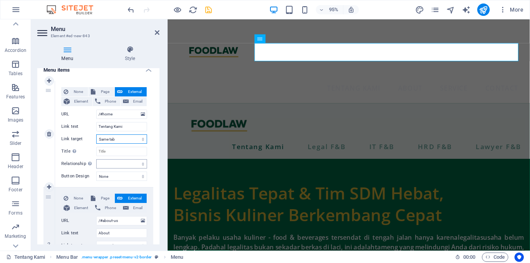
scroll to position [0, 0]
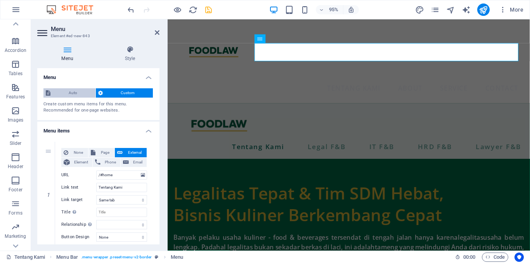
click at [79, 91] on span "Auto" at bounding box center [73, 92] width 40 height 9
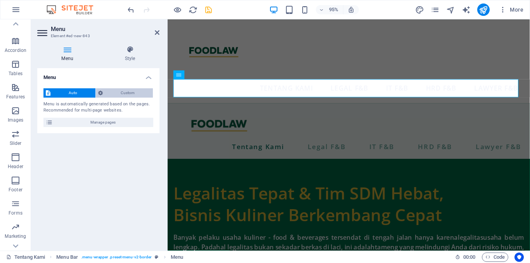
click at [122, 94] on span "Custom" at bounding box center [128, 92] width 46 height 9
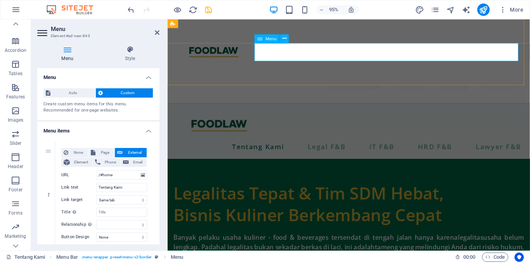
click at [300, 83] on nav "Tentang Kami About Service Contact" at bounding box center [358, 92] width 369 height 19
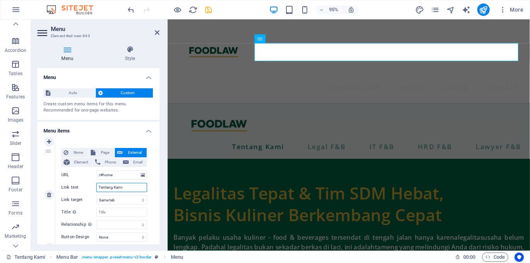
click at [130, 188] on input "Tentang Kami" at bounding box center [121, 187] width 51 height 9
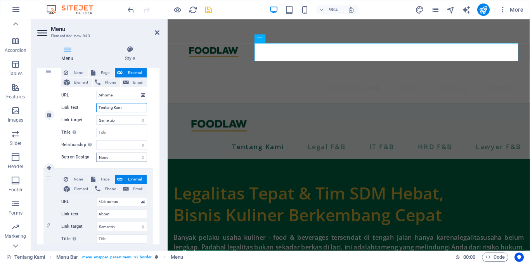
scroll to position [97, 0]
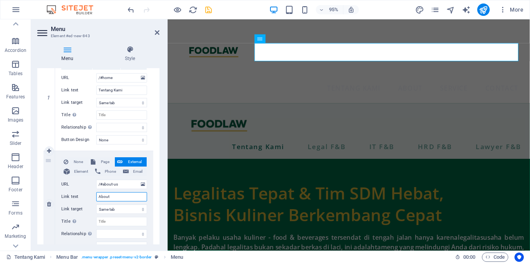
click at [128, 193] on input "About" at bounding box center [121, 196] width 51 height 9
type input "A"
select select
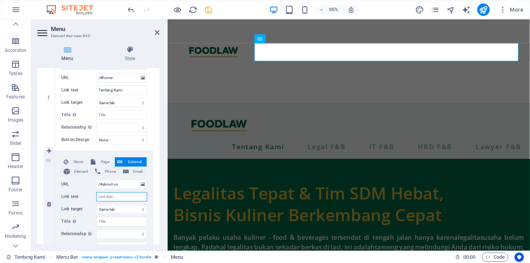
select select
type input "Tentang Kami"
select select
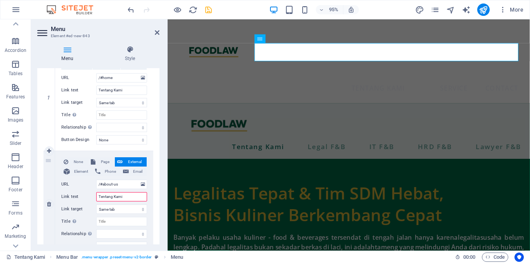
select select
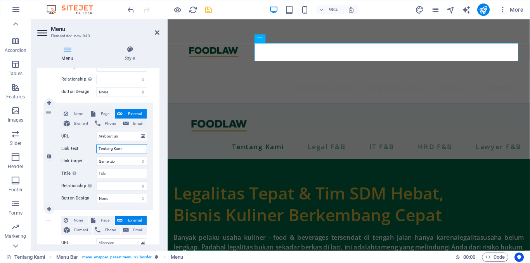
scroll to position [141, 0]
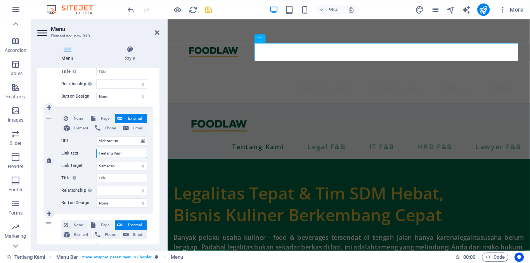
drag, startPoint x: 127, startPoint y: 152, endPoint x: 97, endPoint y: 155, distance: 30.5
click at [97, 155] on input "Tentang Kami" at bounding box center [121, 153] width 51 height 9
type input "Lega"
select select
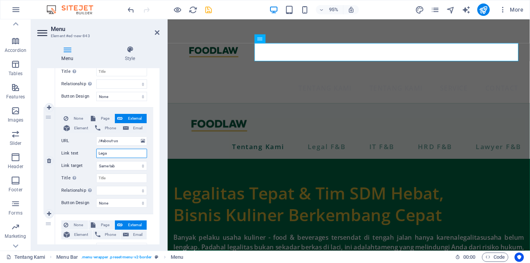
select select
type input "Legal & Lawyer"
select select
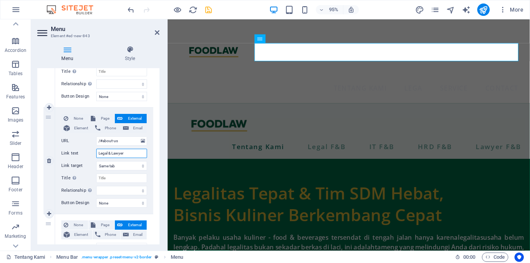
select select
type input "Legal & Lawyer F"
select select
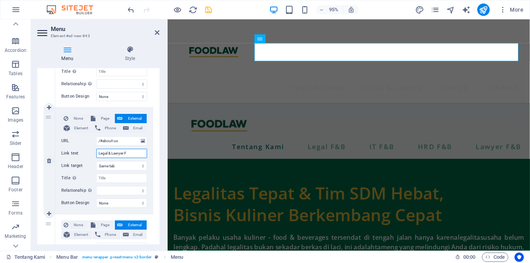
select select
type input "Legal & Lawyer F&B"
select select
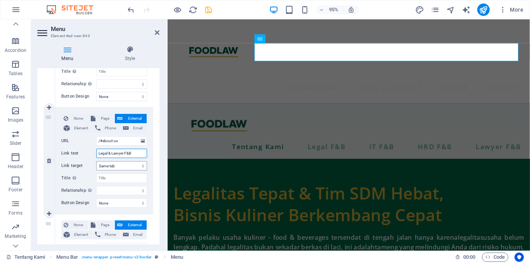
select select
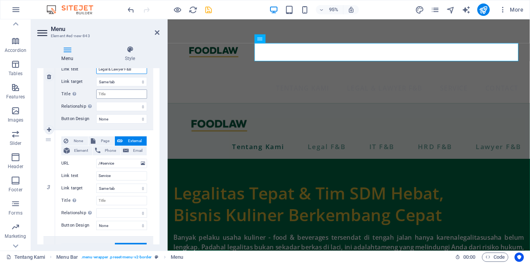
scroll to position [225, 0]
type input "Legal & Lawyer F&B"
drag, startPoint x: 122, startPoint y: 178, endPoint x: 92, endPoint y: 179, distance: 29.9
click at [92, 179] on div "Link text Service" at bounding box center [104, 175] width 86 height 9
type input "IT"
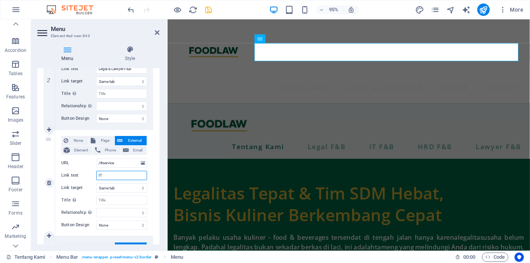
select select
type input "IT F"
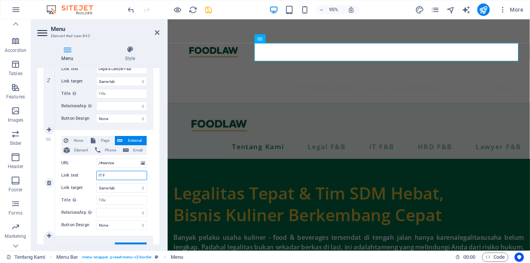
select select
type input "IT F&N"
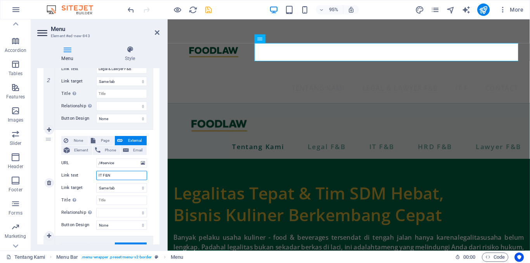
select select
type input "IT F&B"
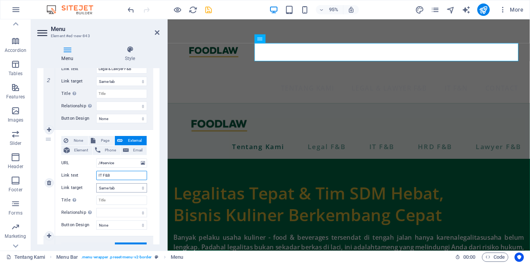
select select
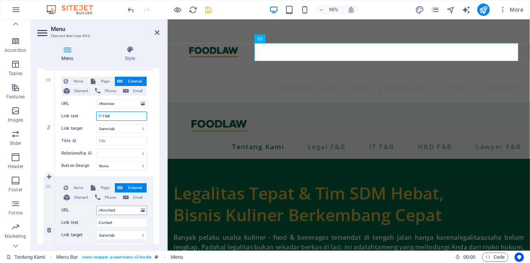
scroll to position [285, 0]
type input "IT F&B"
click at [118, 223] on input "Contact" at bounding box center [121, 222] width 51 height 9
type input "HR"
select select
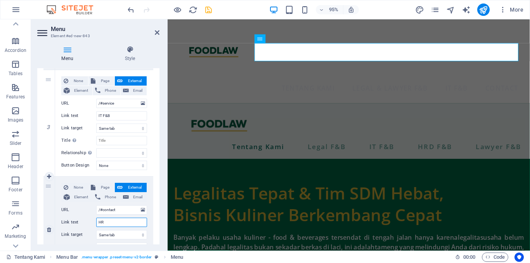
select select
type input "HR"
select select
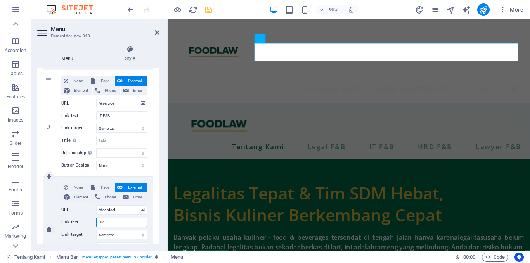
select select
type input "HR F"
select select
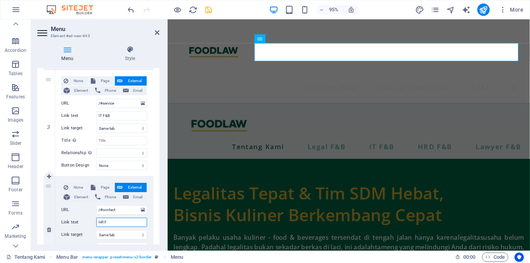
select select
type input "HR F&B"
select select
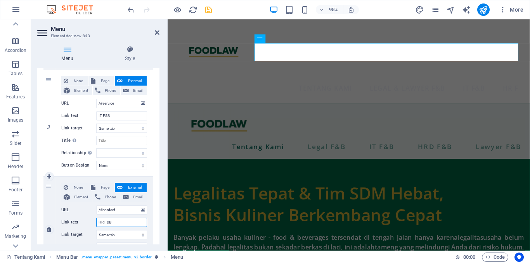
select select
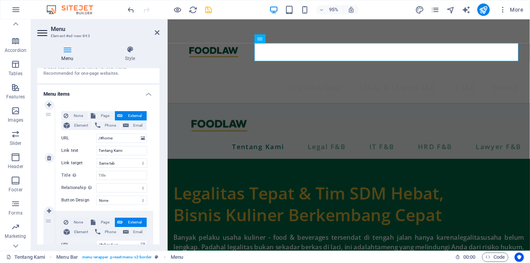
scroll to position [0, 0]
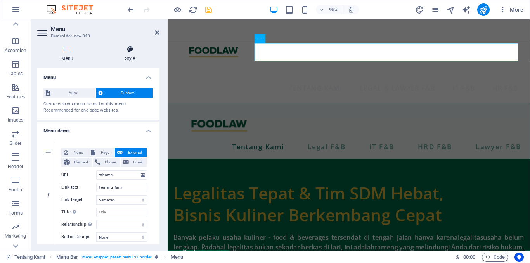
type input "HR F&B"
click at [127, 55] on h4 "Style" at bounding box center [129, 54] width 59 height 16
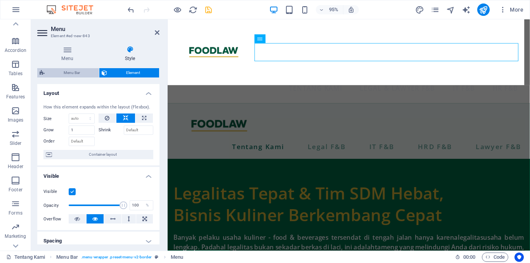
click at [68, 73] on span "Menu Bar" at bounding box center [72, 72] width 50 height 9
select select "rem"
select select "preset-menu-v2-border"
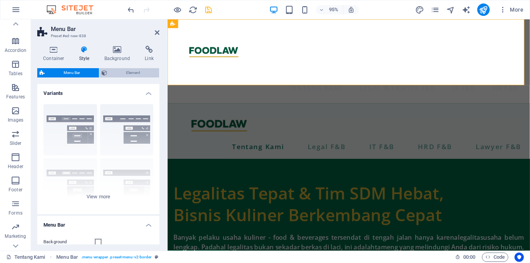
click at [136, 73] on span "Element" at bounding box center [132, 72] width 47 height 9
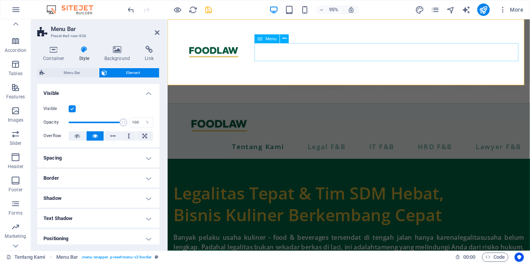
click at [308, 83] on nav "Tentang Kami Legal & Lawyer F&B IT F&B HR F&B" at bounding box center [358, 92] width 369 height 19
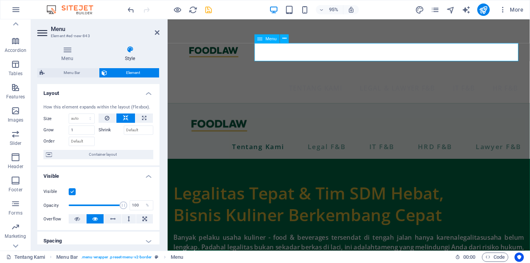
click at [308, 83] on nav "Tentang Kami Legal & Lawyer F&B IT F&B HR F&B" at bounding box center [358, 92] width 369 height 19
click at [285, 83] on nav "Tentang Kami Legal & Lawyer F&B IT F&B HR F&B" at bounding box center [358, 92] width 369 height 19
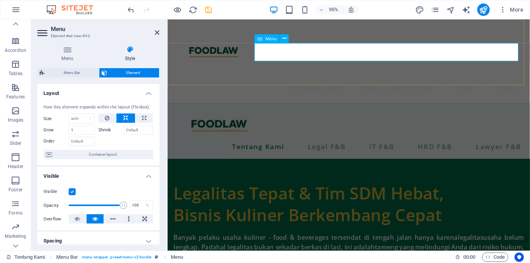
click at [274, 41] on span "Menu" at bounding box center [271, 38] width 11 height 4
click at [287, 83] on nav "Tentang Kami Legal & Lawyer F&B IT F&B HR F&B" at bounding box center [358, 92] width 369 height 19
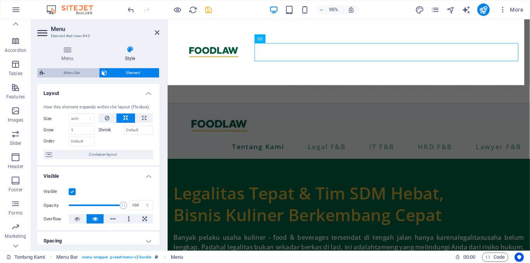
click at [76, 74] on span "Menu Bar" at bounding box center [72, 72] width 50 height 9
select select "rem"
select select "preset-menu-v2-border"
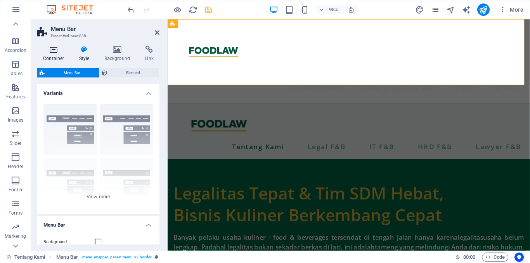
click at [56, 51] on icon at bounding box center [53, 50] width 33 height 8
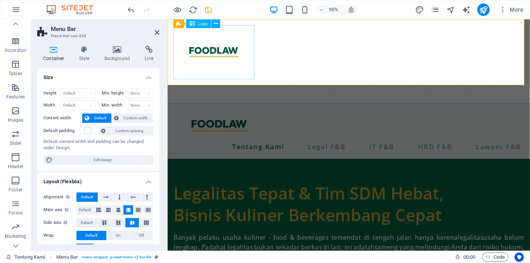
click at [250, 72] on div at bounding box center [358, 54] width 369 height 57
click at [294, 83] on nav "Tentang Kami Legal & Lawyer F&B IT F&B HR F&B" at bounding box center [358, 92] width 369 height 19
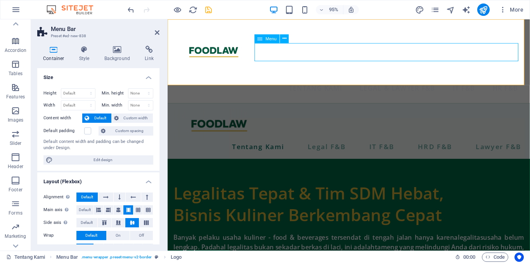
click at [294, 83] on nav "Tentang Kami Legal & Lawyer F&B IT F&B HR F&B" at bounding box center [358, 92] width 369 height 19
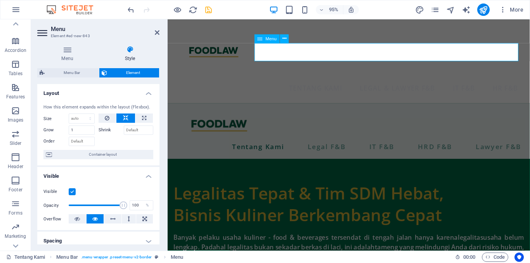
click at [294, 83] on nav "Tentang Kami Legal & Lawyer F&B IT F&B HR F&B" at bounding box center [358, 92] width 369 height 19
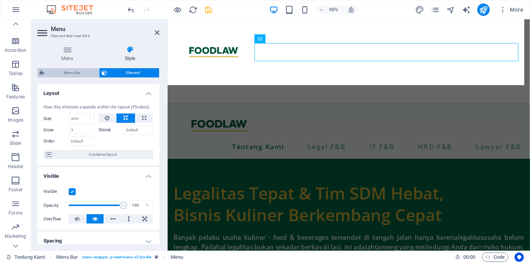
click at [84, 74] on span "Menu Bar" at bounding box center [72, 72] width 50 height 9
select select "rem"
select select "preset-menu-v2-border"
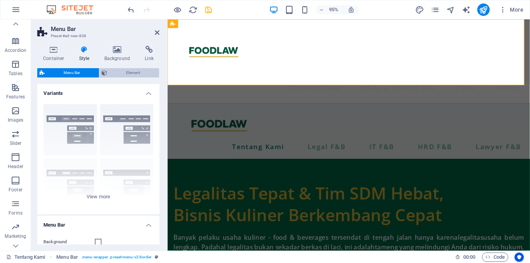
click at [115, 72] on span "Element" at bounding box center [132, 72] width 47 height 9
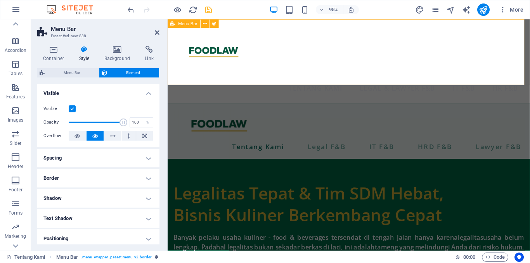
click at [293, 25] on div "Menu Tentang Kami Legal & Lawyer F&B IT F&B HR F&B" at bounding box center [358, 63] width 381 height 88
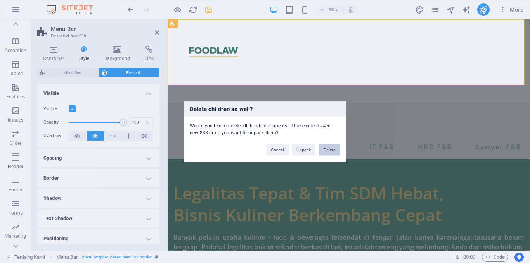
click at [329, 152] on button "Delete" at bounding box center [329, 150] width 22 height 12
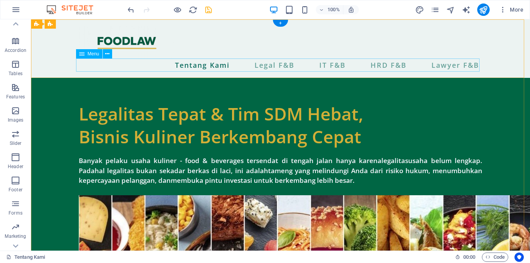
click at [142, 67] on nav "Tentang Kami Legal F&B IT F&B HRD F&B Lawyer F&B" at bounding box center [280, 65] width 403 height 13
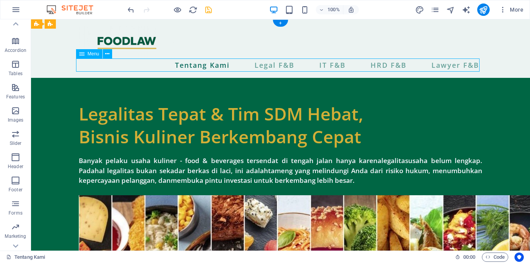
click at [142, 67] on nav "Tentang Kami Legal F&B IT F&B HRD F&B Lawyer F&B" at bounding box center [280, 65] width 403 height 13
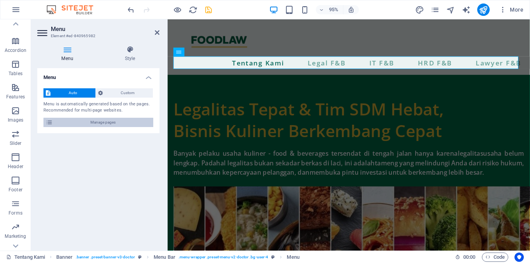
click at [119, 122] on span "Manage pages" at bounding box center [103, 122] width 96 height 9
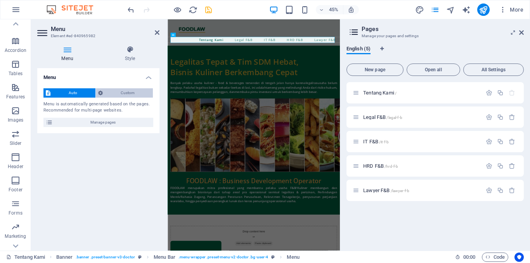
click at [122, 89] on span "Custom" at bounding box center [128, 92] width 46 height 9
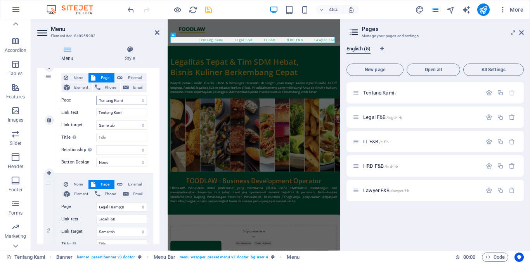
scroll to position [76, 0]
click at [130, 47] on icon at bounding box center [129, 50] width 59 height 8
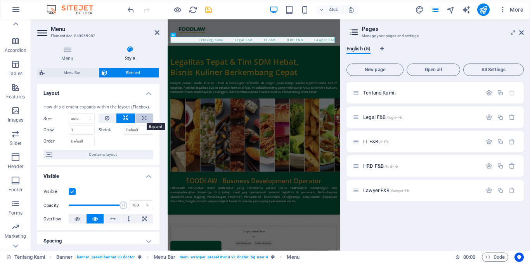
click at [145, 116] on icon at bounding box center [144, 118] width 4 height 9
type input "100"
select select "%"
click at [126, 118] on icon at bounding box center [125, 118] width 5 height 9
select select "DISABLED_OPTION_VALUE"
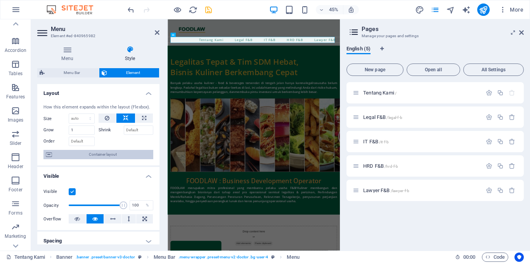
click at [122, 156] on span "Container layout" at bounding box center [102, 154] width 97 height 9
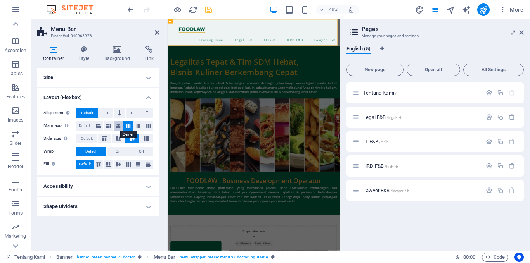
click at [118, 125] on icon at bounding box center [118, 125] width 5 height 9
click at [160, 32] on aside "Menu Bar Preset #ed-840965976 Container Style Background Link Size Height Defau…" at bounding box center [99, 135] width 137 height 232
click at [158, 32] on icon at bounding box center [157, 32] width 5 height 6
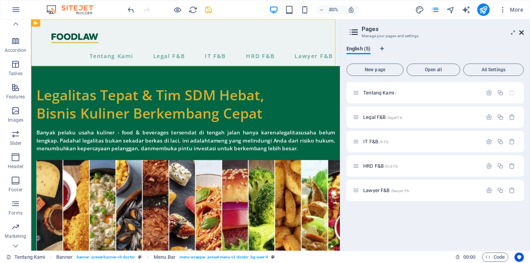
click at [521, 33] on icon at bounding box center [521, 32] width 5 height 6
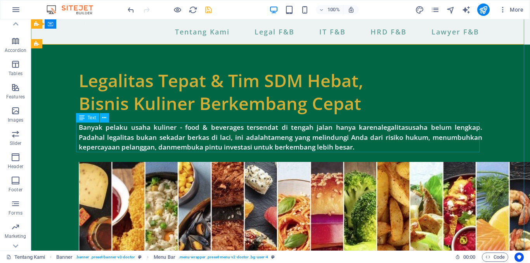
scroll to position [0, 0]
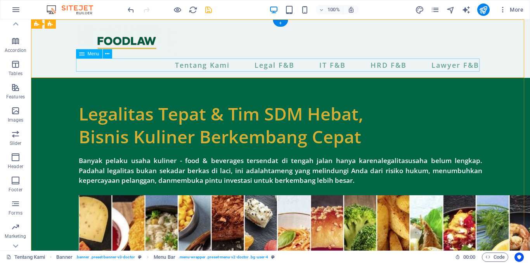
click at [364, 62] on nav "Tentang Kami Legal F&B IT F&B HRD F&B Lawyer F&B" at bounding box center [280, 65] width 403 height 13
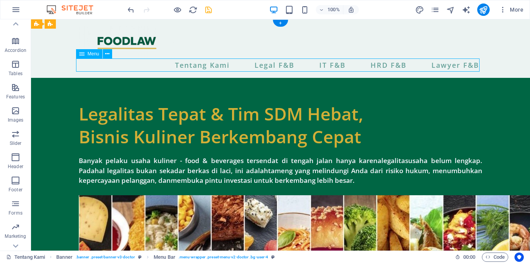
click at [364, 62] on nav "Tentang Kami Legal F&B IT F&B HRD F&B Lawyer F&B" at bounding box center [280, 65] width 403 height 13
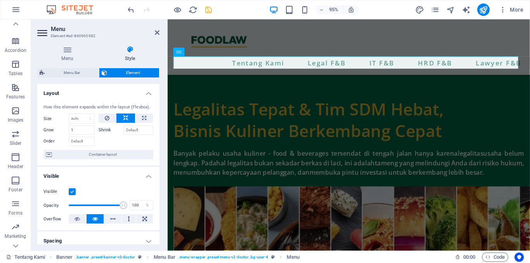
scroll to position [28, 0]
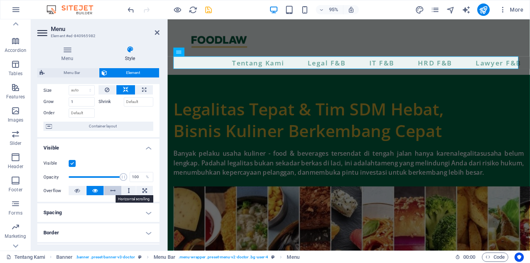
click at [113, 193] on icon at bounding box center [112, 190] width 5 height 9
click at [96, 193] on icon at bounding box center [94, 190] width 5 height 9
click at [97, 130] on span "Container layout" at bounding box center [102, 126] width 97 height 9
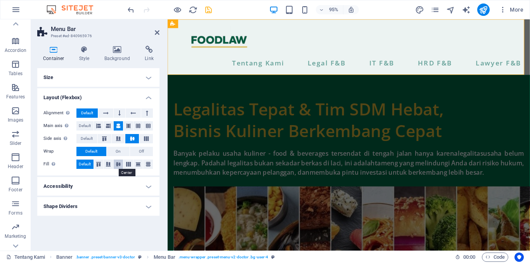
click at [118, 163] on icon at bounding box center [118, 164] width 9 height 5
click at [209, 66] on nav "Tentang Kami Legal F&B IT F&B HRD F&B Lawyer F&B" at bounding box center [358, 65] width 369 height 13
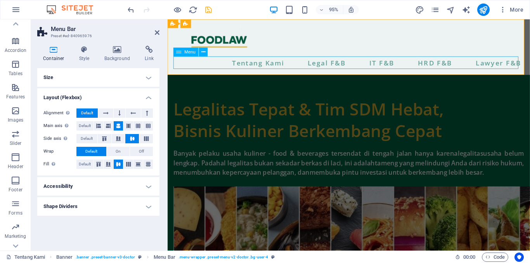
click at [209, 66] on nav "Tentang Kami Legal F&B IT F&B HRD F&B Lawyer F&B" at bounding box center [358, 65] width 369 height 13
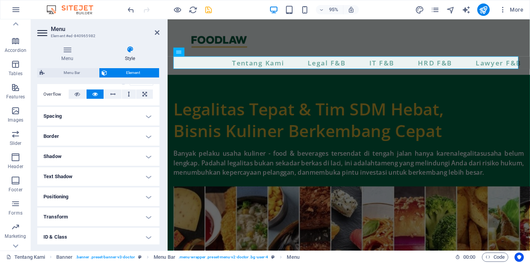
scroll to position [125, 0]
click at [137, 118] on h4 "Spacing" at bounding box center [98, 116] width 122 height 19
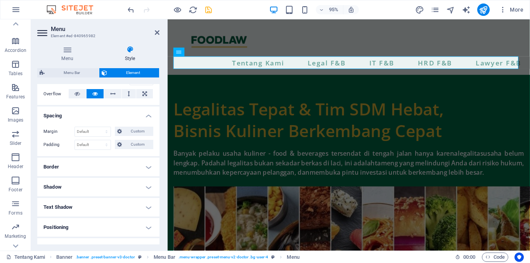
click at [137, 118] on h4 "Spacing" at bounding box center [98, 114] width 122 height 14
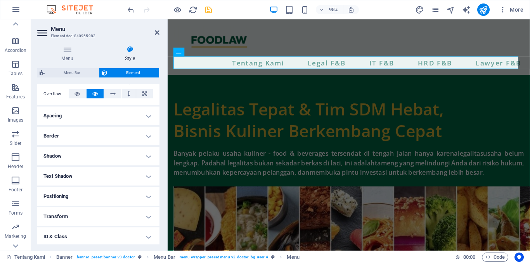
scroll to position [156, 0]
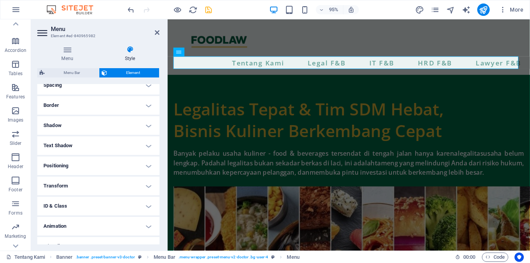
click at [125, 164] on h4 "Positioning" at bounding box center [98, 166] width 122 height 19
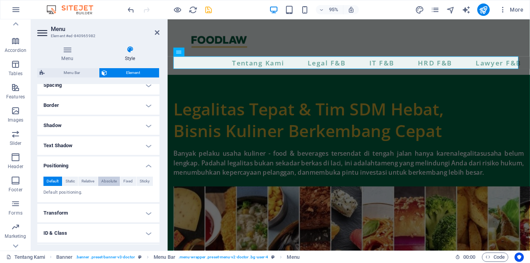
click at [105, 185] on span "Absolute" at bounding box center [109, 181] width 16 height 9
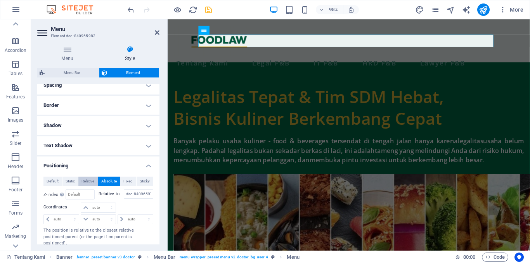
click at [91, 181] on span "Relative" at bounding box center [87, 181] width 13 height 9
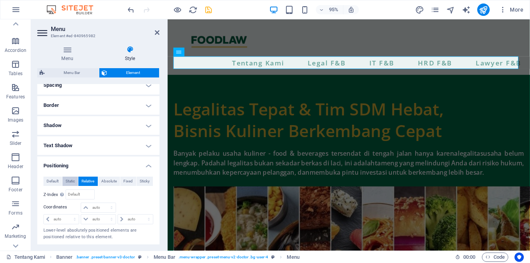
click at [69, 182] on span "Static" at bounding box center [70, 181] width 9 height 9
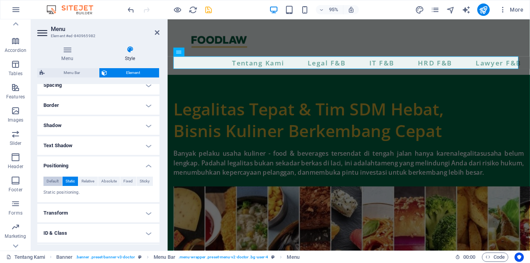
click at [52, 182] on span "Default" at bounding box center [53, 181] width 12 height 9
click at [144, 185] on span "Sticky" at bounding box center [145, 181] width 10 height 9
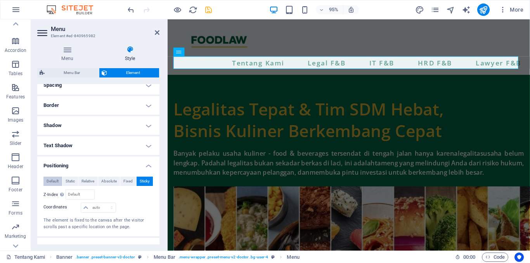
click at [57, 181] on span "Default" at bounding box center [53, 181] width 12 height 9
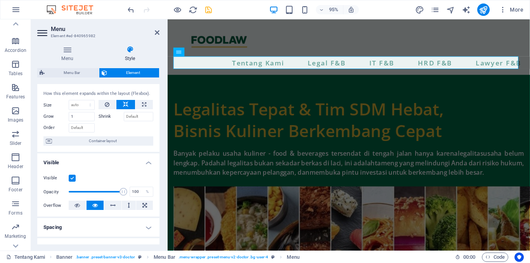
scroll to position [0, 0]
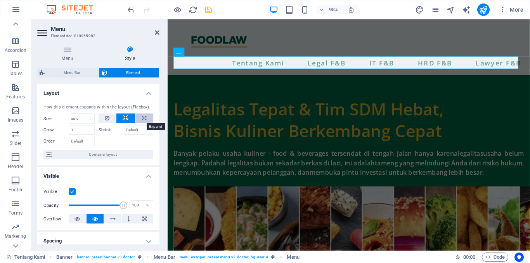
click at [144, 118] on icon at bounding box center [144, 118] width 4 height 9
type input "100"
select select "%"
click at [126, 118] on icon at bounding box center [125, 118] width 5 height 9
select select "DISABLED_OPTION_VALUE"
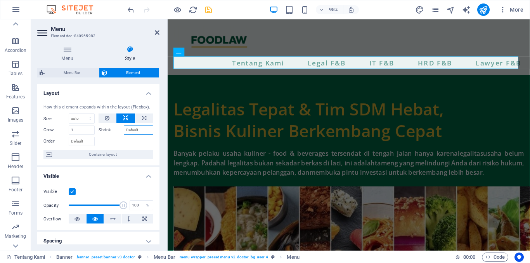
click at [130, 126] on input "Shrink" at bounding box center [139, 130] width 30 height 9
click at [110, 117] on button at bounding box center [108, 118] width 18 height 9
click at [123, 117] on icon at bounding box center [125, 118] width 5 height 9
click at [157, 31] on icon at bounding box center [157, 32] width 5 height 6
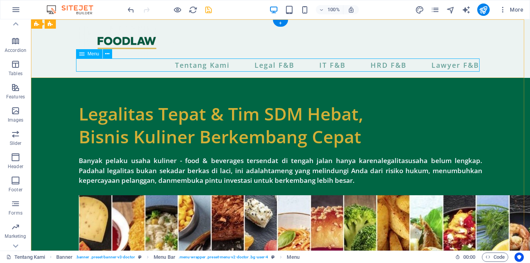
click at [435, 67] on nav "Tentang Kami Legal F&B IT F&B HRD F&B Lawyer F&B" at bounding box center [280, 65] width 403 height 13
select select
select select "1"
select select
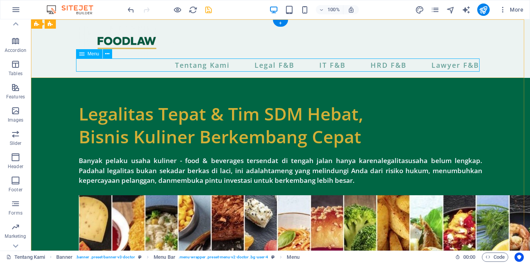
select select "2"
select select
select select "3"
select select
select select "4"
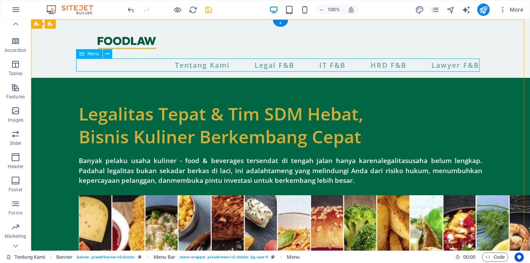
select select
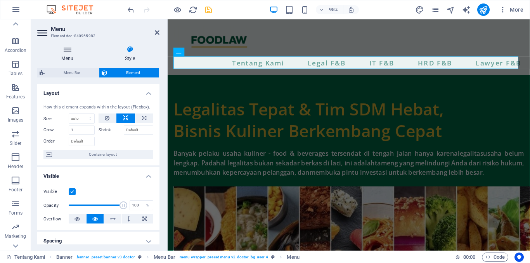
click at [63, 54] on h4 "Menu" at bounding box center [68, 54] width 63 height 16
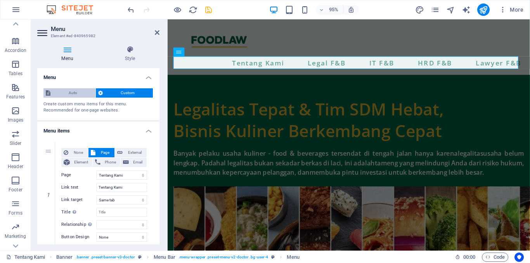
click at [78, 91] on span "Auto" at bounding box center [73, 92] width 40 height 9
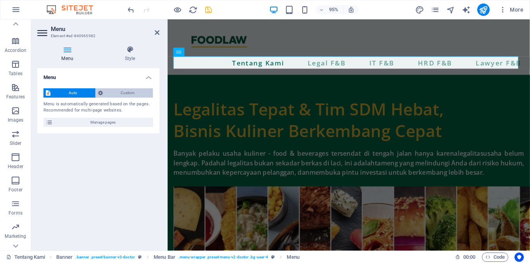
click at [111, 94] on span "Custom" at bounding box center [128, 92] width 46 height 9
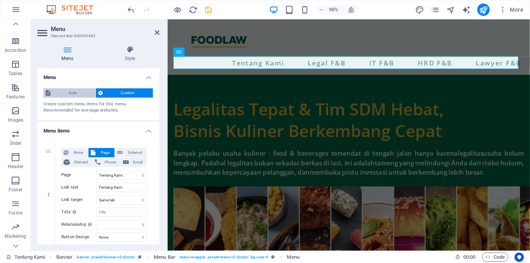
click at [73, 94] on span "Auto" at bounding box center [73, 92] width 40 height 9
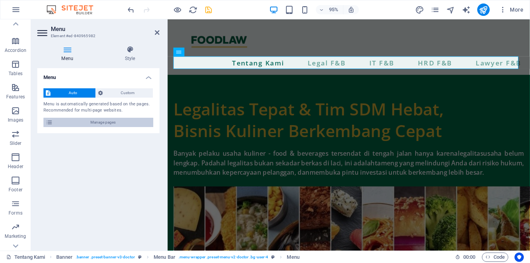
click at [104, 123] on span "Manage pages" at bounding box center [103, 122] width 96 height 9
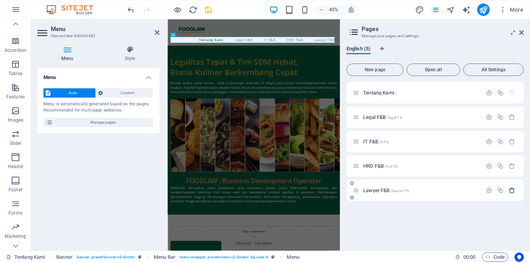
click at [513, 190] on icon "button" at bounding box center [511, 190] width 7 height 7
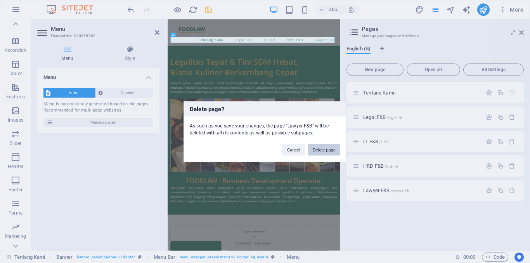
click at [330, 147] on button "Delete page" at bounding box center [324, 150] width 32 height 12
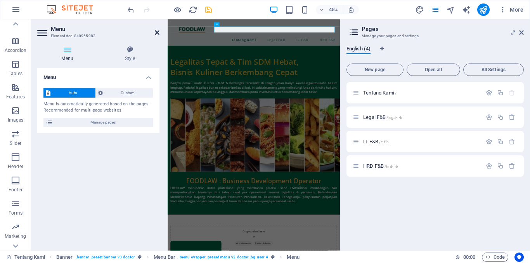
click at [155, 35] on icon at bounding box center [157, 32] width 5 height 6
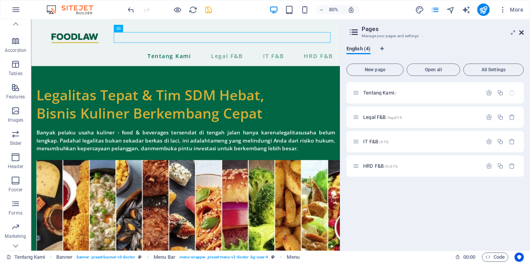
click at [522, 29] on icon at bounding box center [521, 32] width 5 height 6
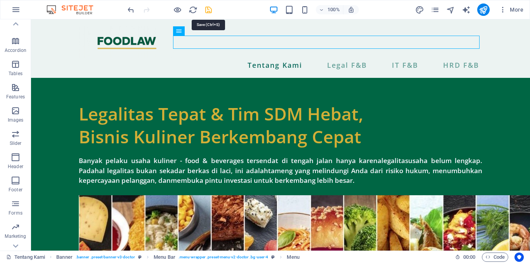
click at [209, 7] on icon "save" at bounding box center [208, 9] width 9 height 9
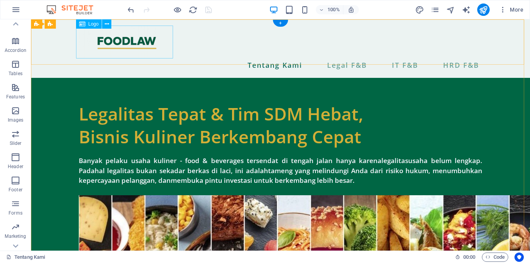
click at [161, 45] on div at bounding box center [280, 42] width 403 height 33
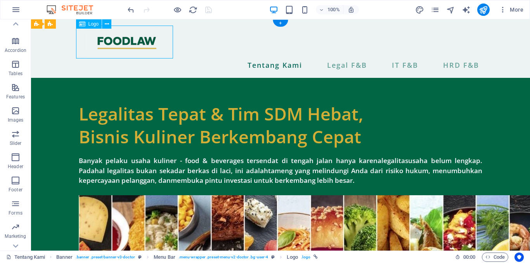
click at [161, 45] on div at bounding box center [280, 42] width 403 height 33
select select "px"
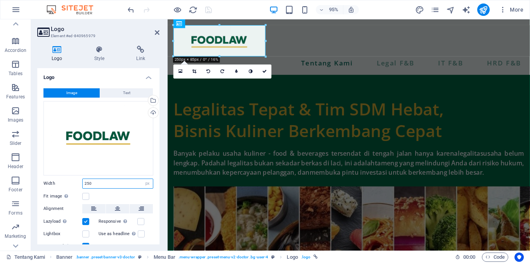
drag, startPoint x: 106, startPoint y: 184, endPoint x: 65, endPoint y: 182, distance: 40.8
click at [65, 182] on div "Width 250 Default auto px rem % em vh vw" at bounding box center [98, 184] width 110 height 10
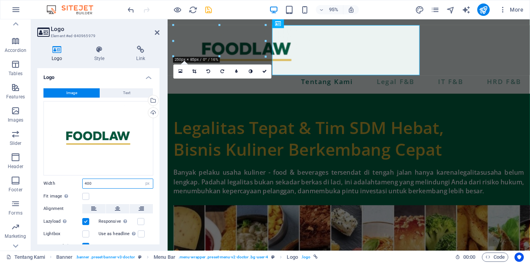
click at [98, 181] on input "400" at bounding box center [118, 183] width 70 height 9
type input "4"
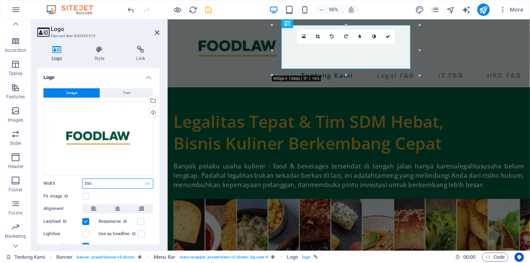
click at [98, 181] on input "350" at bounding box center [118, 183] width 70 height 9
type input "300"
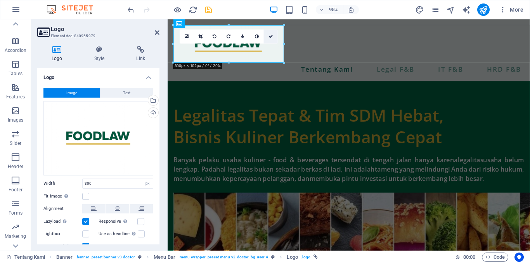
click at [268, 35] on icon at bounding box center [270, 37] width 5 height 4
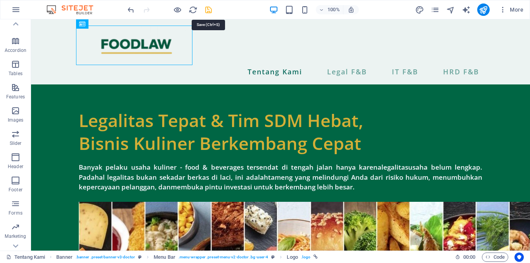
click at [209, 12] on icon "save" at bounding box center [208, 9] width 9 height 9
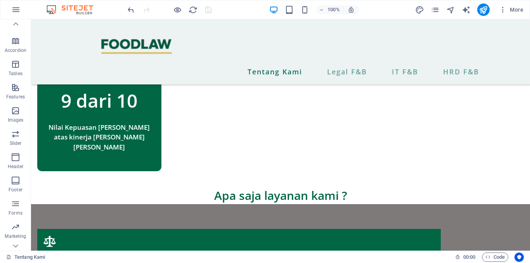
scroll to position [642, 0]
click at [486, 10] on icon "publish" at bounding box center [483, 9] width 9 height 9
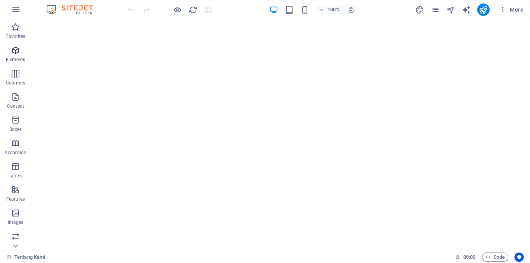
click at [15, 52] on icon "button" at bounding box center [15, 50] width 9 height 9
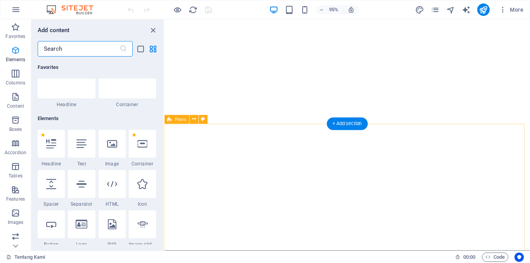
scroll to position [83, 0]
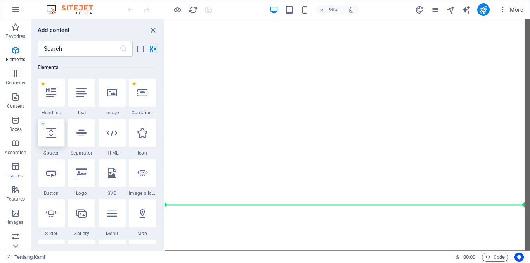
select select "px"
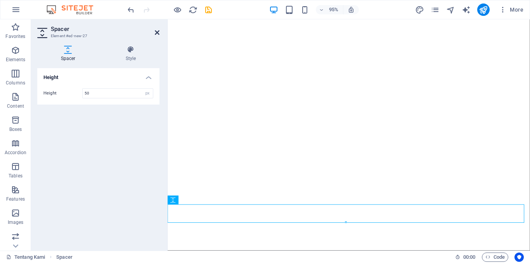
click at [157, 31] on icon at bounding box center [157, 32] width 5 height 6
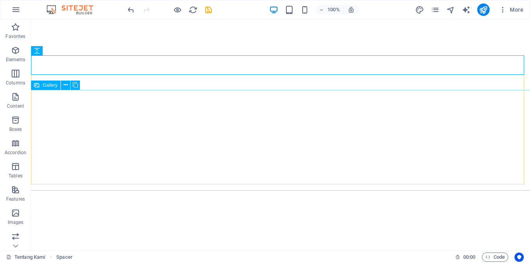
click at [52, 88] on span "Gallery" at bounding box center [50, 85] width 15 height 5
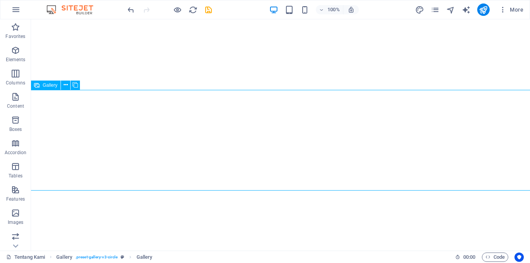
click at [52, 88] on span "Gallery" at bounding box center [50, 85] width 15 height 5
select select "4"
select select "px"
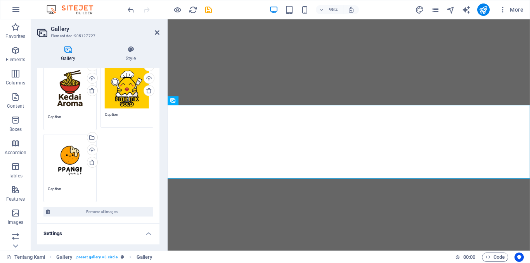
scroll to position [220, 0]
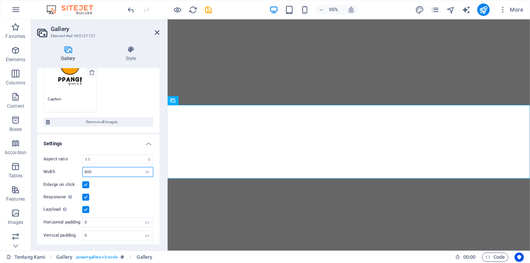
click at [104, 172] on input "800" at bounding box center [118, 172] width 70 height 9
click at [86, 169] on input "800" at bounding box center [118, 172] width 70 height 9
type input "600"
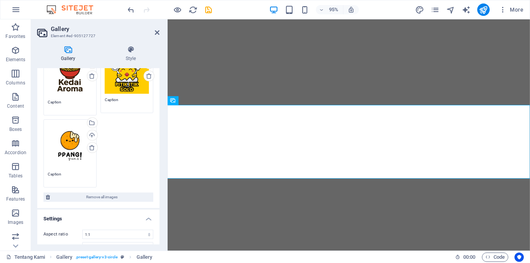
scroll to position [0, 0]
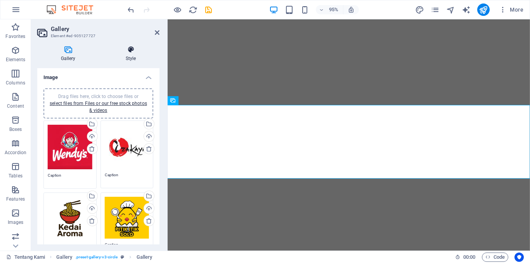
click at [136, 52] on icon at bounding box center [130, 50] width 57 height 8
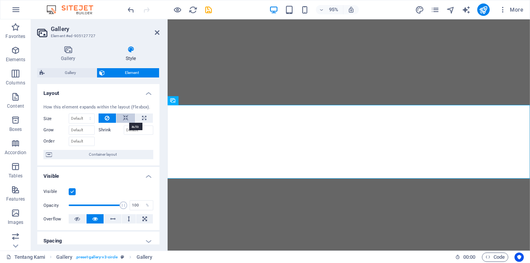
click at [127, 118] on icon at bounding box center [125, 118] width 5 height 9
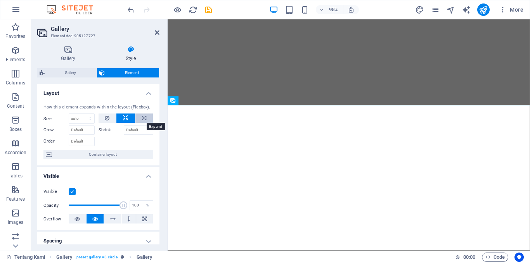
click at [140, 117] on button at bounding box center [143, 118] width 17 height 9
type input "100"
select select "%"
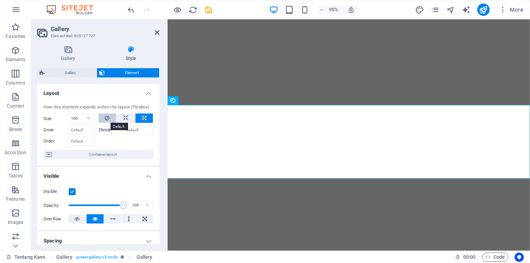
click at [108, 118] on icon at bounding box center [107, 118] width 5 height 9
select select "DISABLED_OPTION_VALUE"
click at [159, 32] on icon at bounding box center [157, 32] width 5 height 6
click at [87, 118] on select "Default auto px % 1/1 1/2 1/3 1/4 1/5 1/6 1/7 1/8 1/9 1/10" at bounding box center [81, 118] width 25 height 9
click at [69, 114] on select "Default auto px % 1/1 1/2 1/3 1/4 1/5 1/6 1/7 1/8 1/9 1/10" at bounding box center [81, 118] width 25 height 9
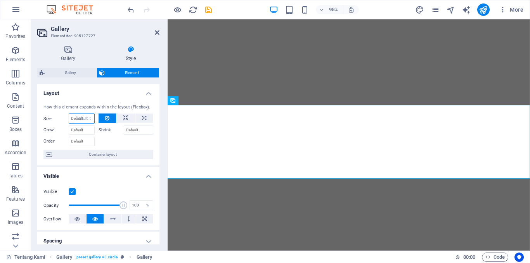
select select "DISABLED_OPTION_VALUE"
click at [157, 32] on icon at bounding box center [157, 32] width 5 height 6
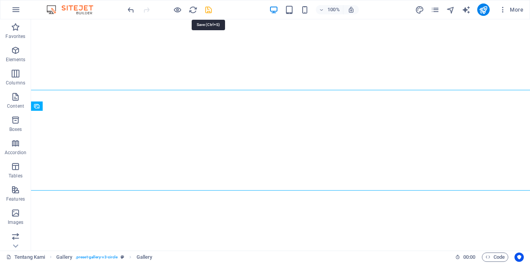
click at [207, 12] on icon "save" at bounding box center [208, 9] width 9 height 9
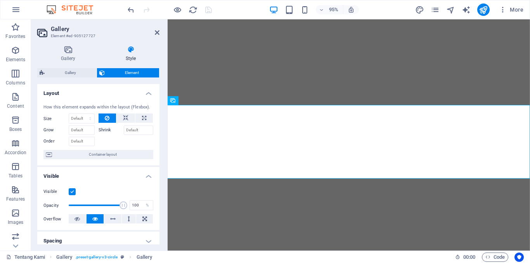
scroll to position [167, 0]
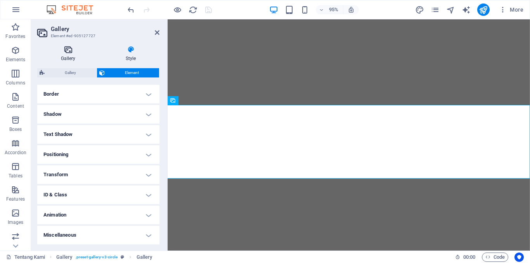
click at [72, 56] on h4 "Gallery" at bounding box center [69, 54] width 65 height 16
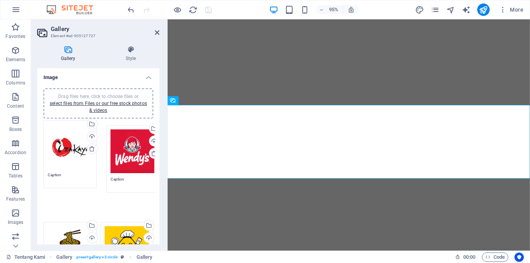
drag, startPoint x: 77, startPoint y: 147, endPoint x: 139, endPoint y: 152, distance: 62.6
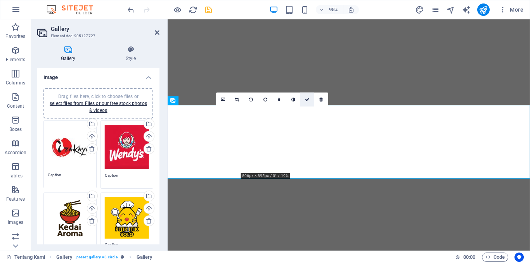
click at [310, 101] on link at bounding box center [307, 100] width 14 height 14
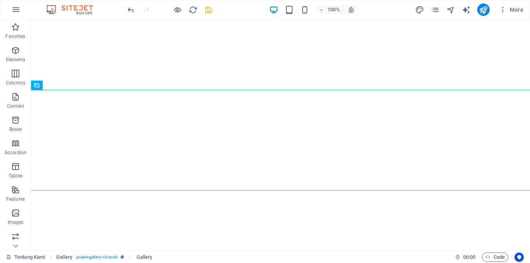
drag, startPoint x: 210, startPoint y: 15, endPoint x: 208, endPoint y: 11, distance: 4.2
click at [208, 11] on div at bounding box center [169, 9] width 87 height 12
click at [208, 11] on icon "save" at bounding box center [208, 9] width 9 height 9
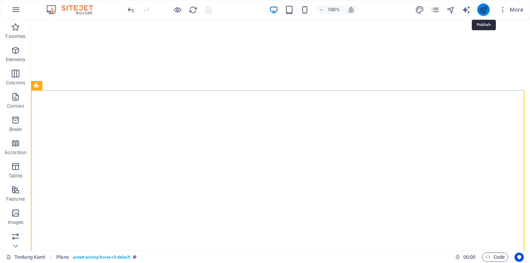
click at [482, 11] on icon "publish" at bounding box center [483, 9] width 9 height 9
